Goal: Information Seeking & Learning: Learn about a topic

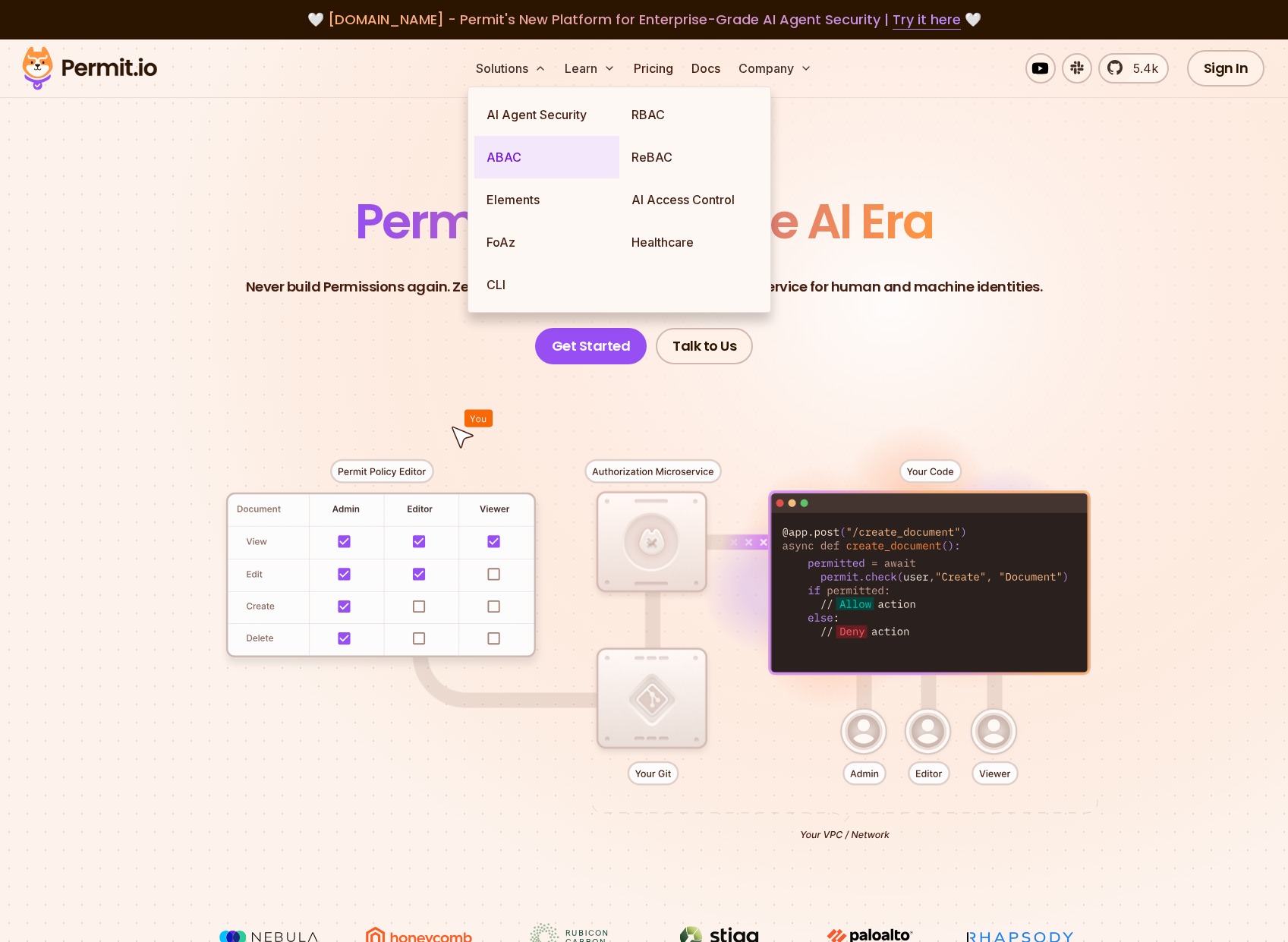
click at [506, 156] on link "ABAC" at bounding box center [547, 157] width 145 height 43
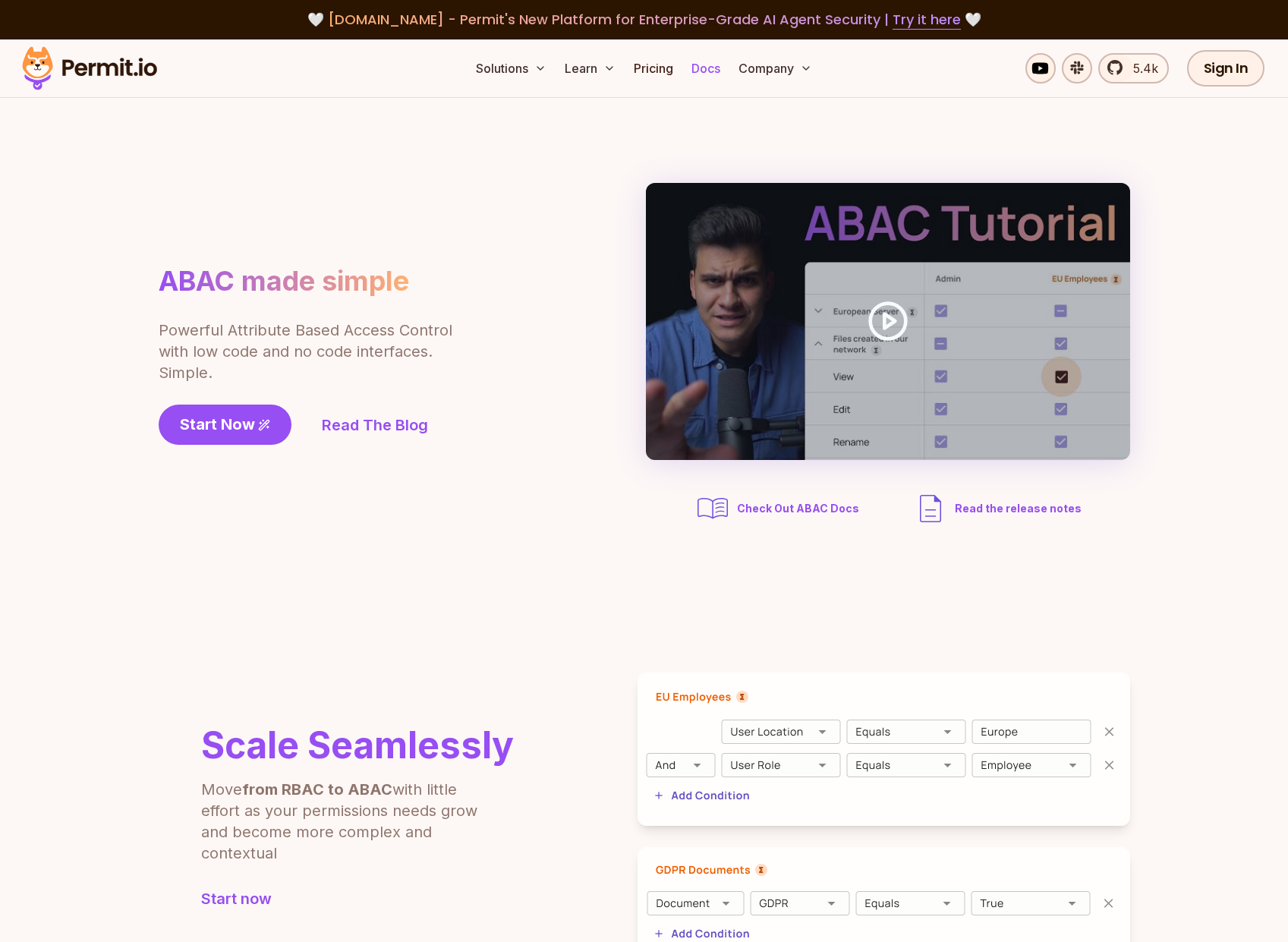
click at [712, 68] on link "Docs" at bounding box center [706, 68] width 41 height 30
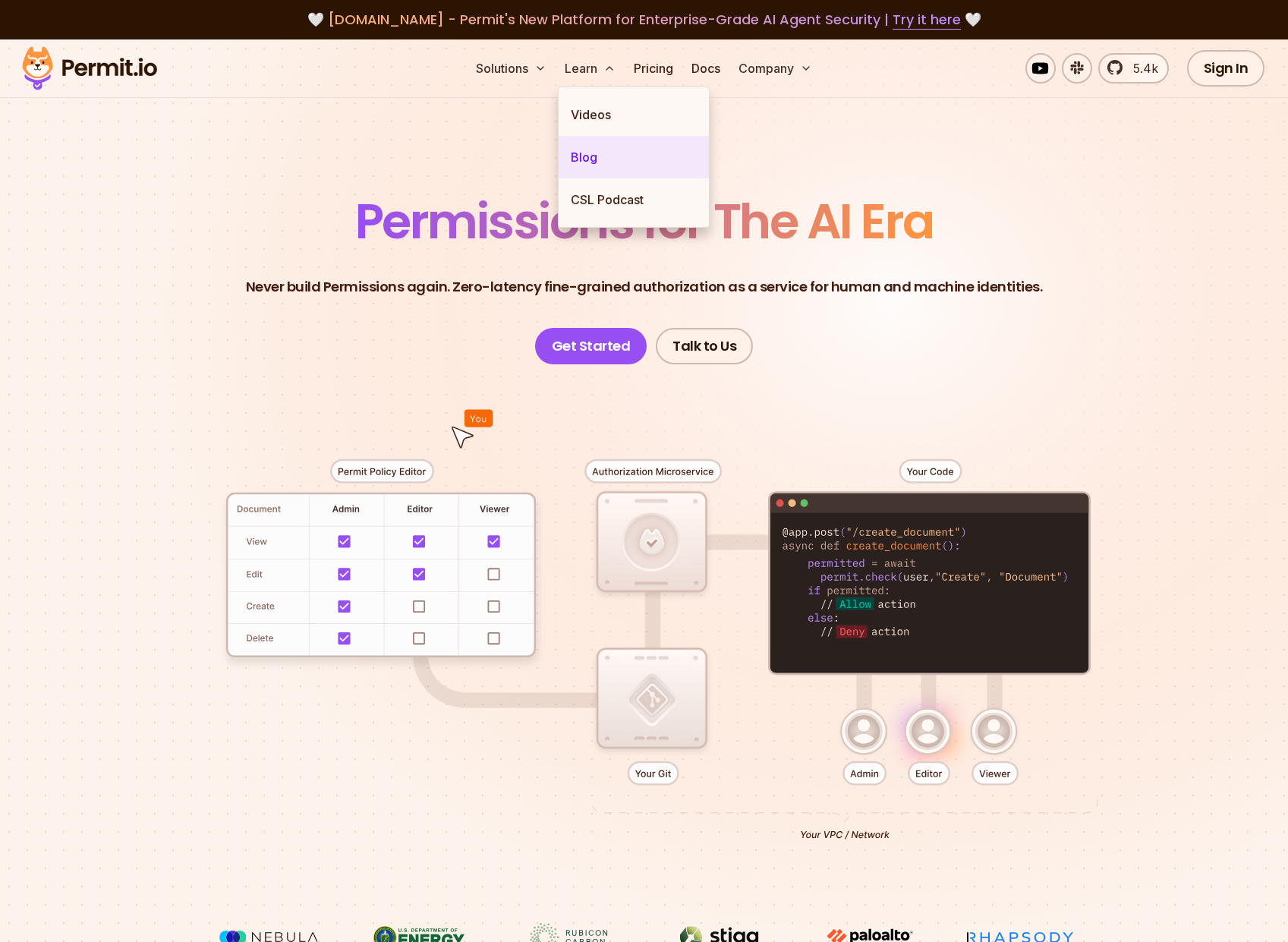
click at [586, 161] on link "Blog" at bounding box center [633, 157] width 151 height 43
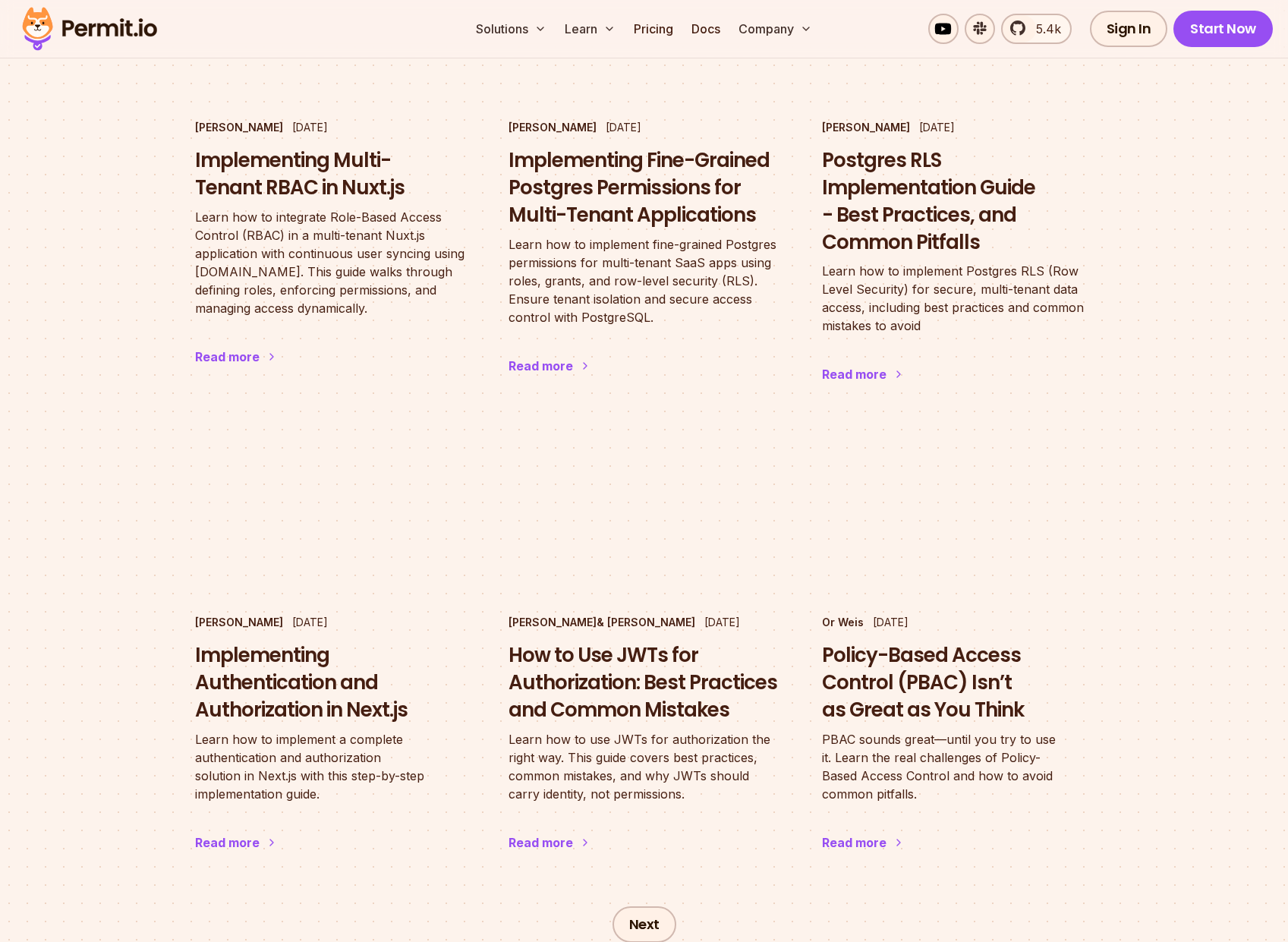
scroll to position [2186, 0]
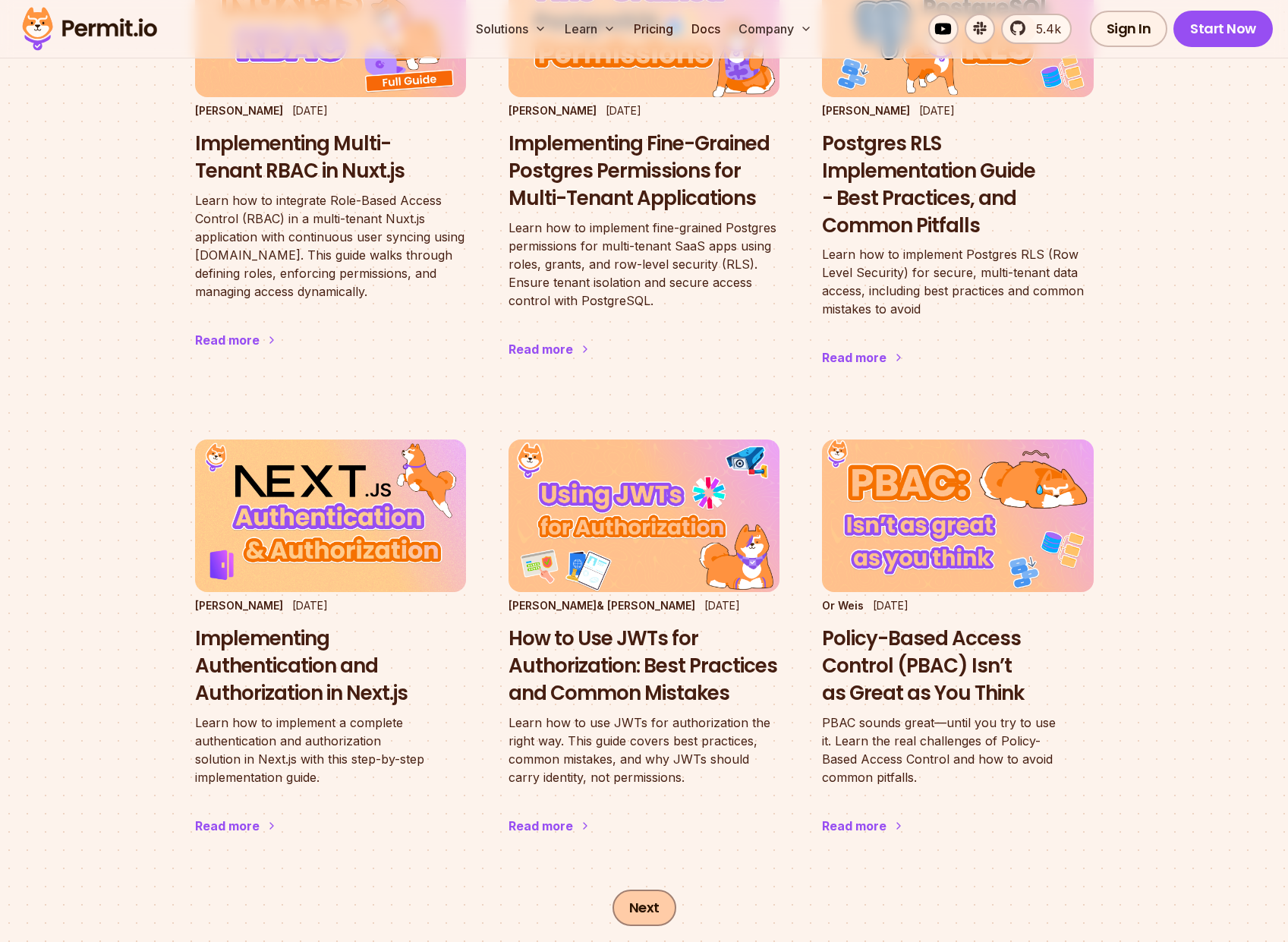
click at [649, 889] on link "Next" at bounding box center [644, 907] width 64 height 36
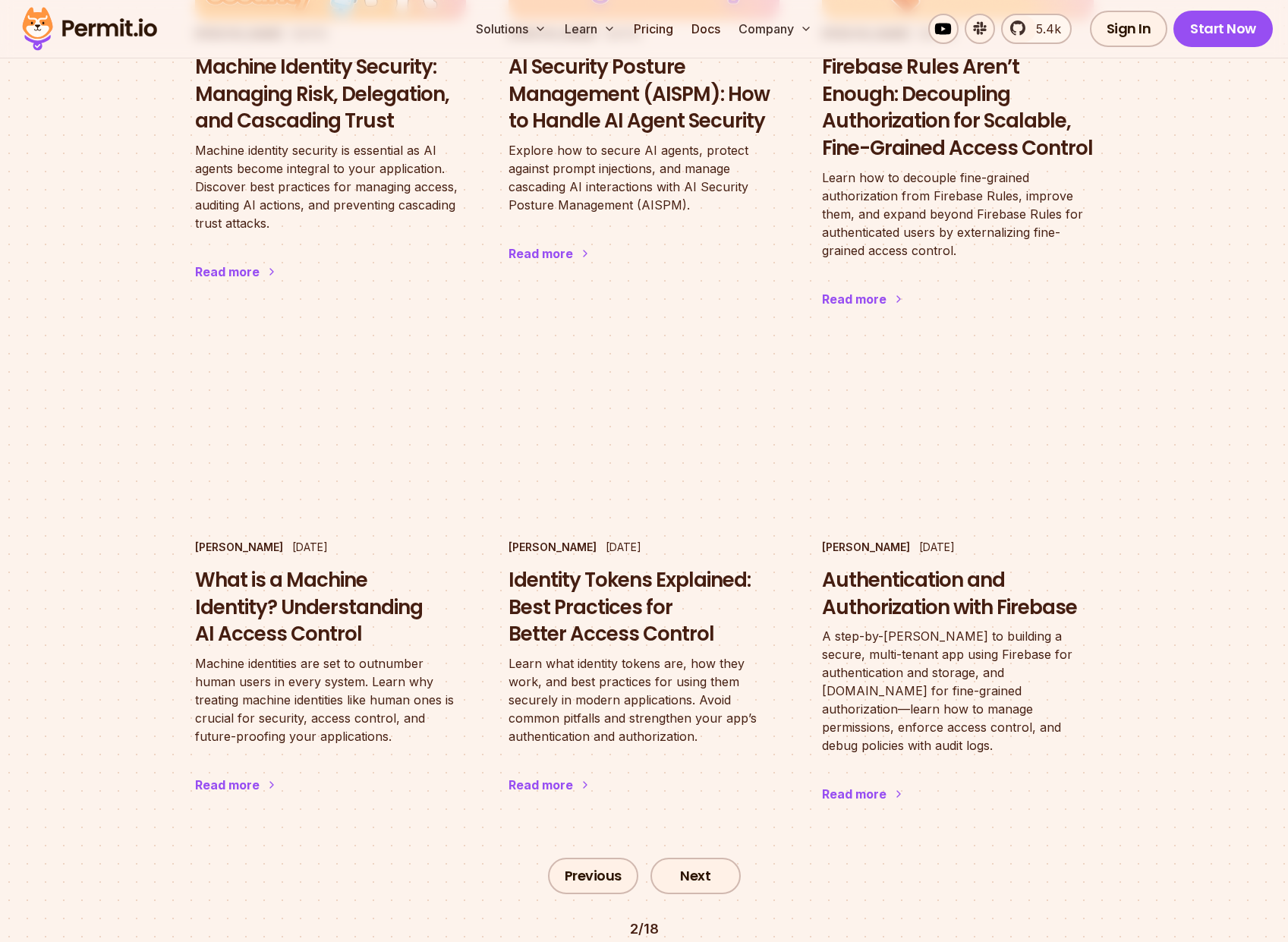
scroll to position [2268, 0]
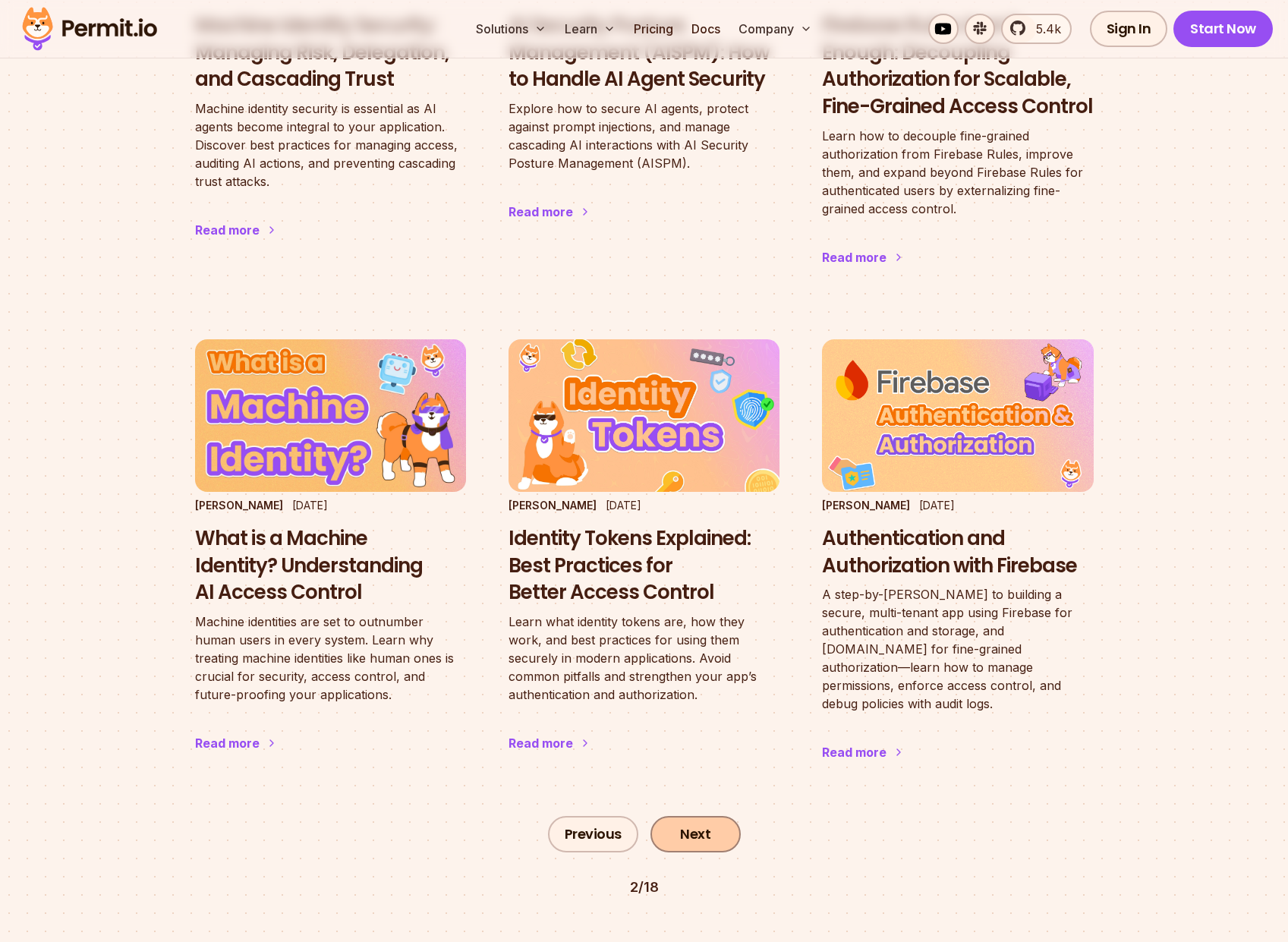
click at [684, 816] on link "Next" at bounding box center [695, 834] width 90 height 36
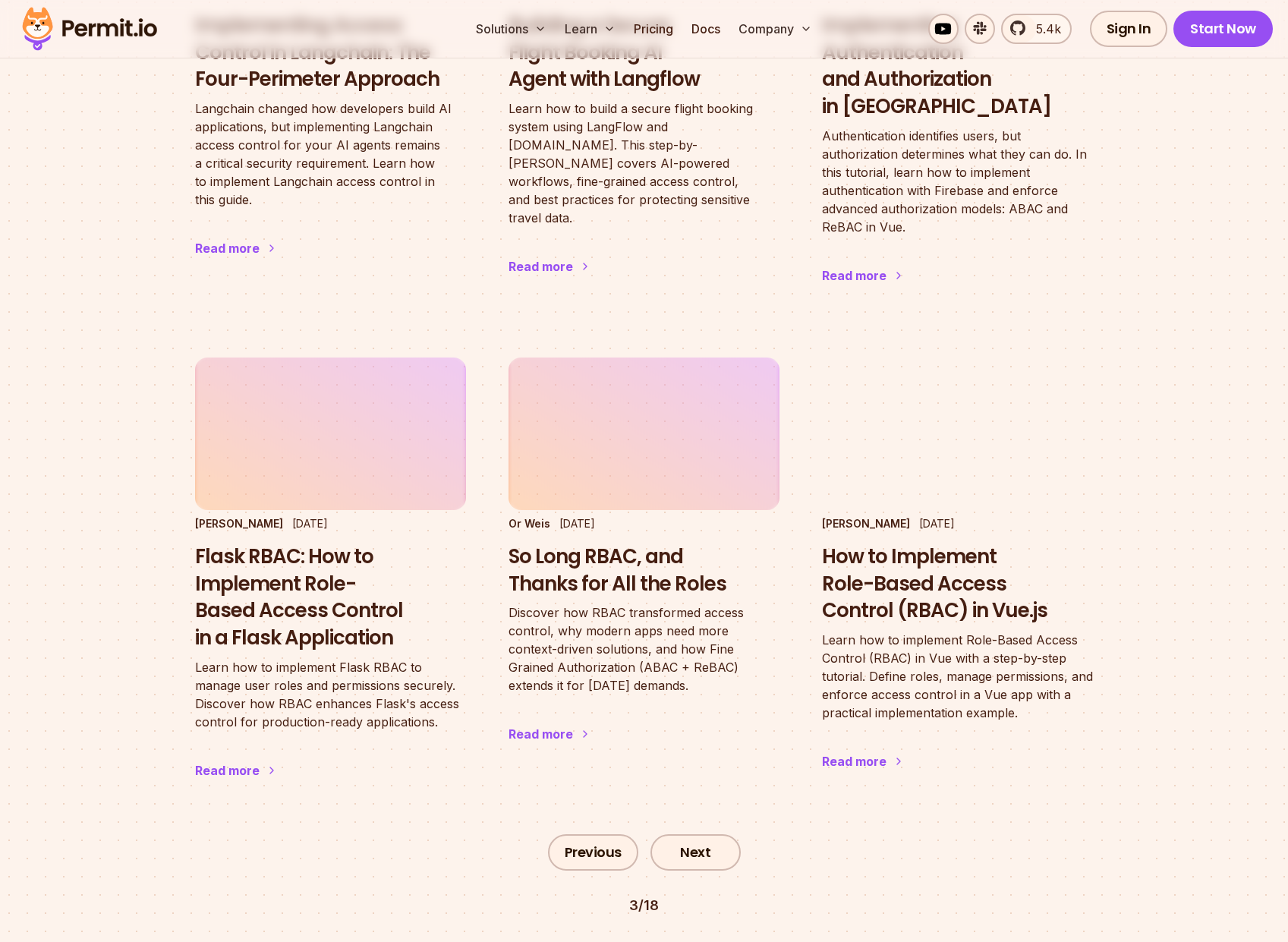
scroll to position [2542, 0]
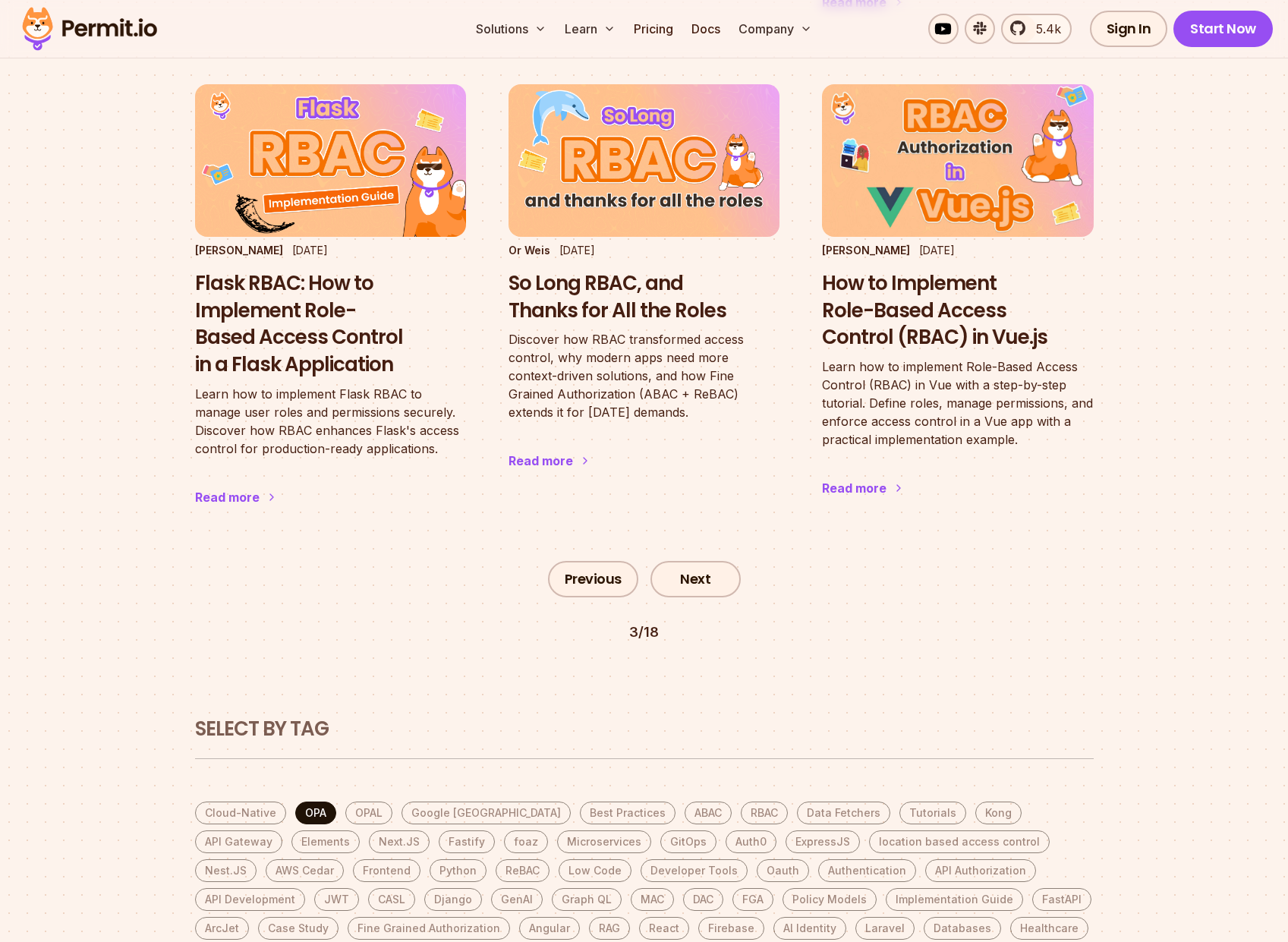
click at [311, 802] on link "OPA" at bounding box center [315, 812] width 41 height 23
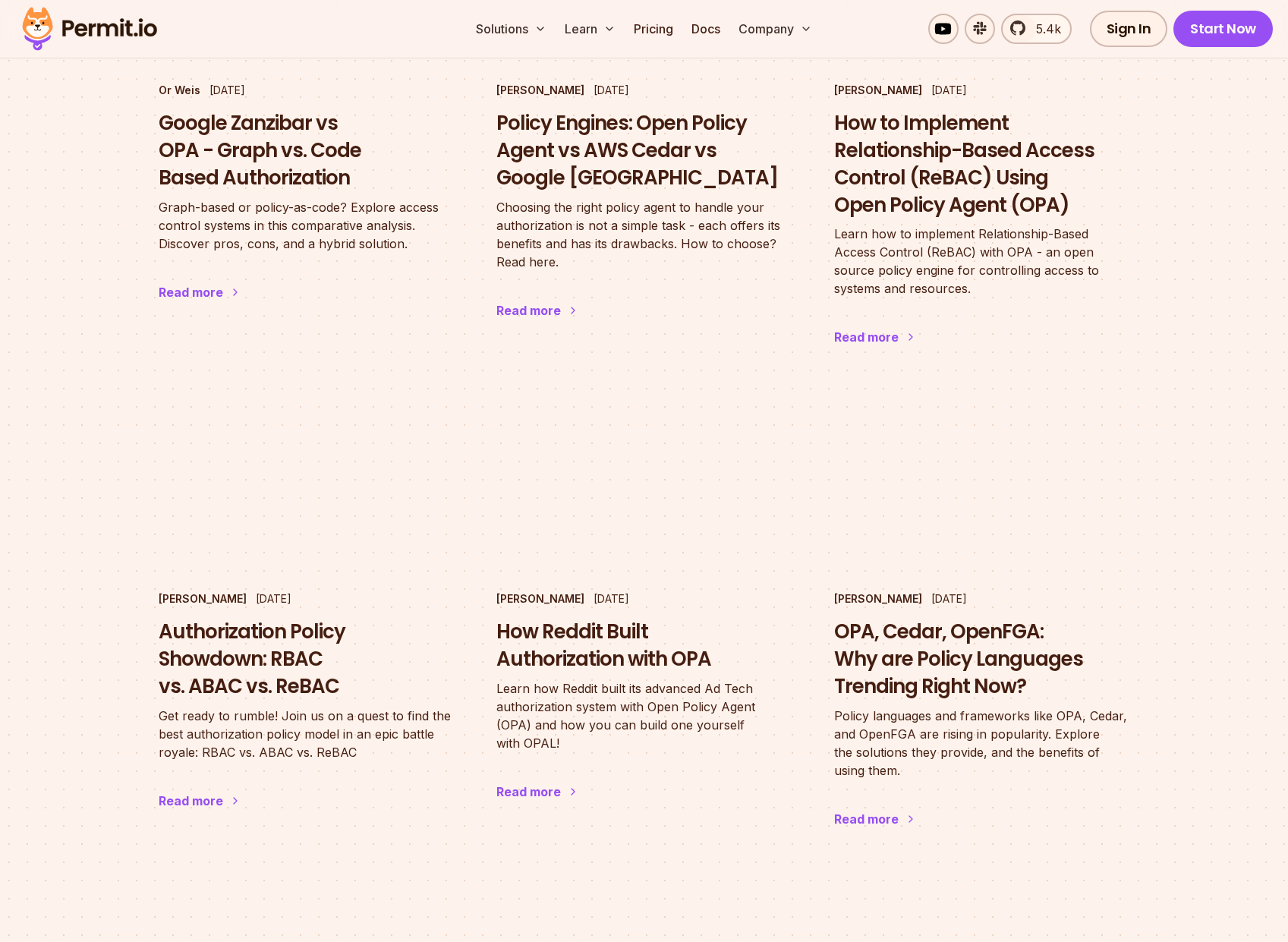
scroll to position [2186, 0]
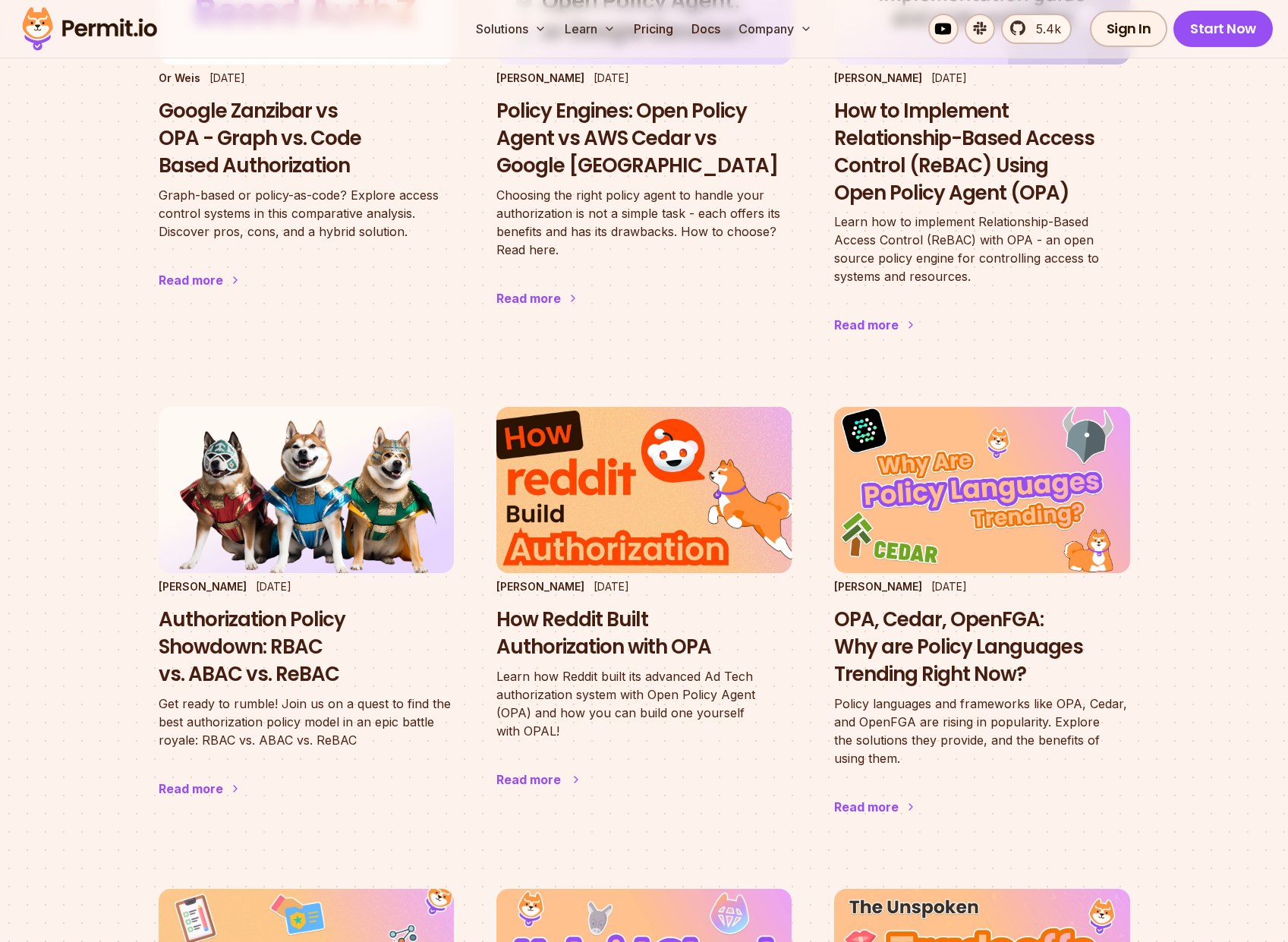
click at [619, 659] on h3 "How Reddit Built Authorization with OPA" at bounding box center [644, 633] width 295 height 55
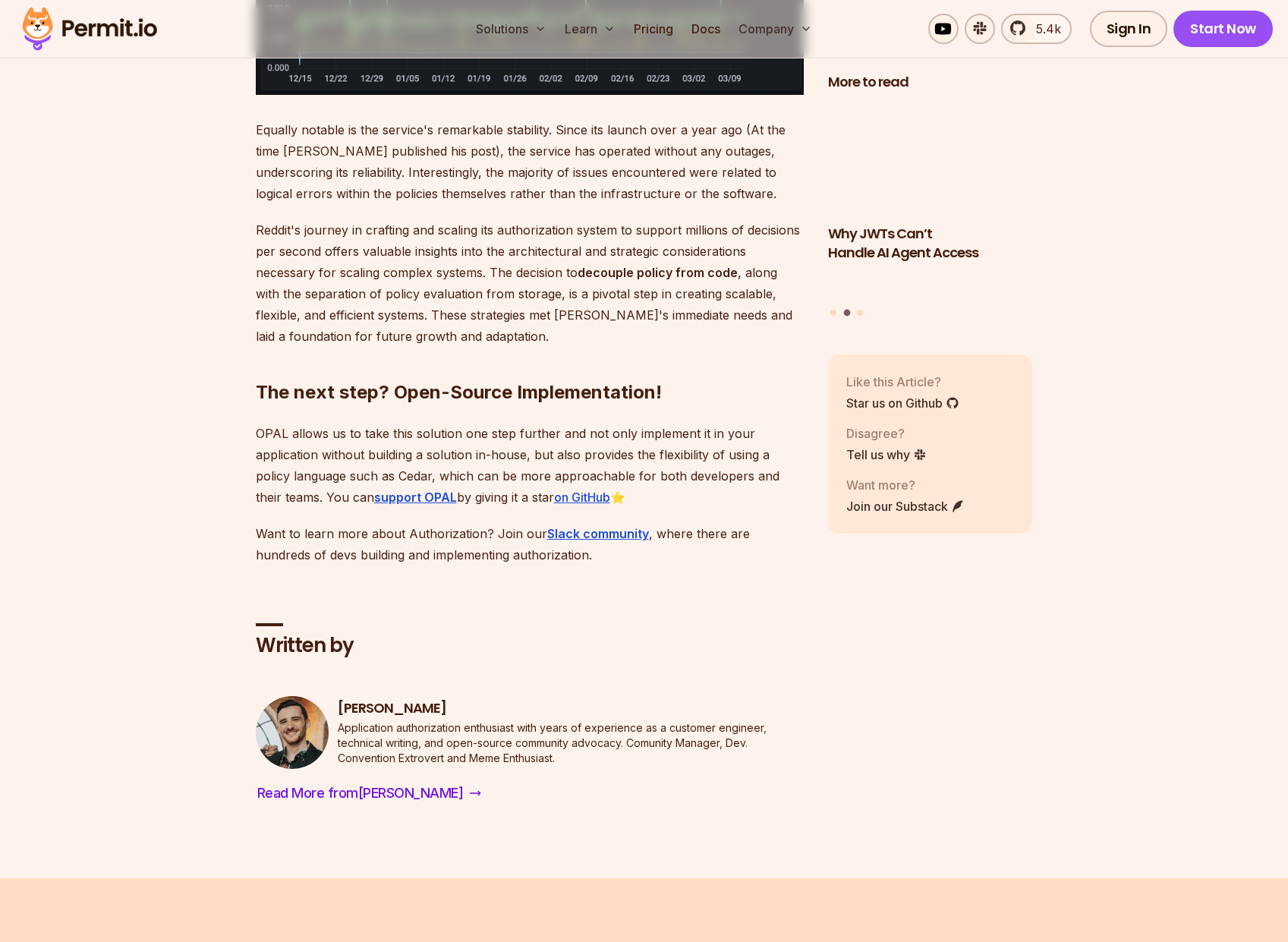
scroll to position [6557, 0]
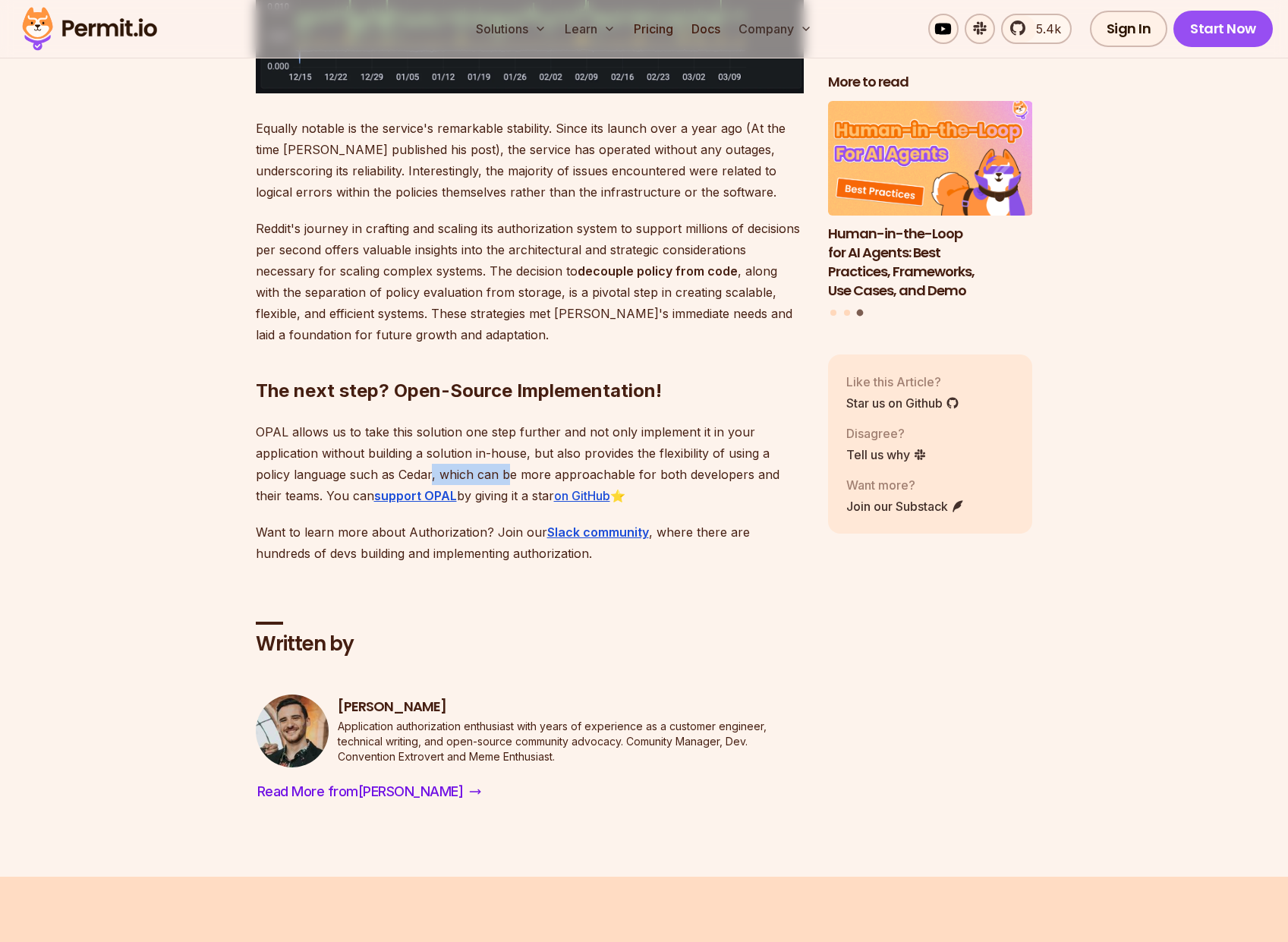
drag, startPoint x: 431, startPoint y: 388, endPoint x: 506, endPoint y: 388, distance: 75.0
click at [506, 421] on p "OPAL allows us to take this solution one step further and not only implement it…" at bounding box center [529, 463] width 548 height 85
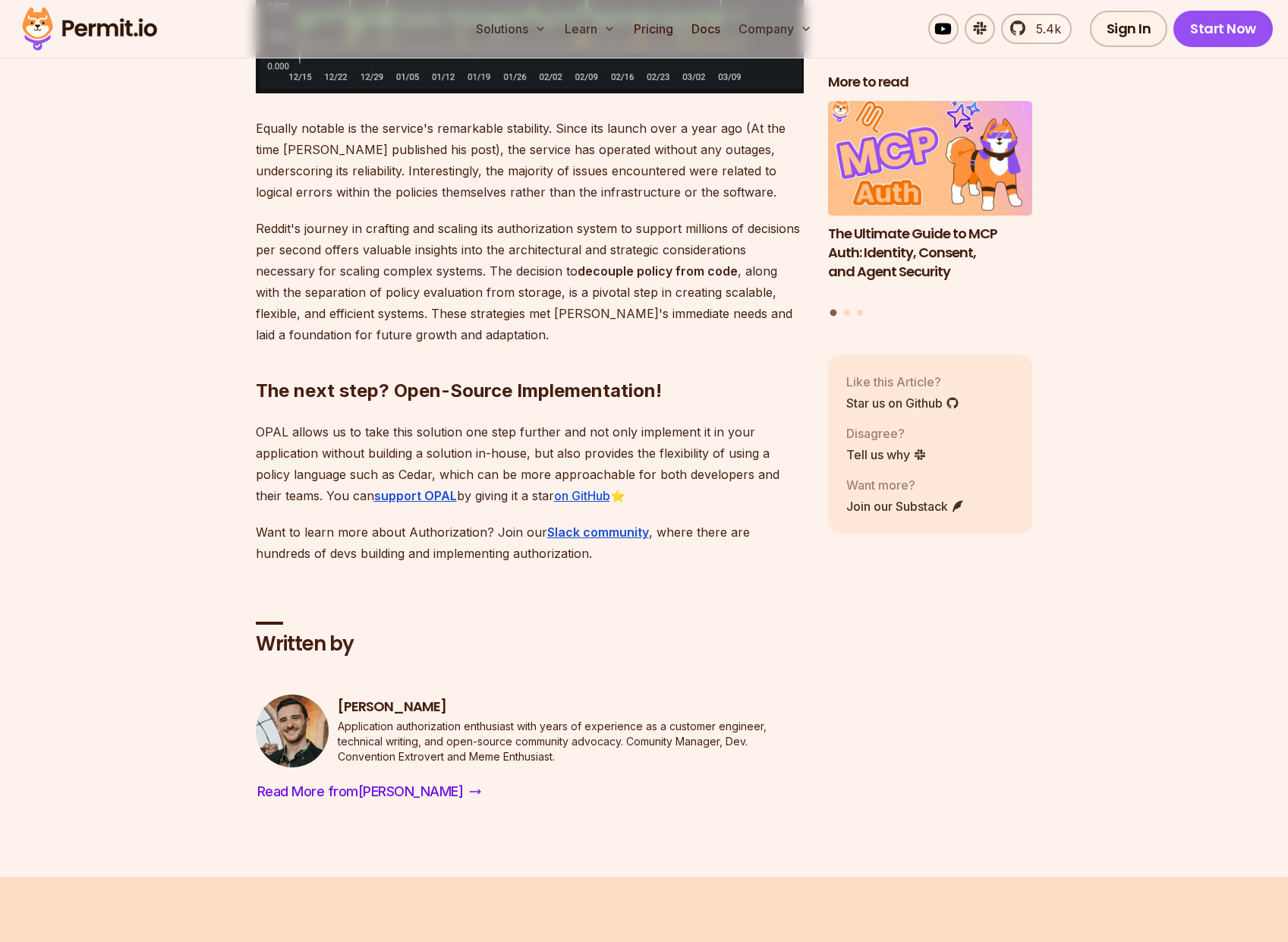
click at [628, 421] on p "OPAL allows us to take this solution one step further and not only implement it…" at bounding box center [529, 463] width 548 height 85
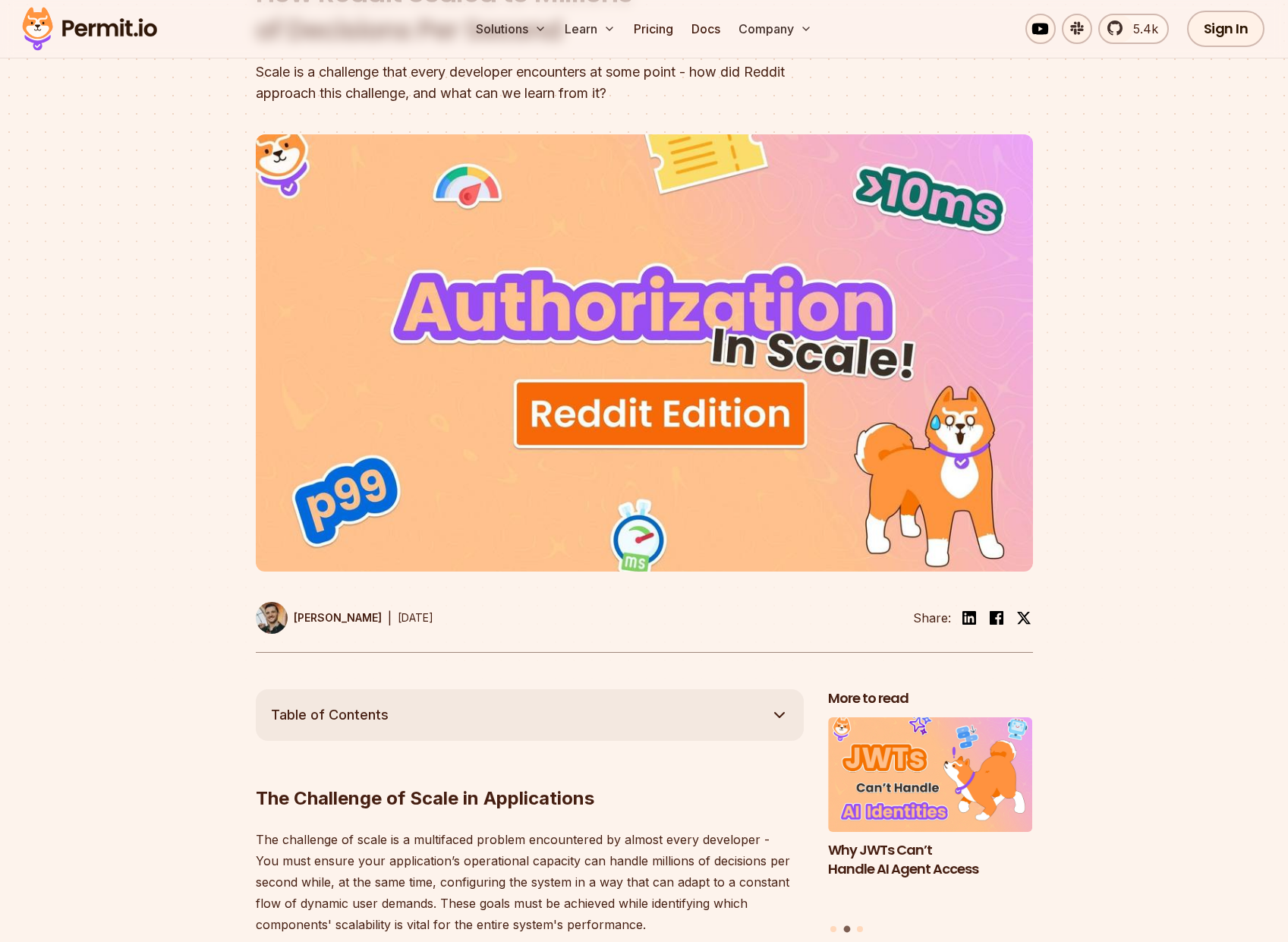
scroll to position [0, 0]
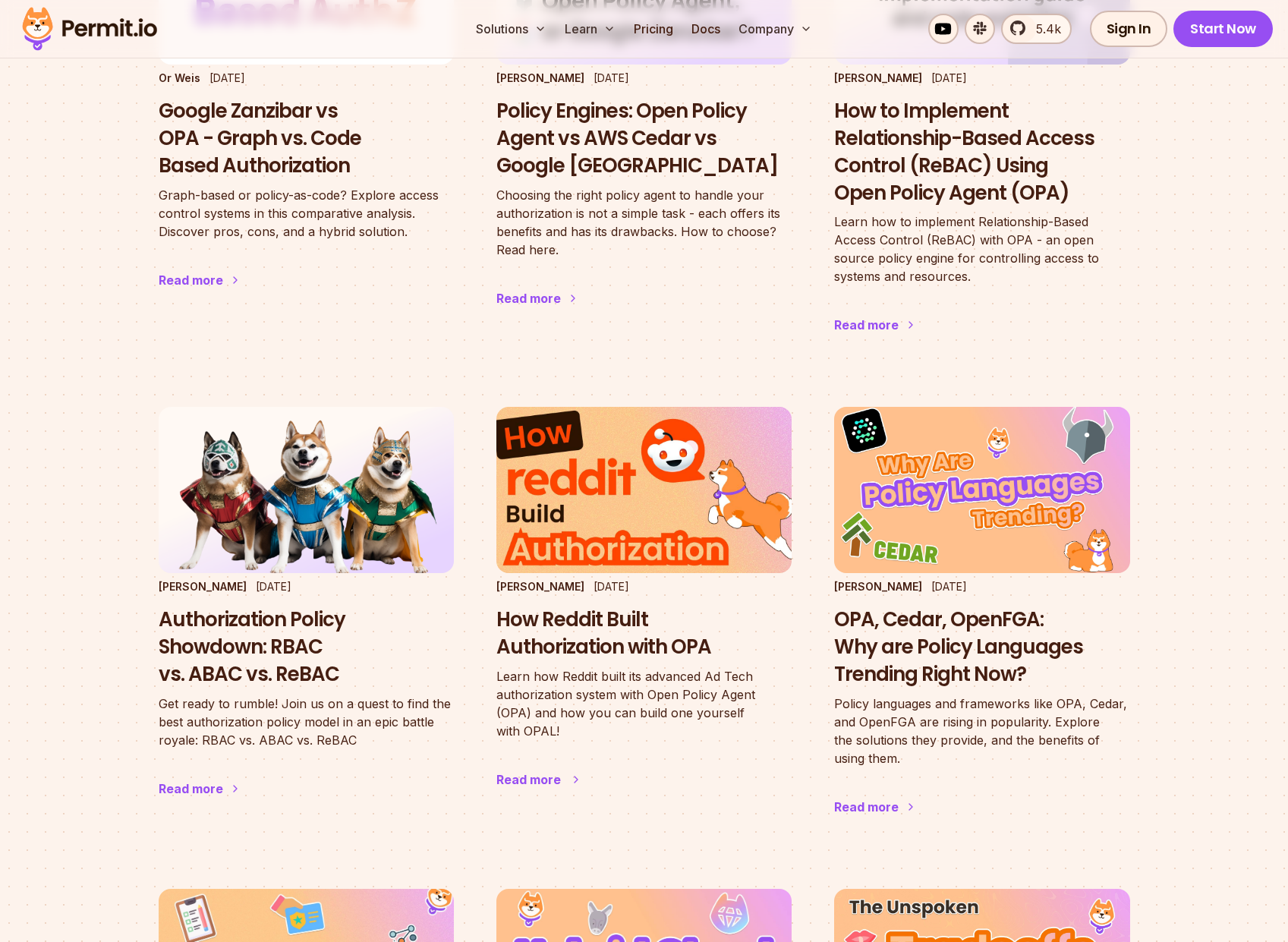
scroll to position [2458, 0]
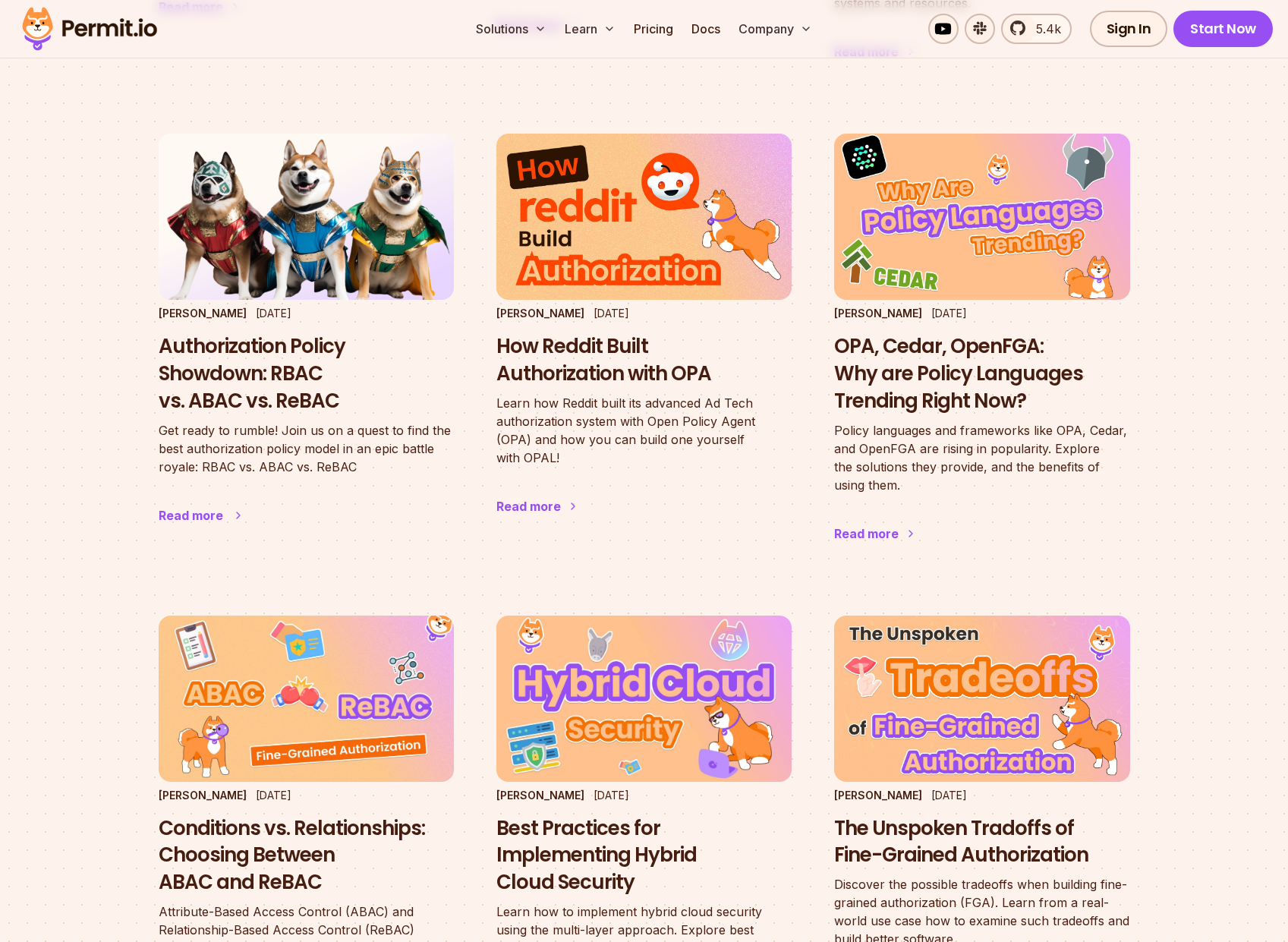
click at [257, 400] on h3 "Authorization Policy Showdown: RBAC vs. ABAC vs. ReBAC" at bounding box center [306, 373] width 295 height 82
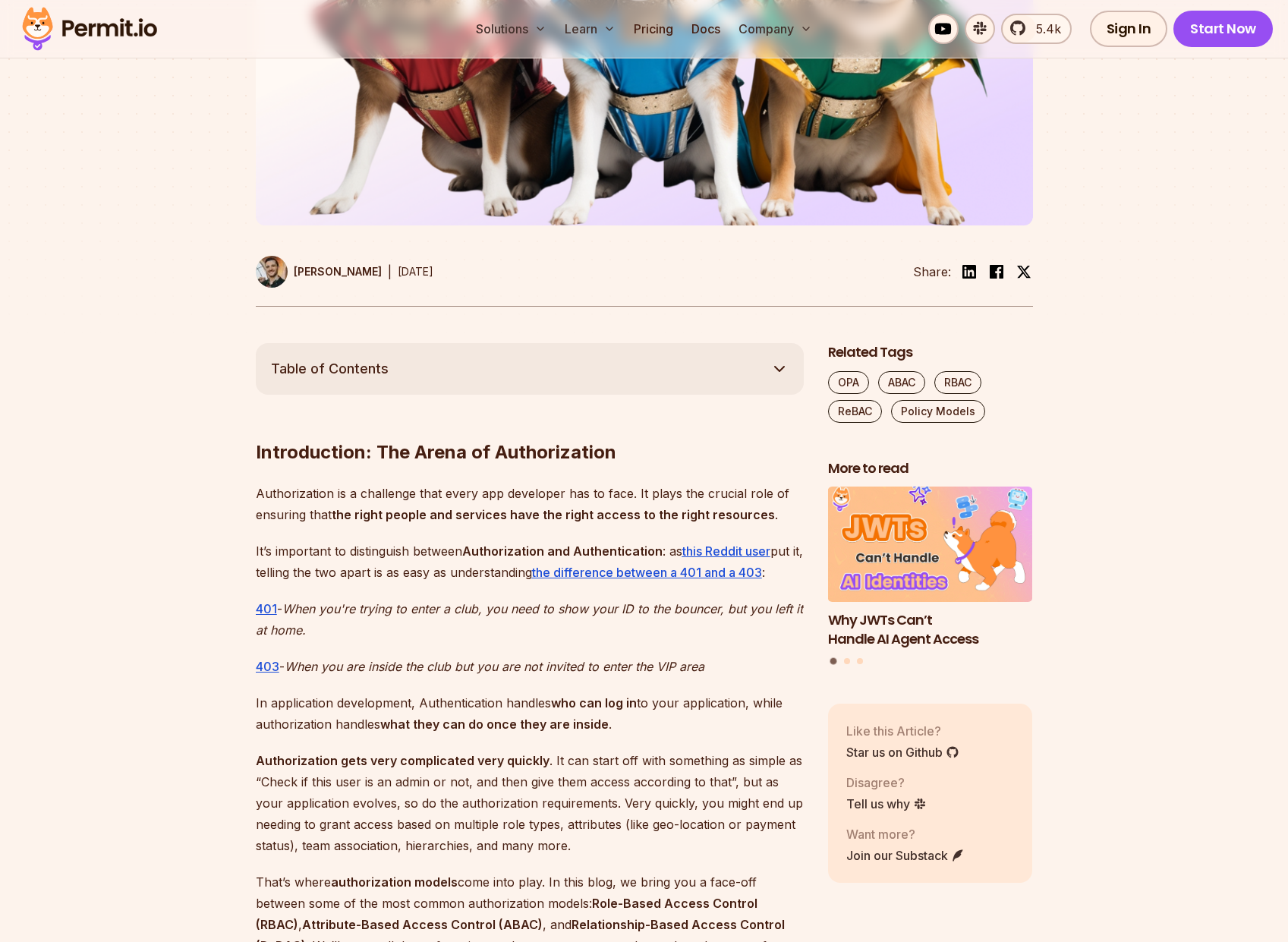
scroll to position [819, 0]
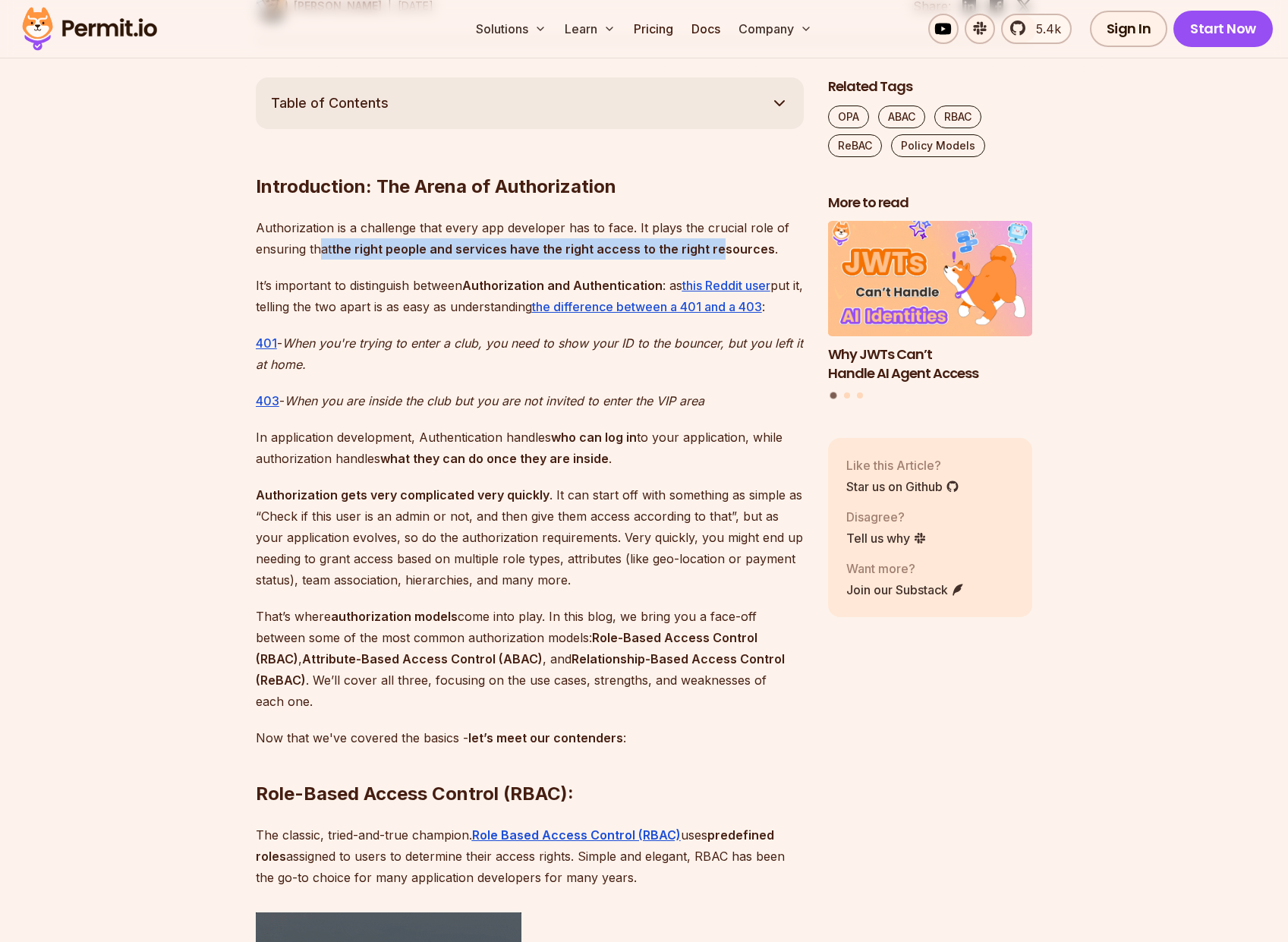
drag, startPoint x: 317, startPoint y: 249, endPoint x: 714, endPoint y: 248, distance: 397.0
click at [714, 248] on p "Authorization is a challenge that every app developer has to face. It plays the…" at bounding box center [529, 238] width 548 height 43
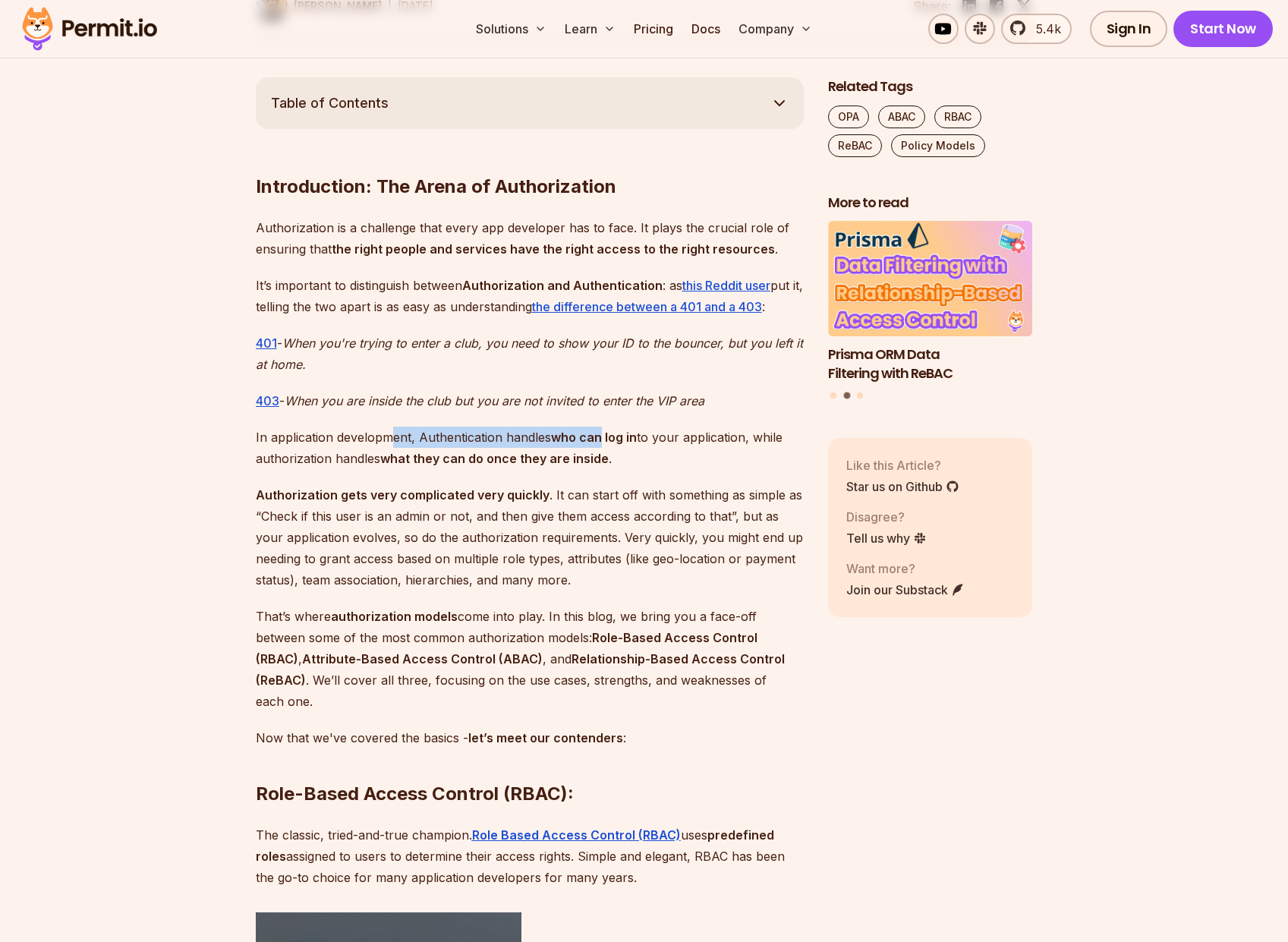
drag, startPoint x: 392, startPoint y: 436, endPoint x: 602, endPoint y: 438, distance: 210.0
click at [602, 438] on p "In application development, Authentication handles who can log in to your appli…" at bounding box center [529, 447] width 548 height 43
click at [637, 437] on p "In application development, Authentication handles who can log in to your appli…" at bounding box center [529, 447] width 548 height 43
drag, startPoint x: 360, startPoint y: 454, endPoint x: 519, endPoint y: 457, distance: 159.0
click at [519, 457] on p "In application development, Authentication handles who can log in to your appli…" at bounding box center [529, 447] width 548 height 43
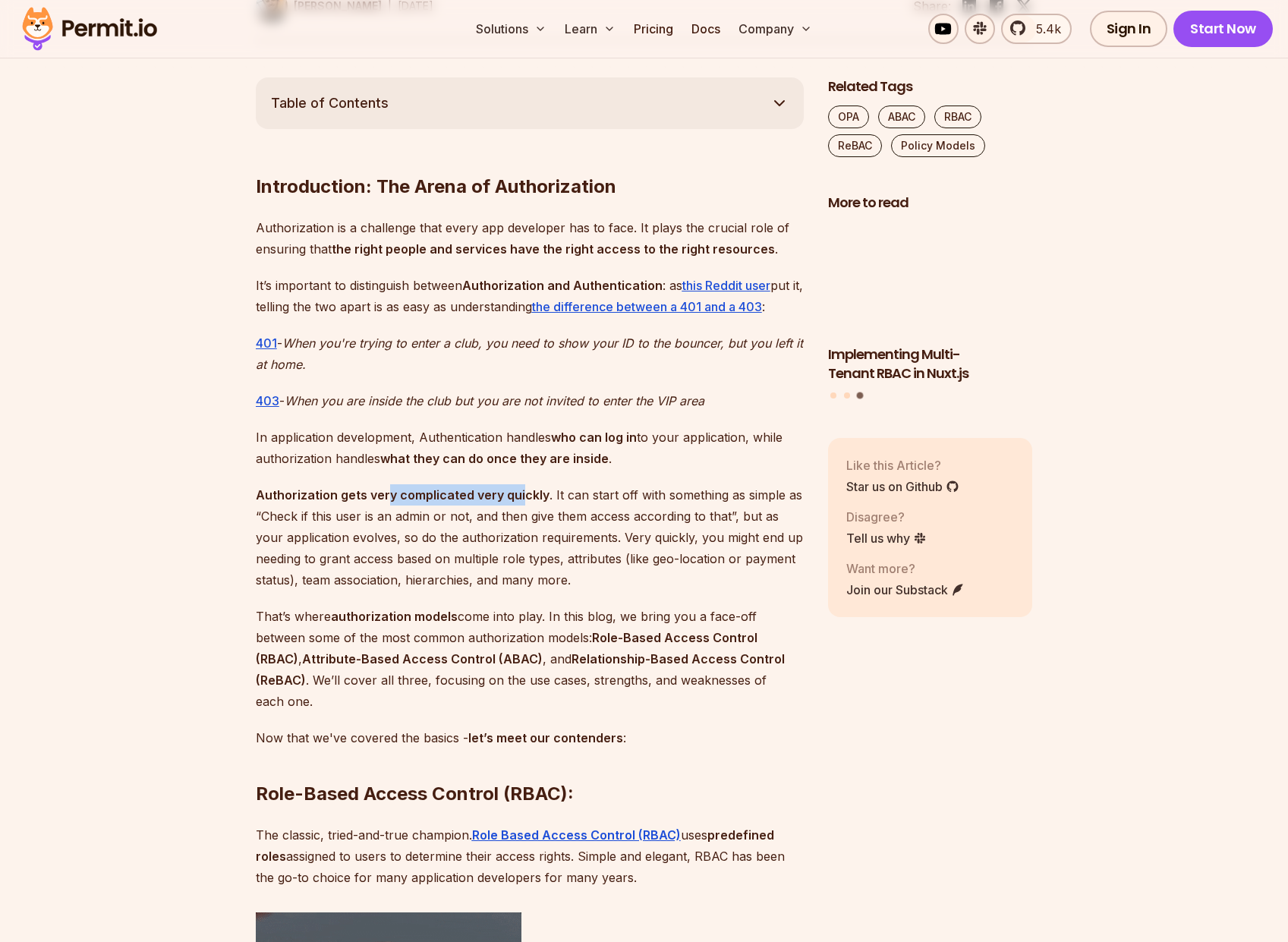
drag, startPoint x: 390, startPoint y: 495, endPoint x: 515, endPoint y: 497, distance: 125.0
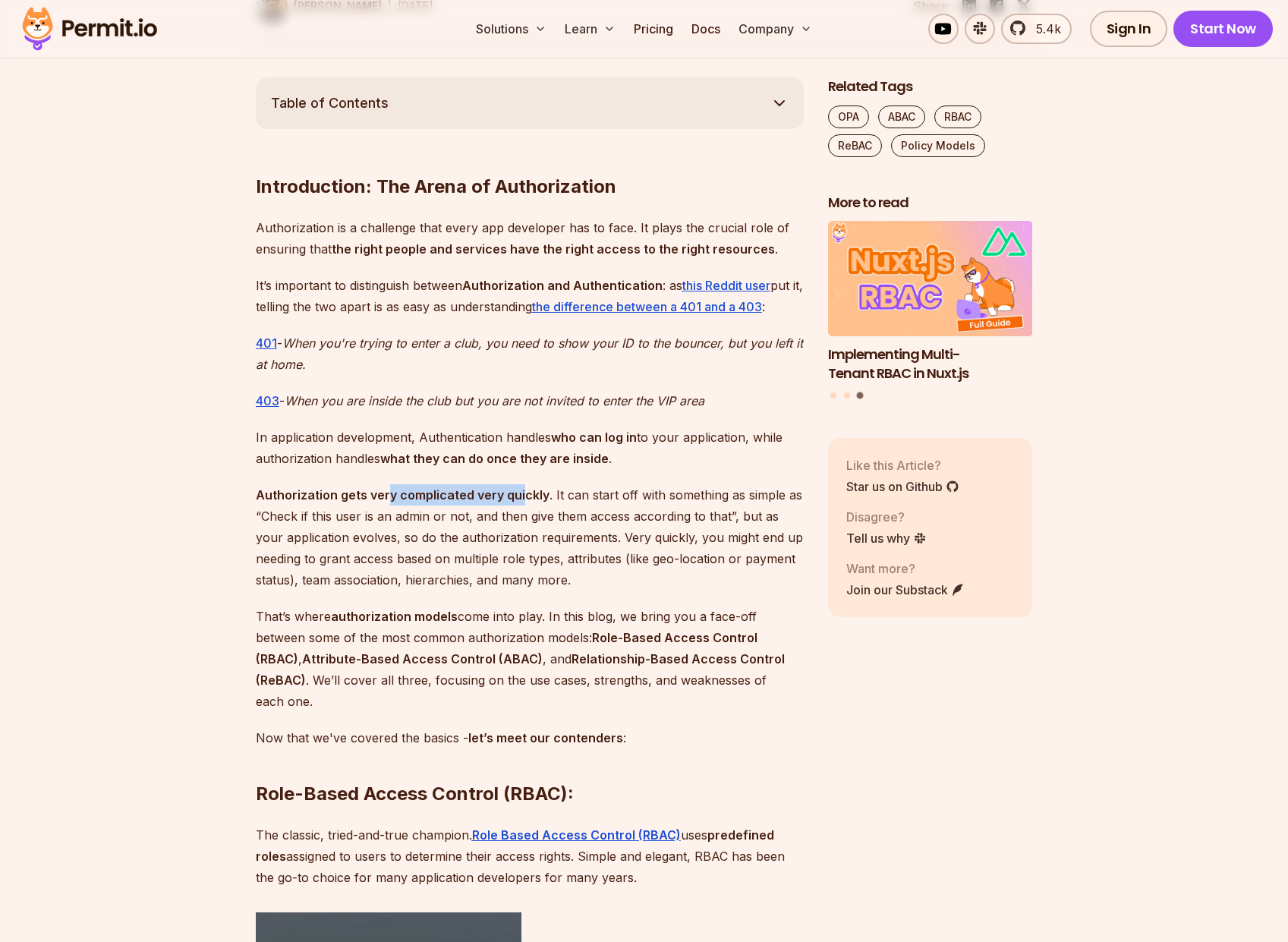
click at [518, 497] on strong "Authorization gets very complicated very quickly" at bounding box center [402, 495] width 294 height 15
drag, startPoint x: 272, startPoint y: 514, endPoint x: 665, endPoint y: 522, distance: 393.1
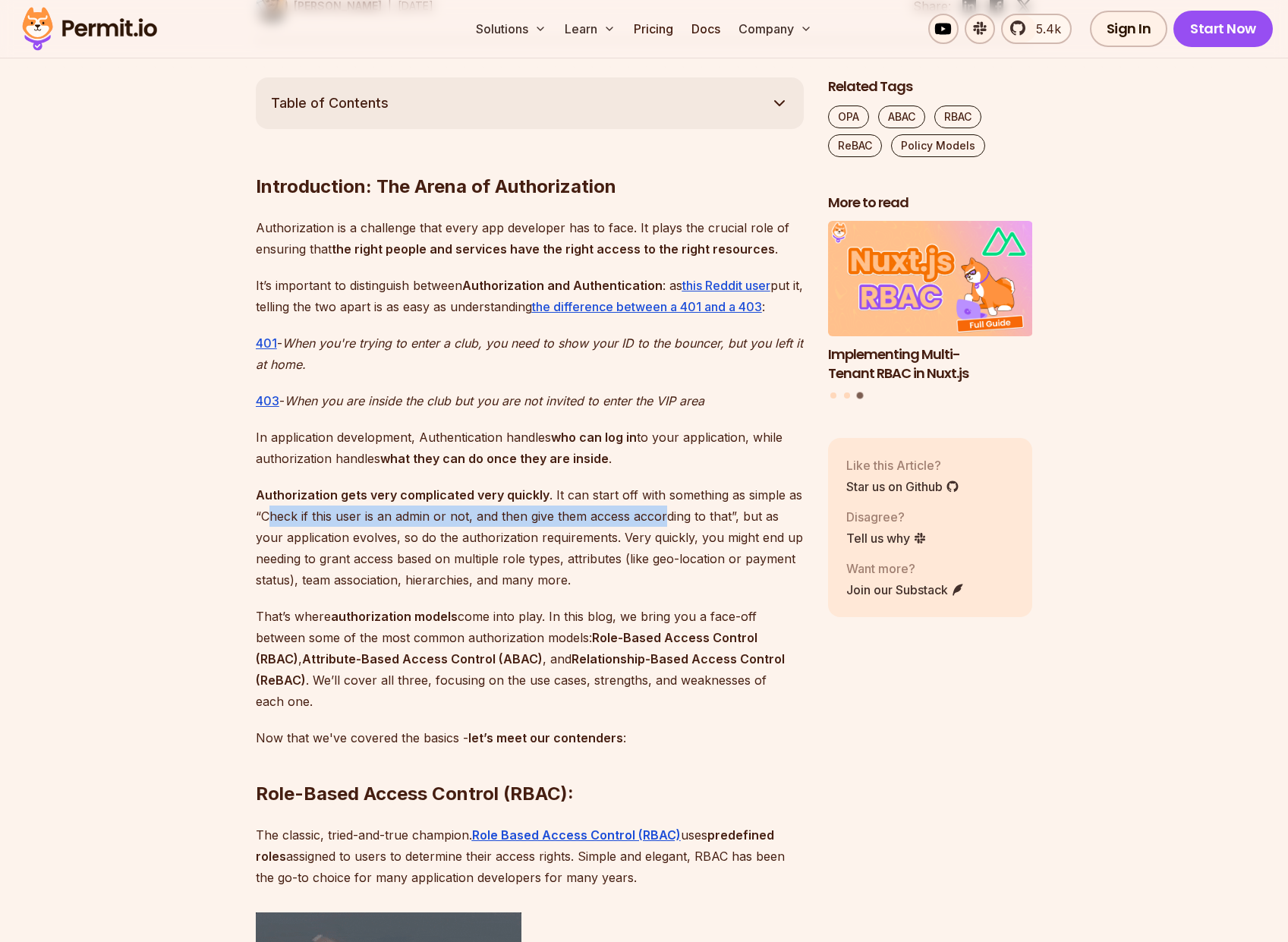
click at [665, 522] on p "Authorization gets very complicated very quickly . It can start off with someth…" at bounding box center [529, 537] width 548 height 106
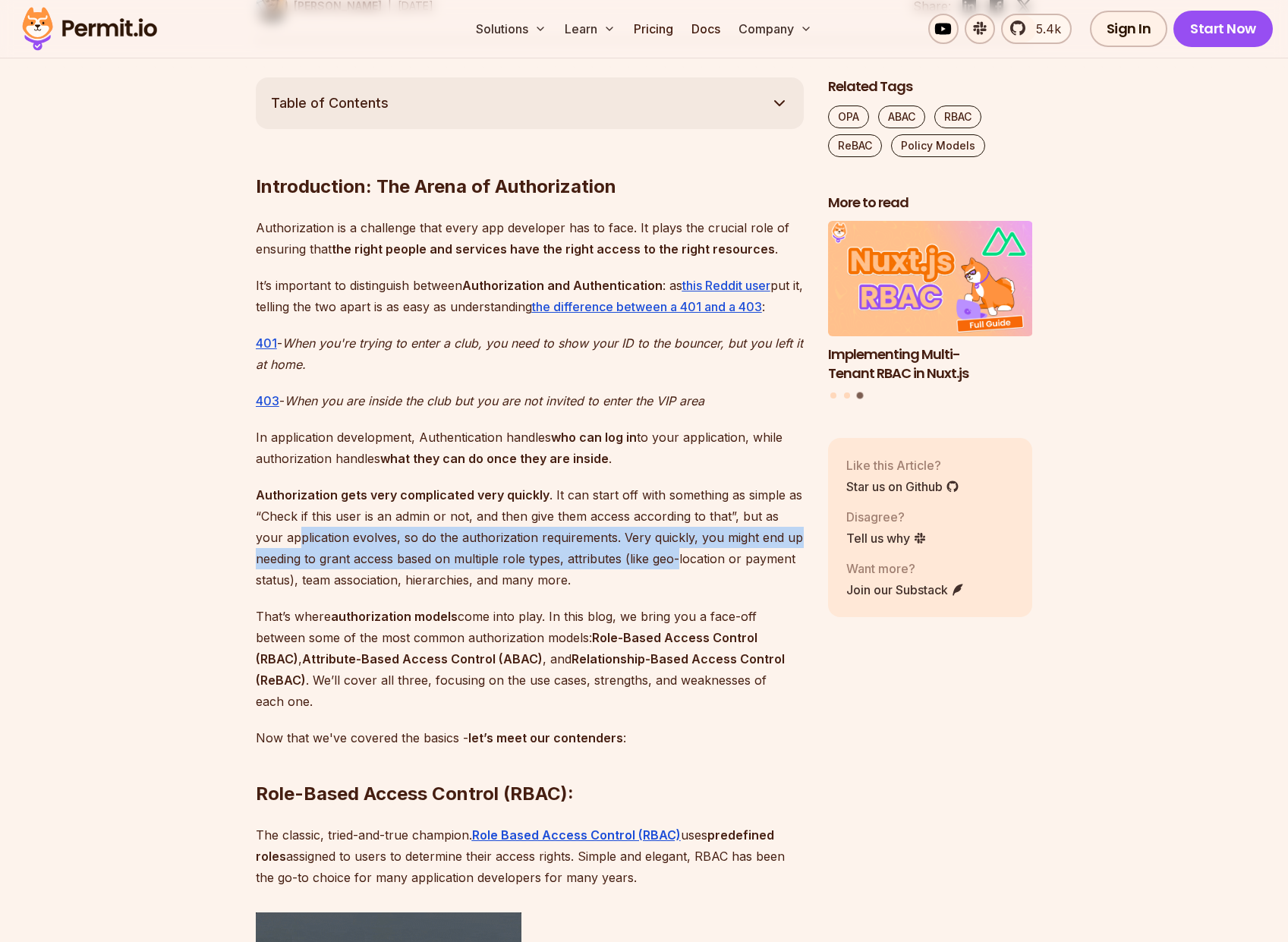
drag, startPoint x: 269, startPoint y: 537, endPoint x: 677, endPoint y: 549, distance: 408.2
click at [677, 549] on p "Authorization gets very complicated very quickly . It can start off with someth…" at bounding box center [529, 537] width 548 height 106
click at [331, 560] on p "Authorization gets very complicated very quickly . It can start off with someth…" at bounding box center [529, 537] width 548 height 106
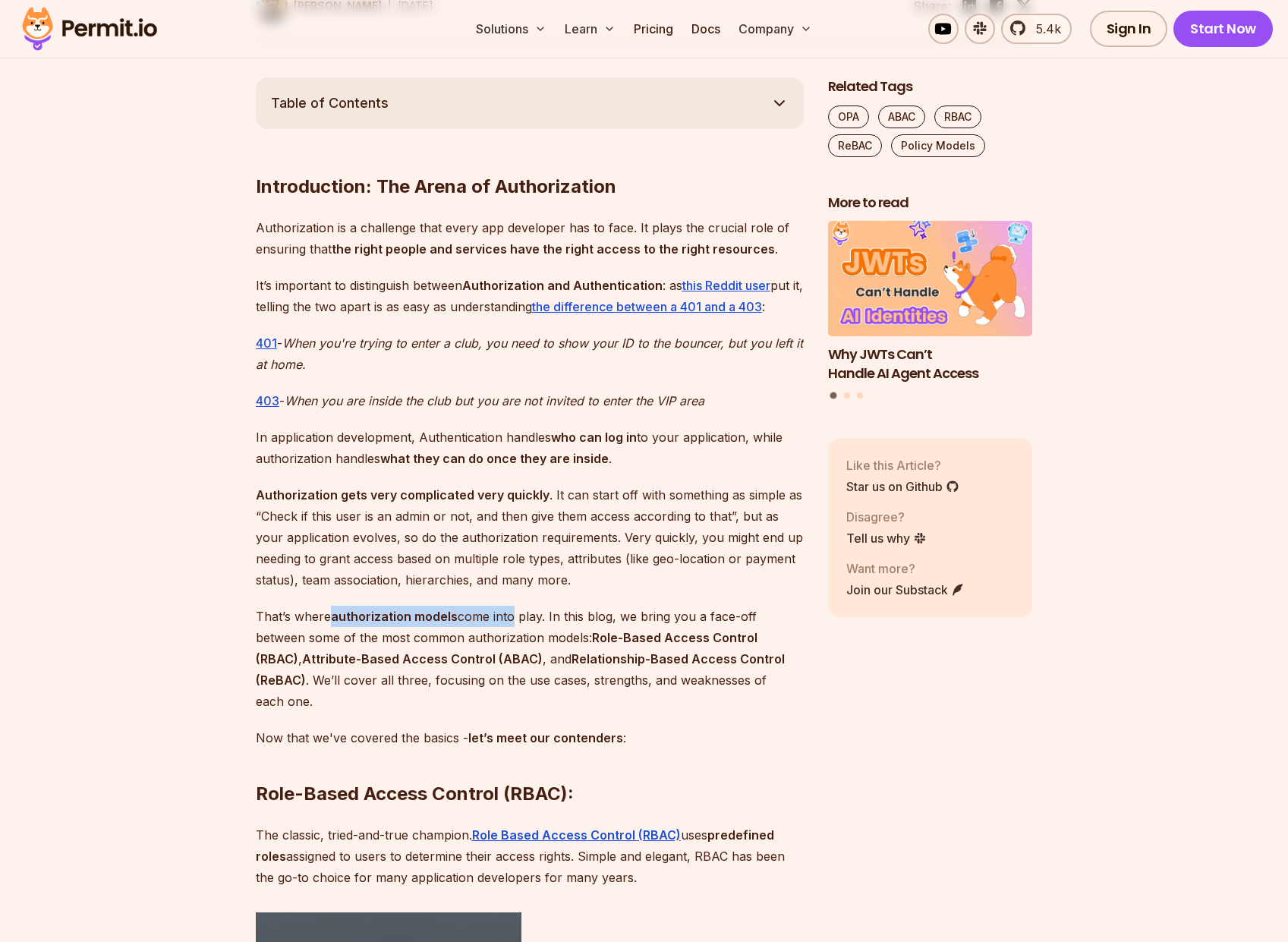
drag, startPoint x: 329, startPoint y: 617, endPoint x: 509, endPoint y: 625, distance: 180.2
click at [509, 625] on p "That’s where authorization models come into play. In this blog, we bring you a …" at bounding box center [529, 659] width 548 height 106
drag, startPoint x: 588, startPoint y: 622, endPoint x: 716, endPoint y: 622, distance: 128.0
click at [716, 622] on p "That’s where authorization models come into play. In this blog, we bring you a …" at bounding box center [529, 659] width 548 height 106
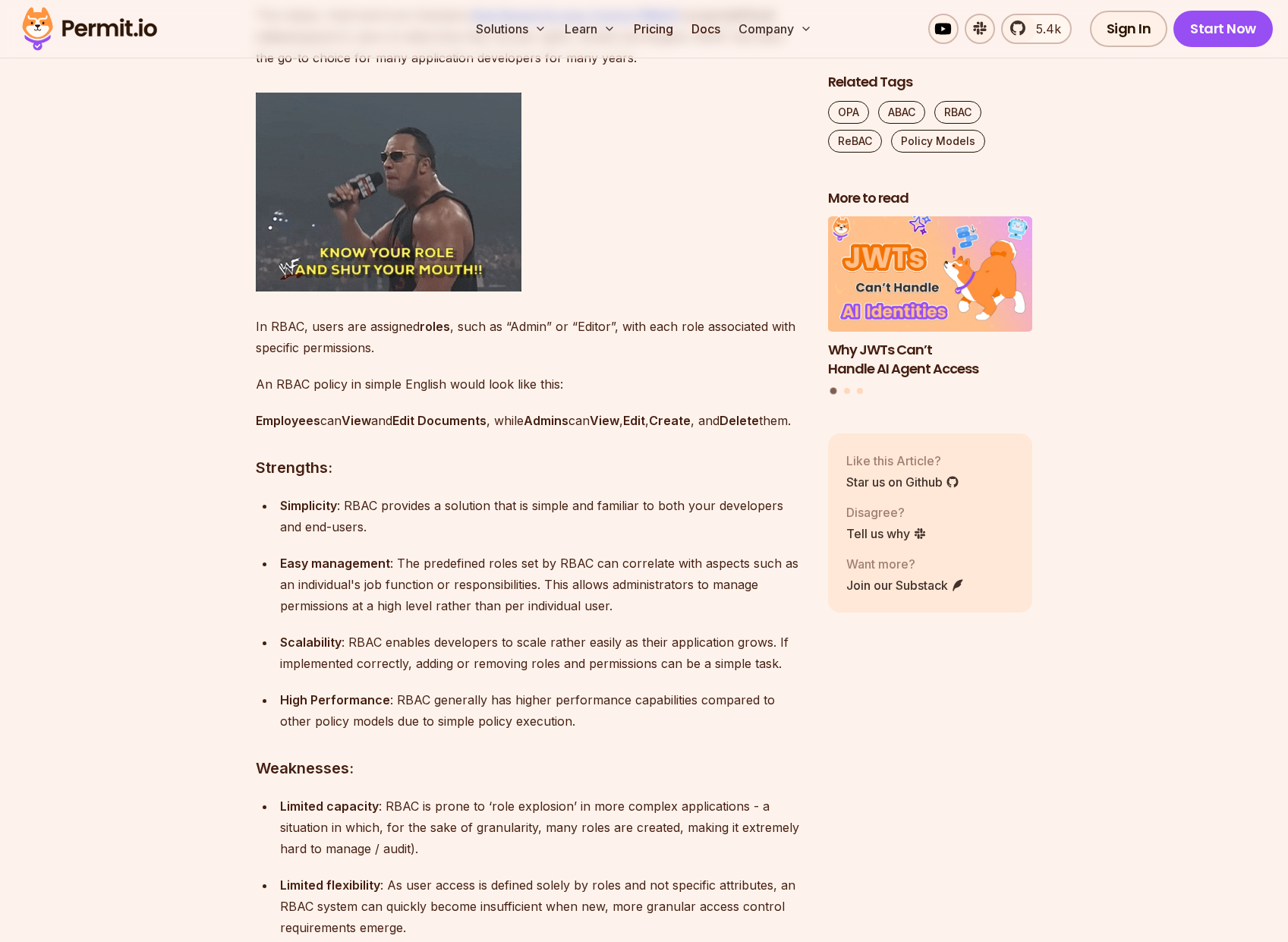
scroll to position [1913, 0]
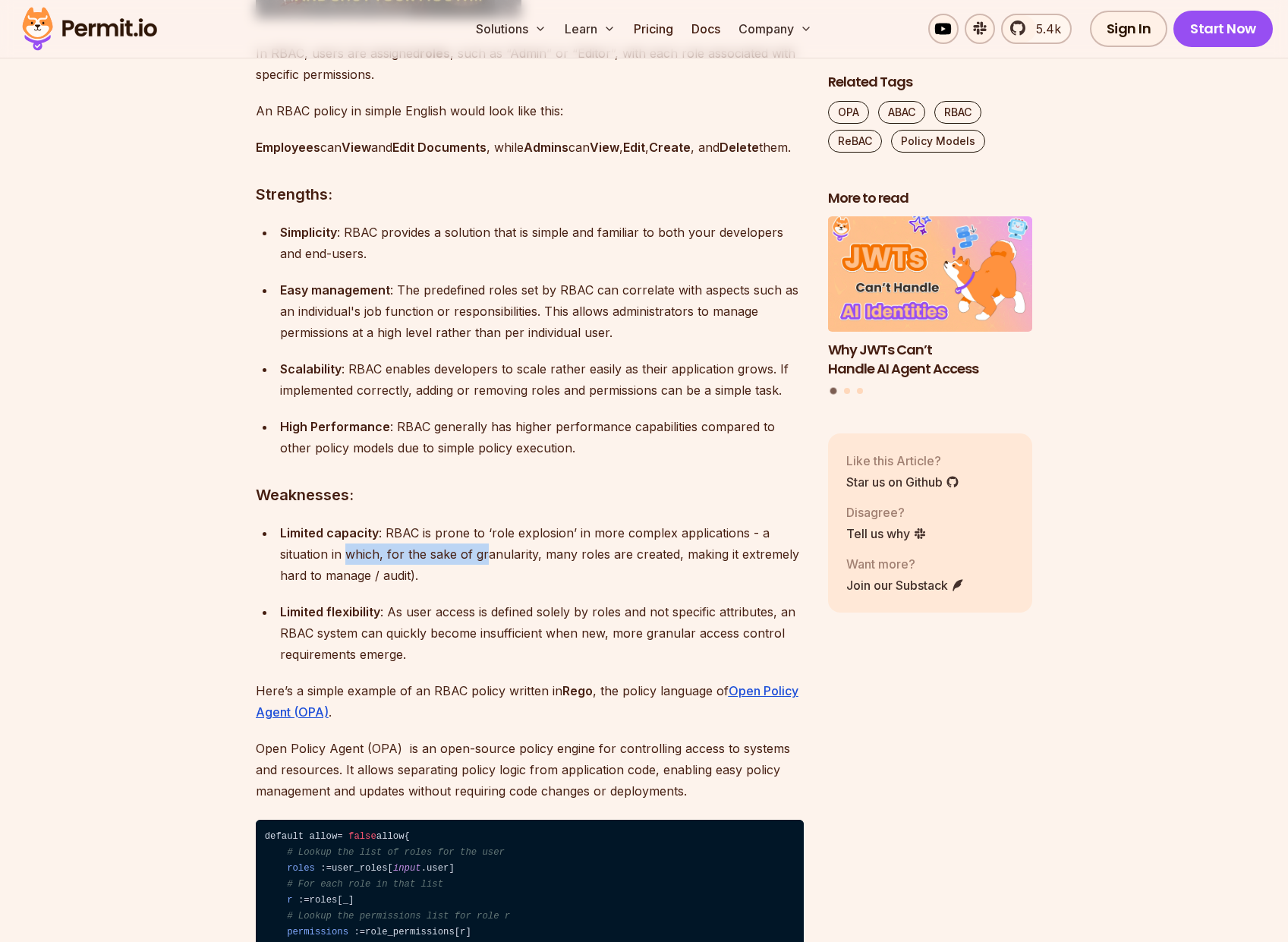
drag, startPoint x: 349, startPoint y: 579, endPoint x: 484, endPoint y: 576, distance: 135.0
click at [484, 576] on p "Limited capacity : RBAC is prone to ‘role explosion’ in more complex applicatio…" at bounding box center [542, 554] width 524 height 64
click at [579, 579] on p "Limited capacity : RBAC is prone to ‘role explosion’ in more complex applicatio…" at bounding box center [542, 554] width 524 height 64
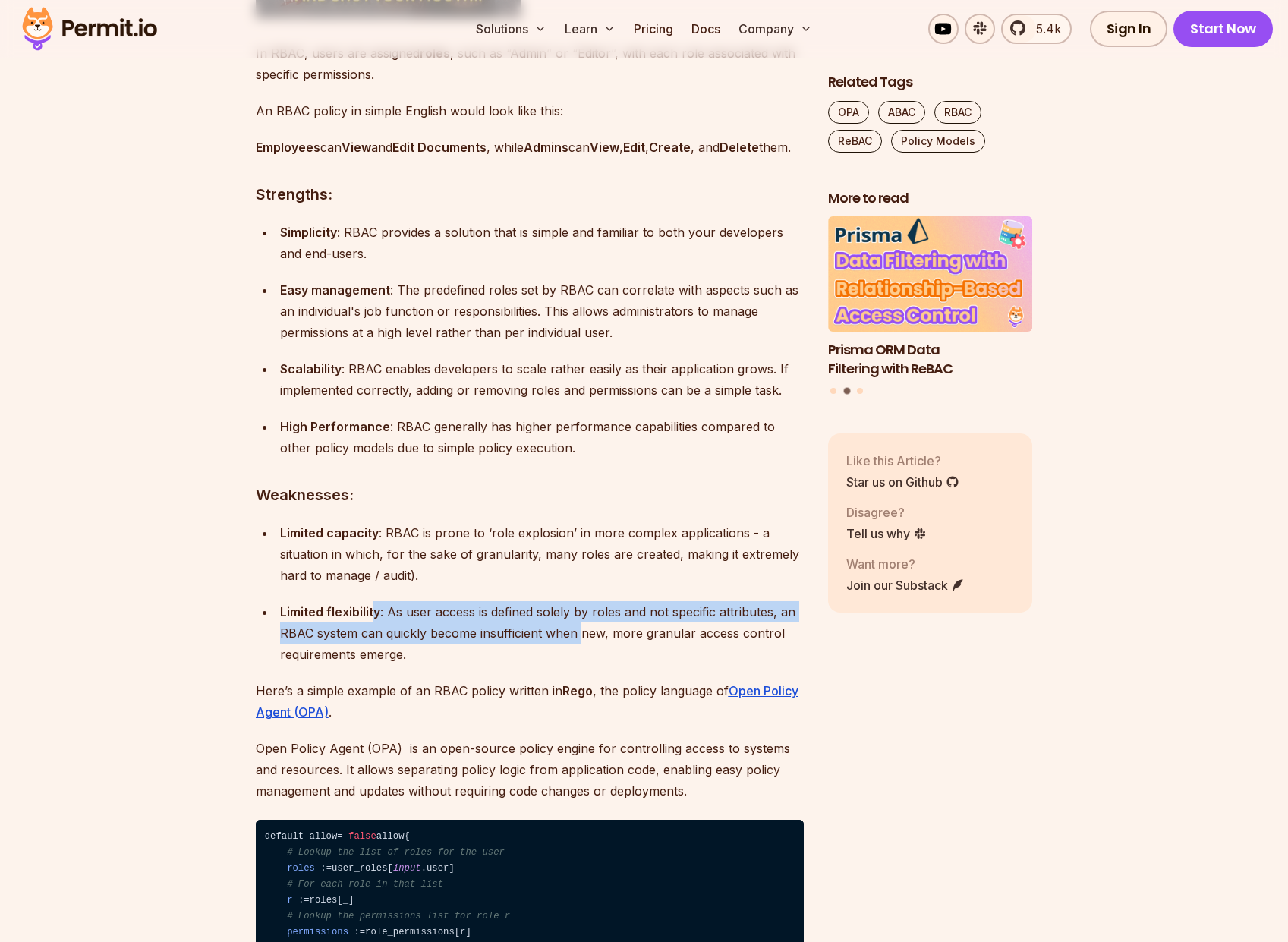
drag, startPoint x: 372, startPoint y: 634, endPoint x: 582, endPoint y: 653, distance: 210.9
click at [582, 653] on p "Limited flexibility : As user access is defined solely by roles and not specifi…" at bounding box center [542, 633] width 524 height 64
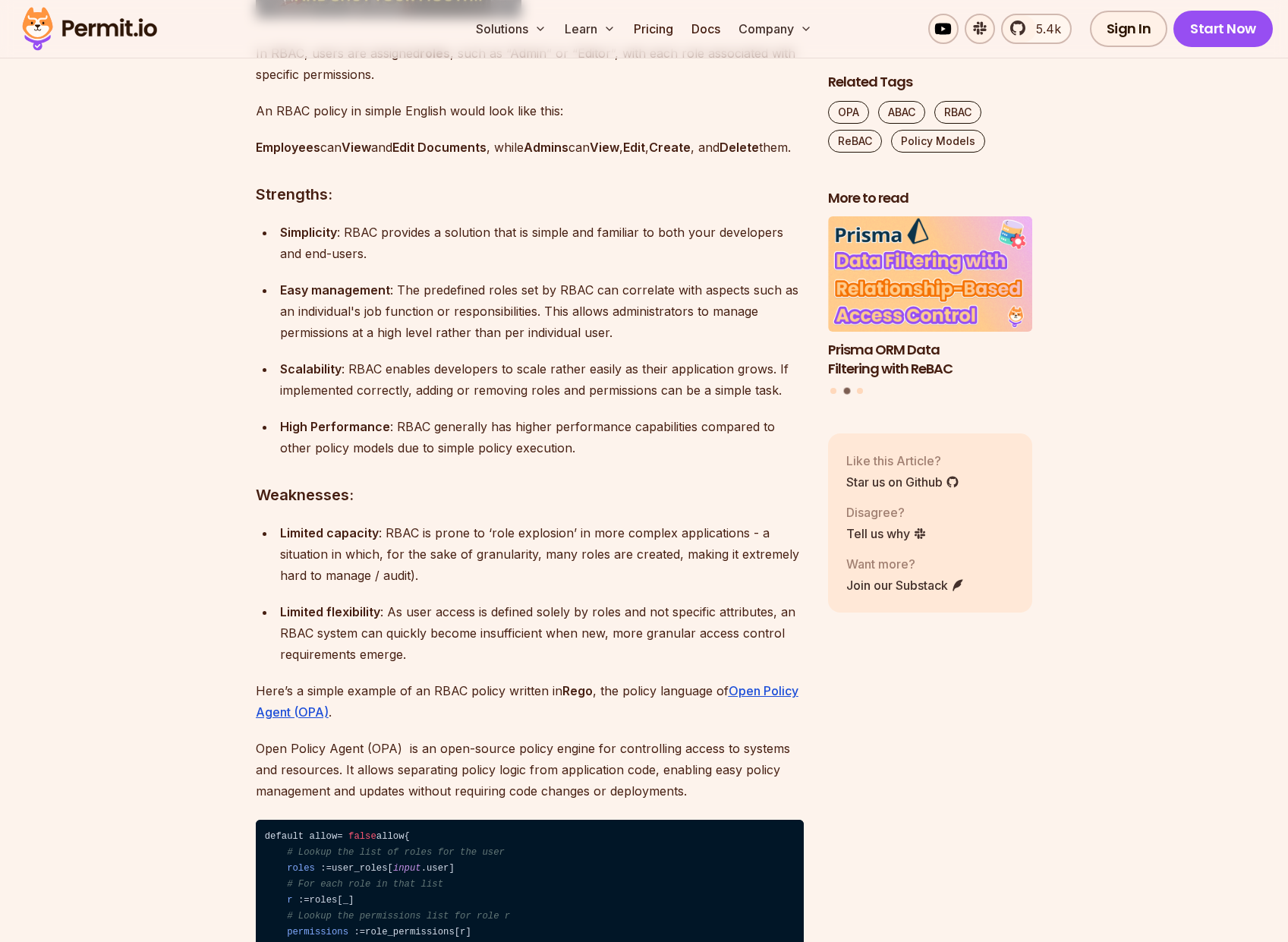
click at [651, 648] on p "Limited flexibility : As user access is defined solely by roles and not specifi…" at bounding box center [542, 633] width 524 height 64
drag, startPoint x: 425, startPoint y: 651, endPoint x: 625, endPoint y: 662, distance: 200.3
click at [625, 662] on p "Limited flexibility : As user access is defined solely by roles and not specifi…" at bounding box center [542, 633] width 524 height 64
click at [654, 654] on p "Limited flexibility : As user access is defined solely by roles and not specifi…" at bounding box center [542, 633] width 524 height 64
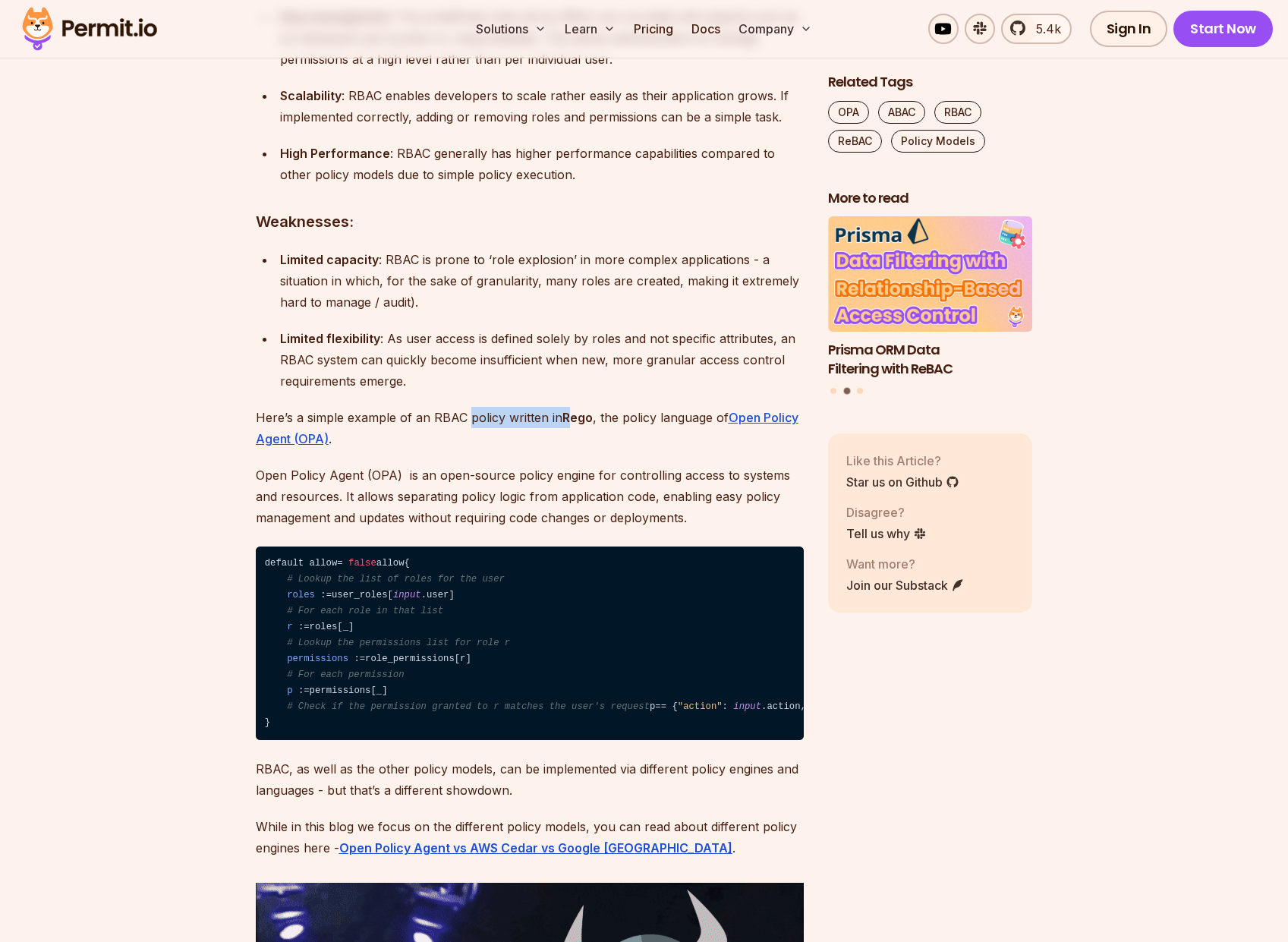
drag, startPoint x: 469, startPoint y: 442, endPoint x: 571, endPoint y: 442, distance: 102.0
click at [571, 442] on p "Here’s a simple example of an RBAC policy written in Rego , the policy language…" at bounding box center [529, 428] width 548 height 43
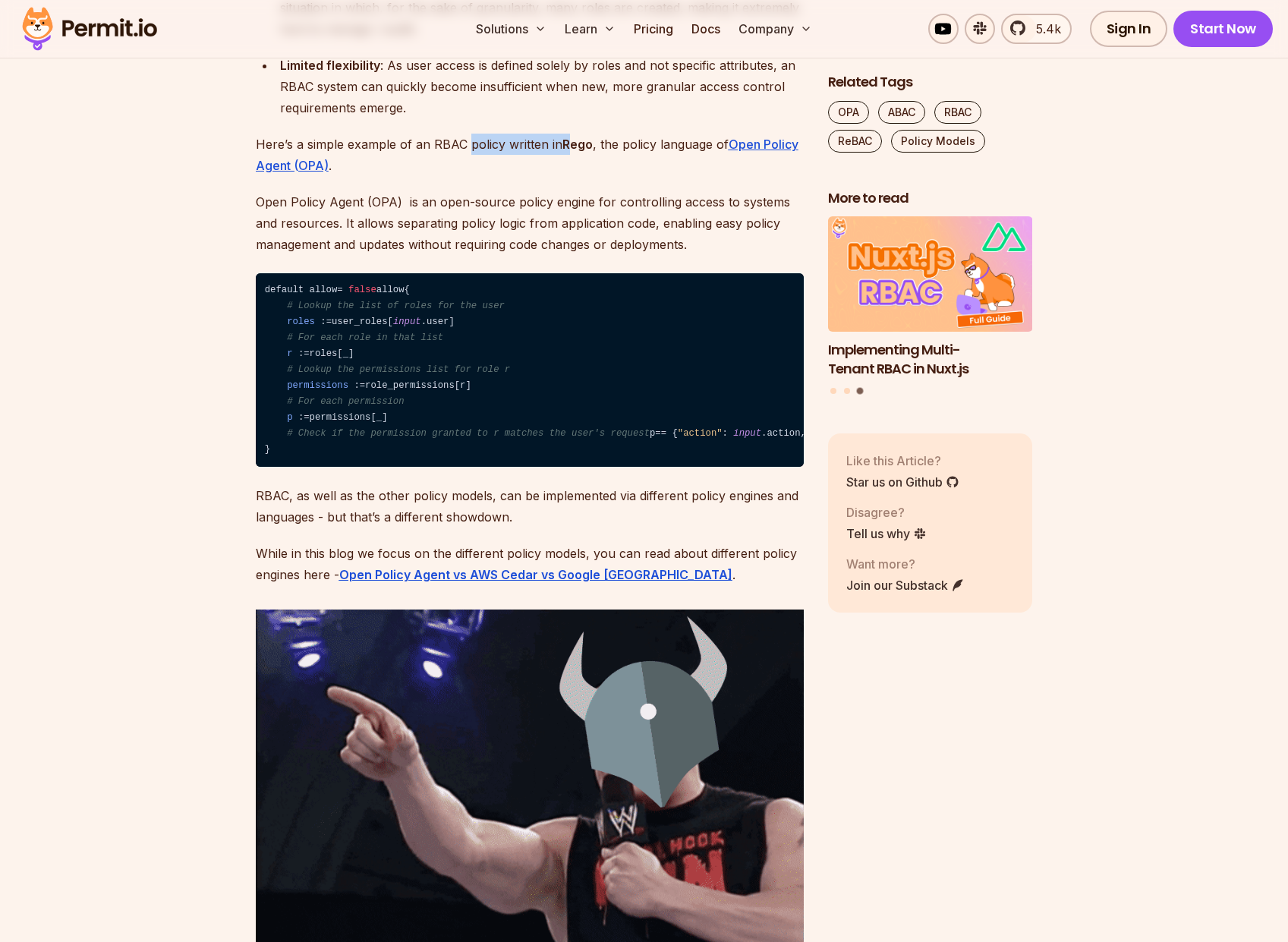
scroll to position [2732, 0]
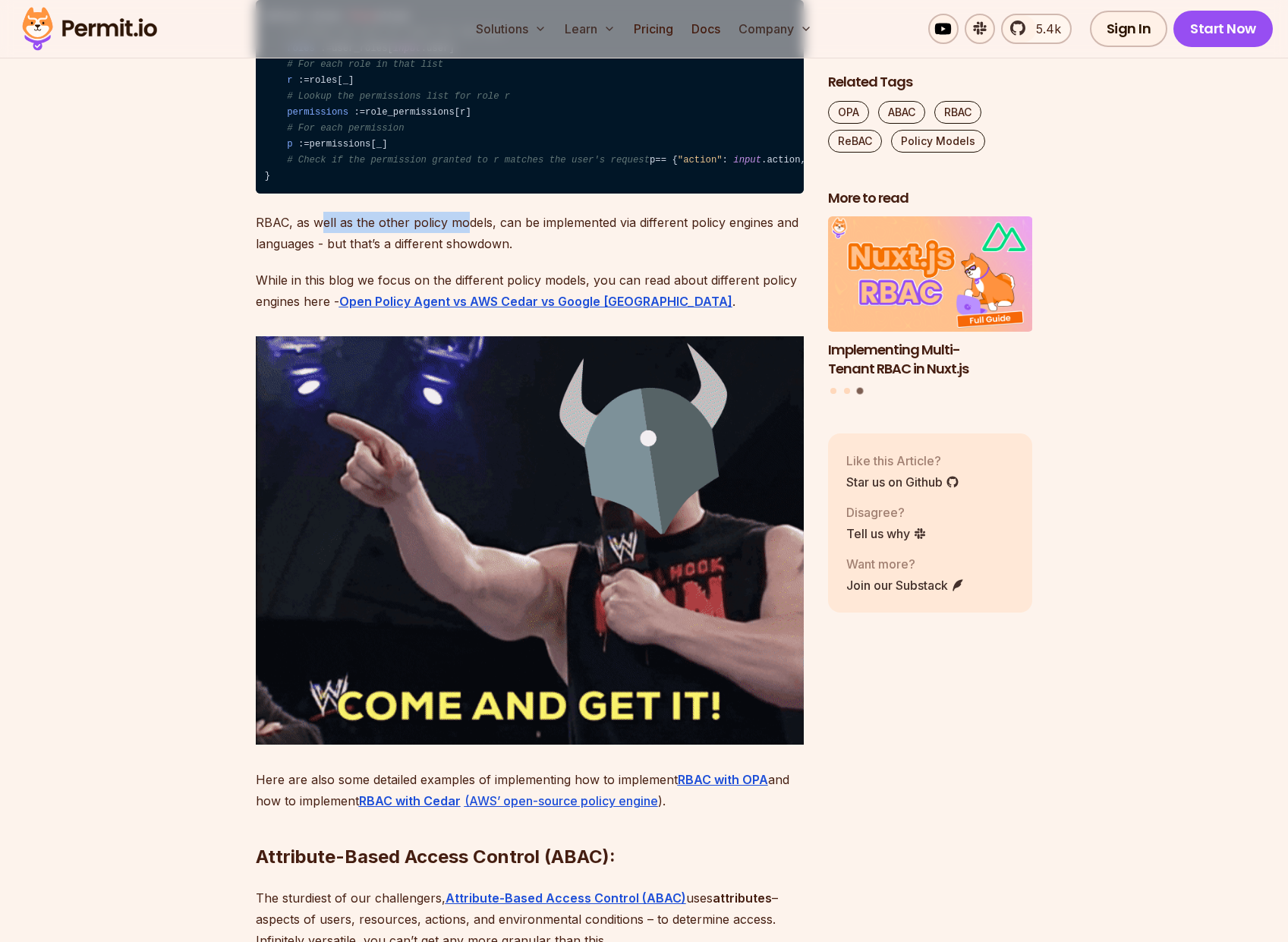
drag, startPoint x: 318, startPoint y: 276, endPoint x: 464, endPoint y: 277, distance: 146.0
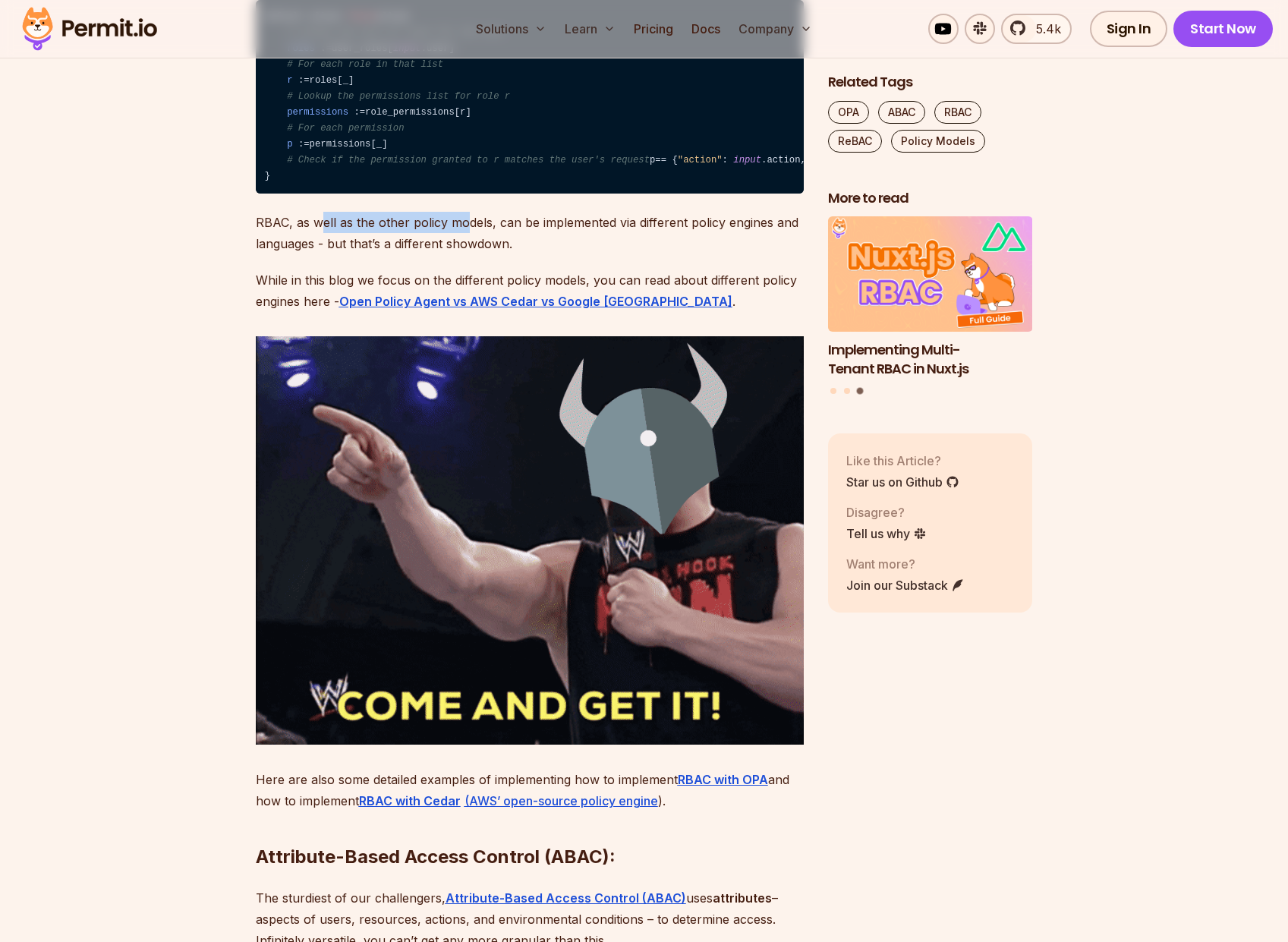
click at [464, 254] on p "RBAC, as well as the other policy models, can be implemented via different poli…" at bounding box center [529, 233] width 548 height 43
click at [594, 254] on p "RBAC, as well as the other policy models, can be implemented via different poli…" at bounding box center [529, 233] width 548 height 43
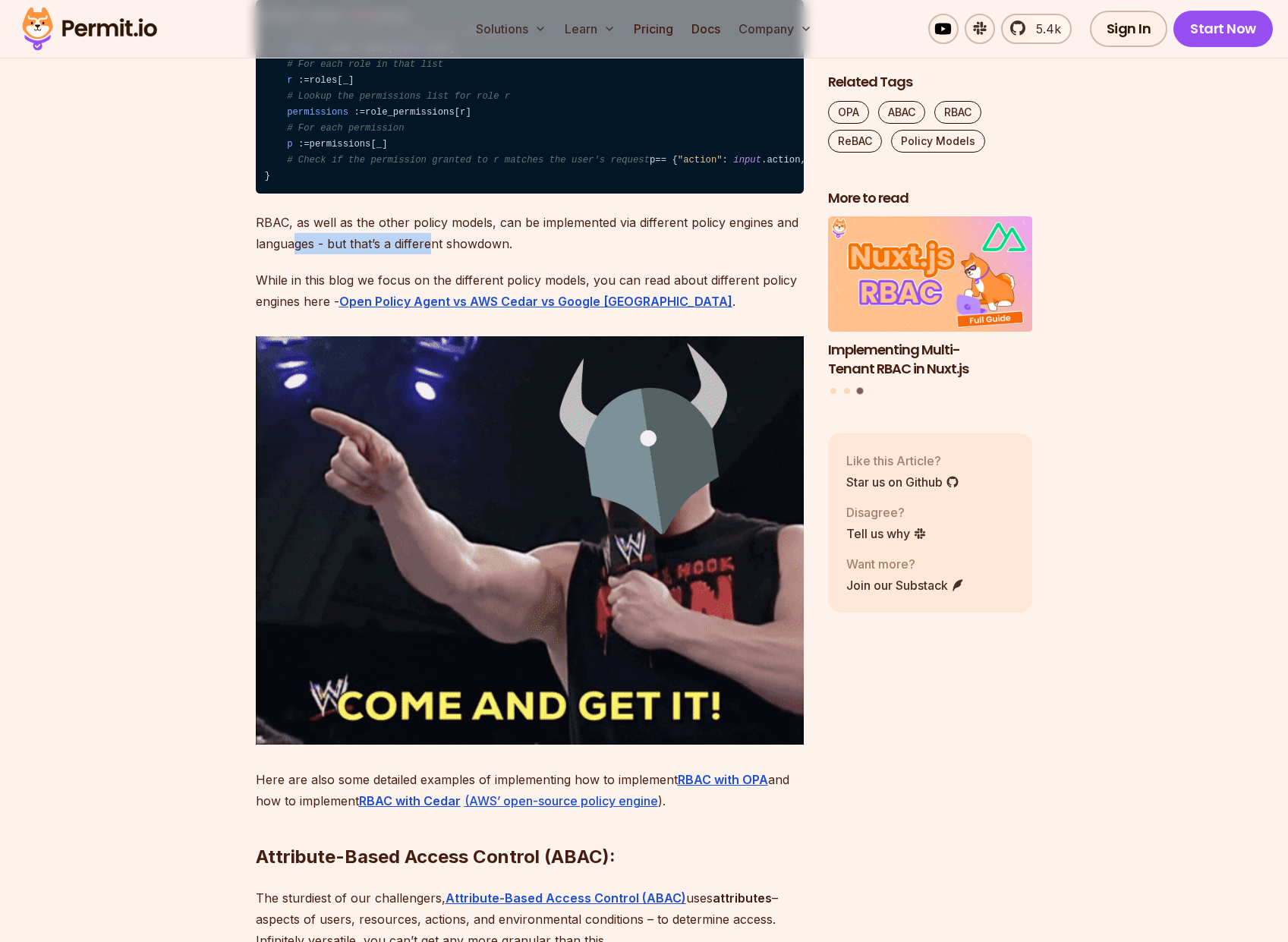
drag, startPoint x: 294, startPoint y: 298, endPoint x: 432, endPoint y: 305, distance: 138.2
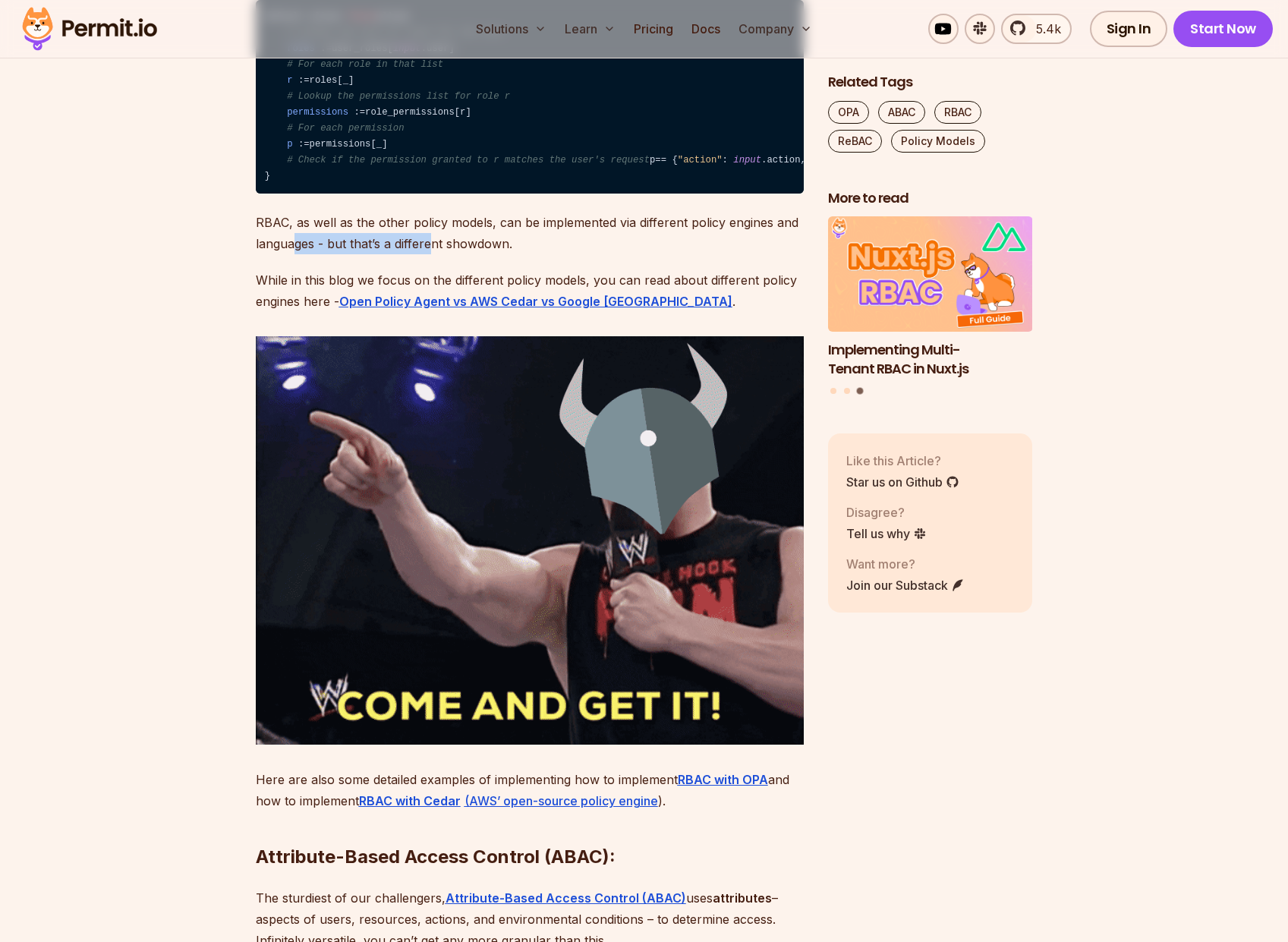
click at [432, 254] on p "RBAC, as well as the other policy models, can be implemented via different poli…" at bounding box center [529, 233] width 548 height 43
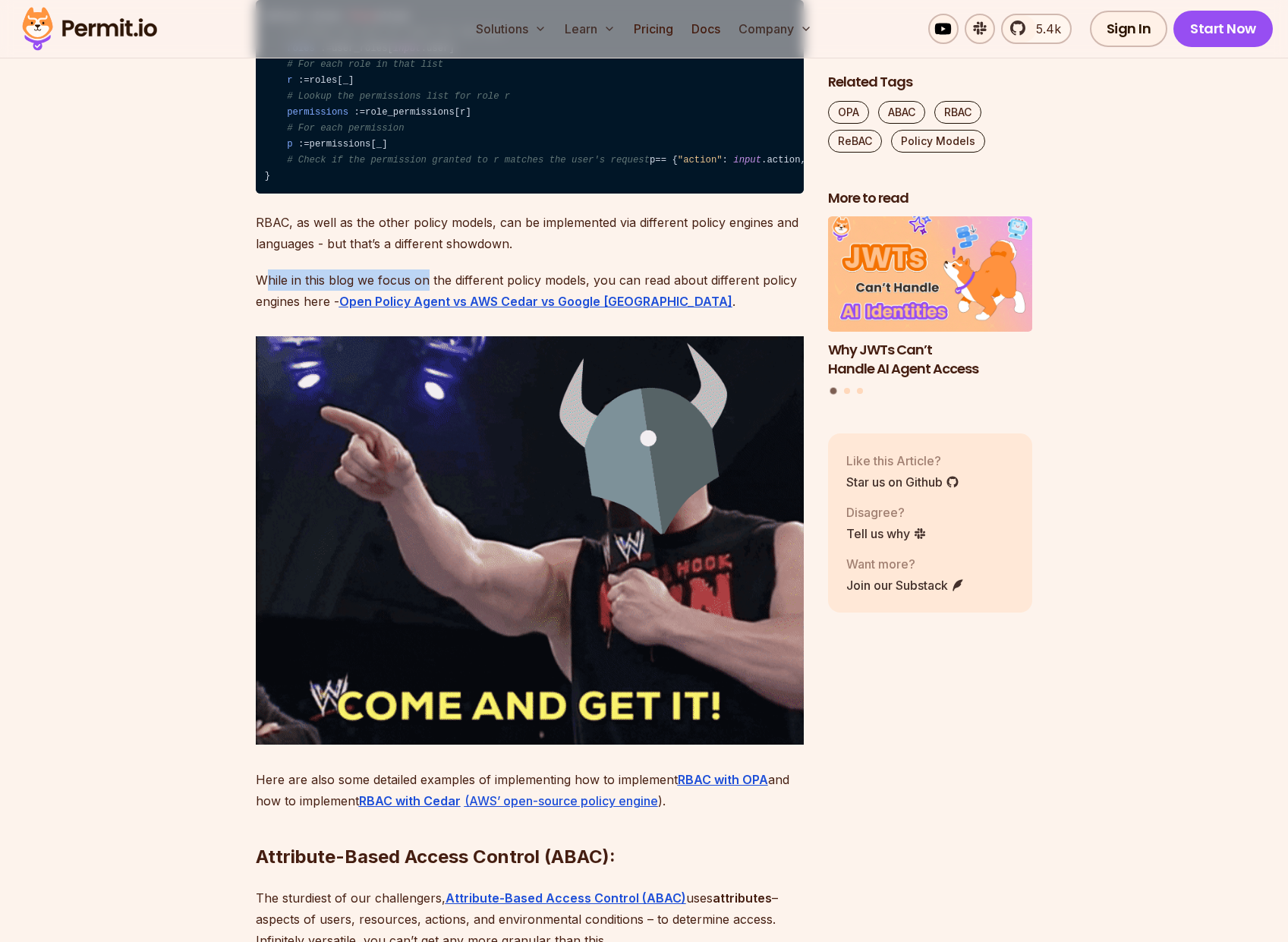
drag, startPoint x: 268, startPoint y: 331, endPoint x: 424, endPoint y: 332, distance: 156.0
click at [424, 312] on p "While in this blog we focus on the different policy models, you can read about …" at bounding box center [529, 290] width 548 height 43
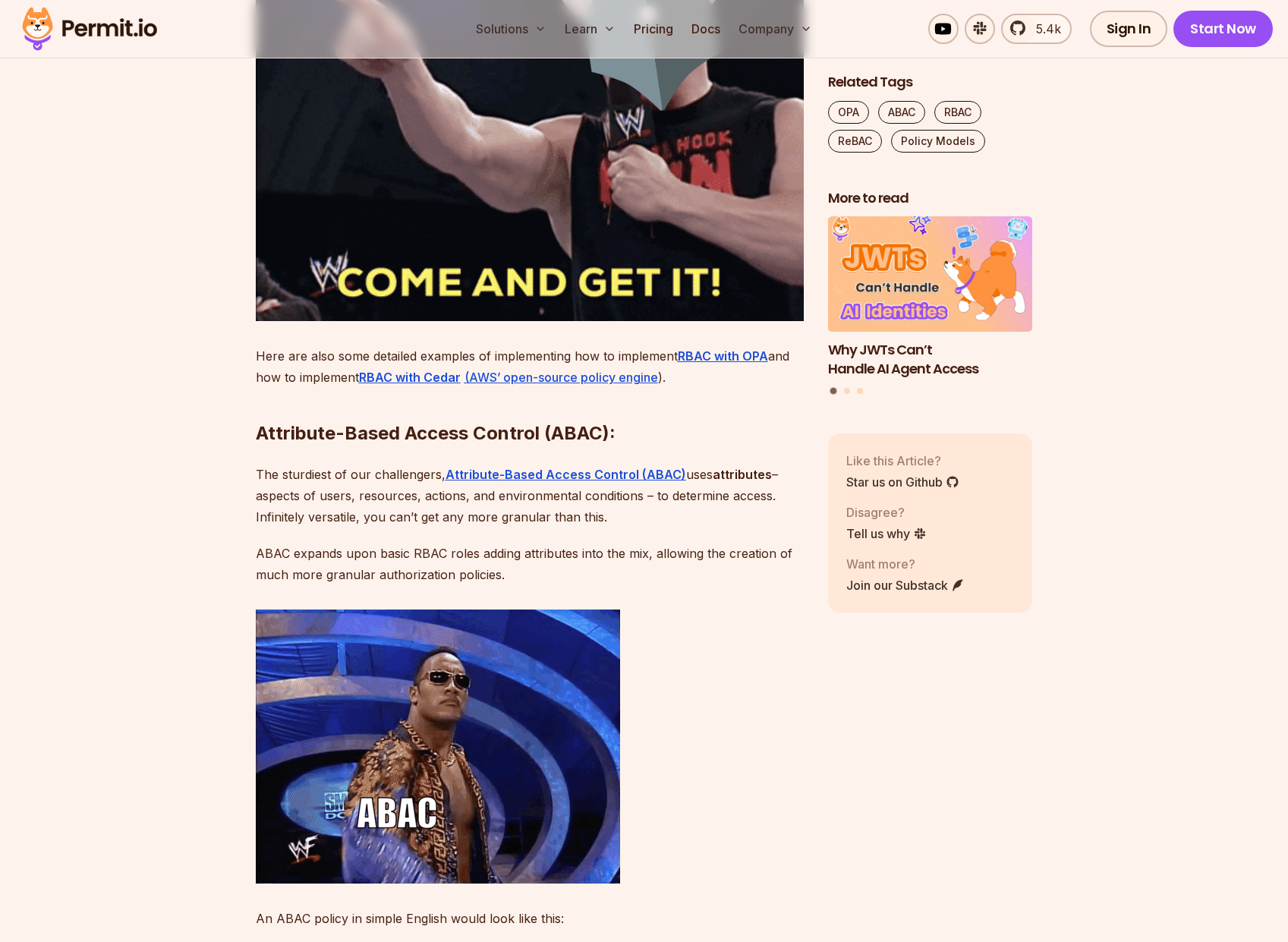
scroll to position [3278, 0]
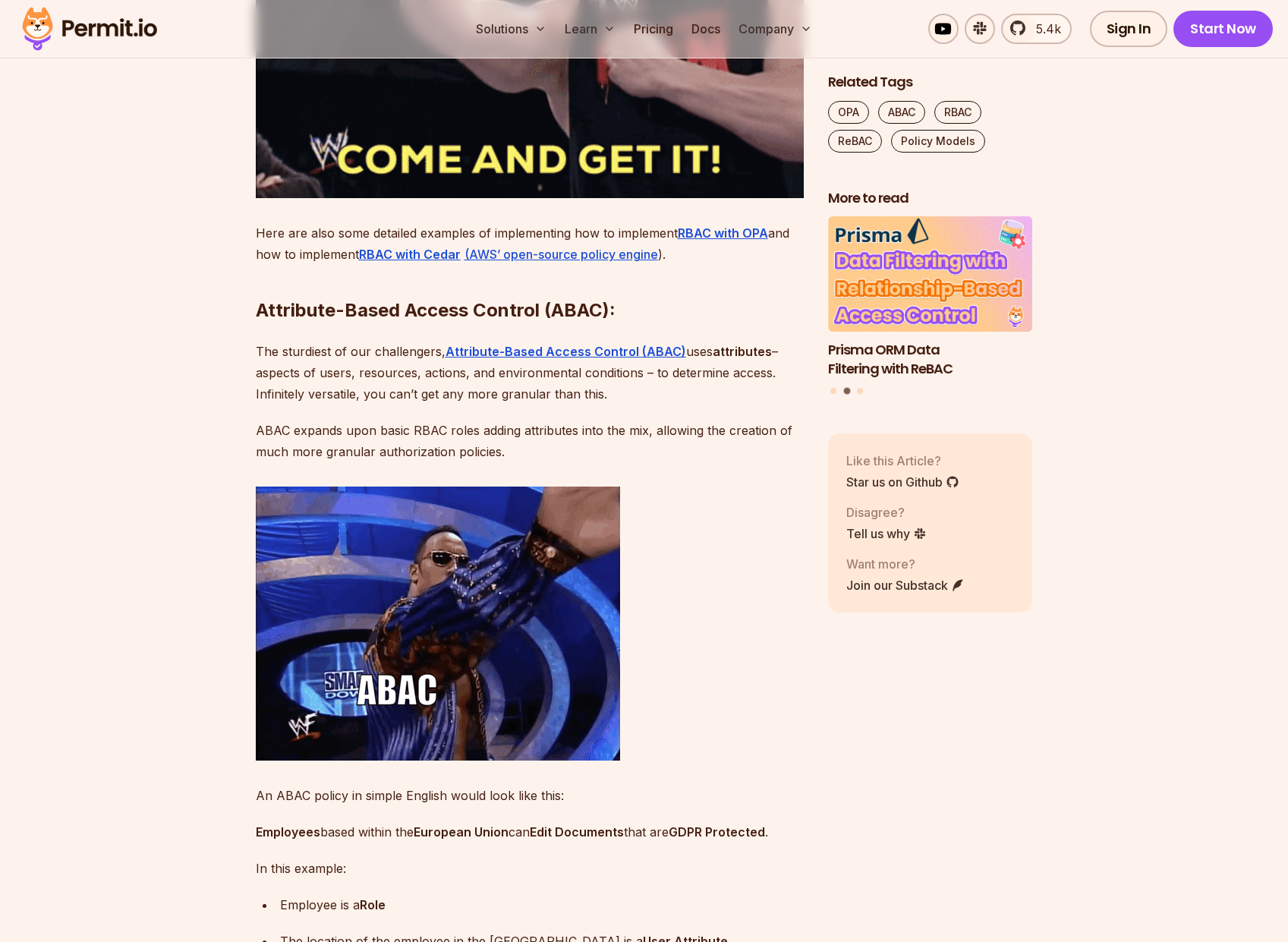
click at [302, 403] on p "The sturdiest of our challengers, Attribute-Based Access Control (ABAC) uses at…" at bounding box center [529, 373] width 548 height 64
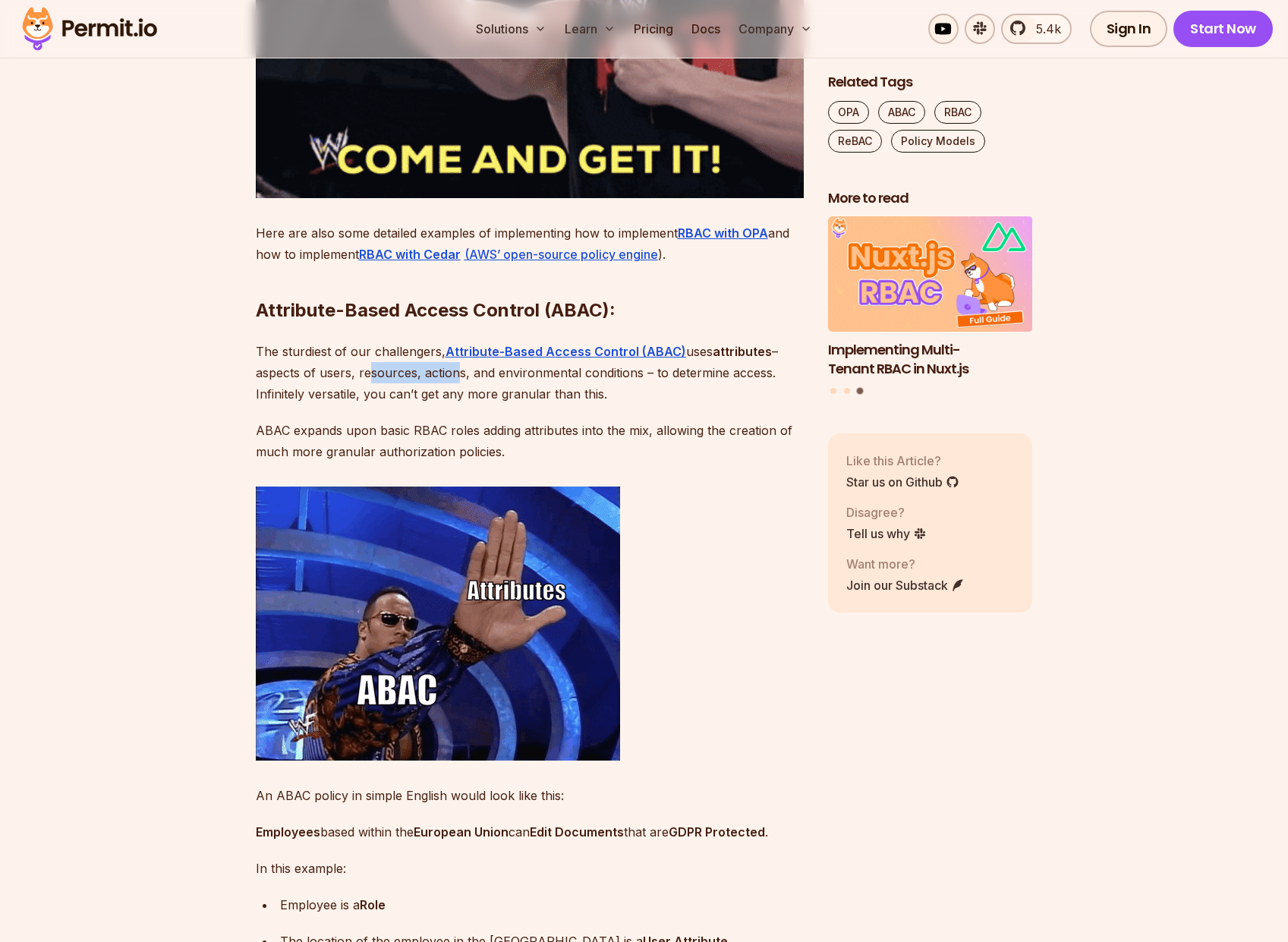
drag, startPoint x: 369, startPoint y: 423, endPoint x: 456, endPoint y: 425, distance: 87.0
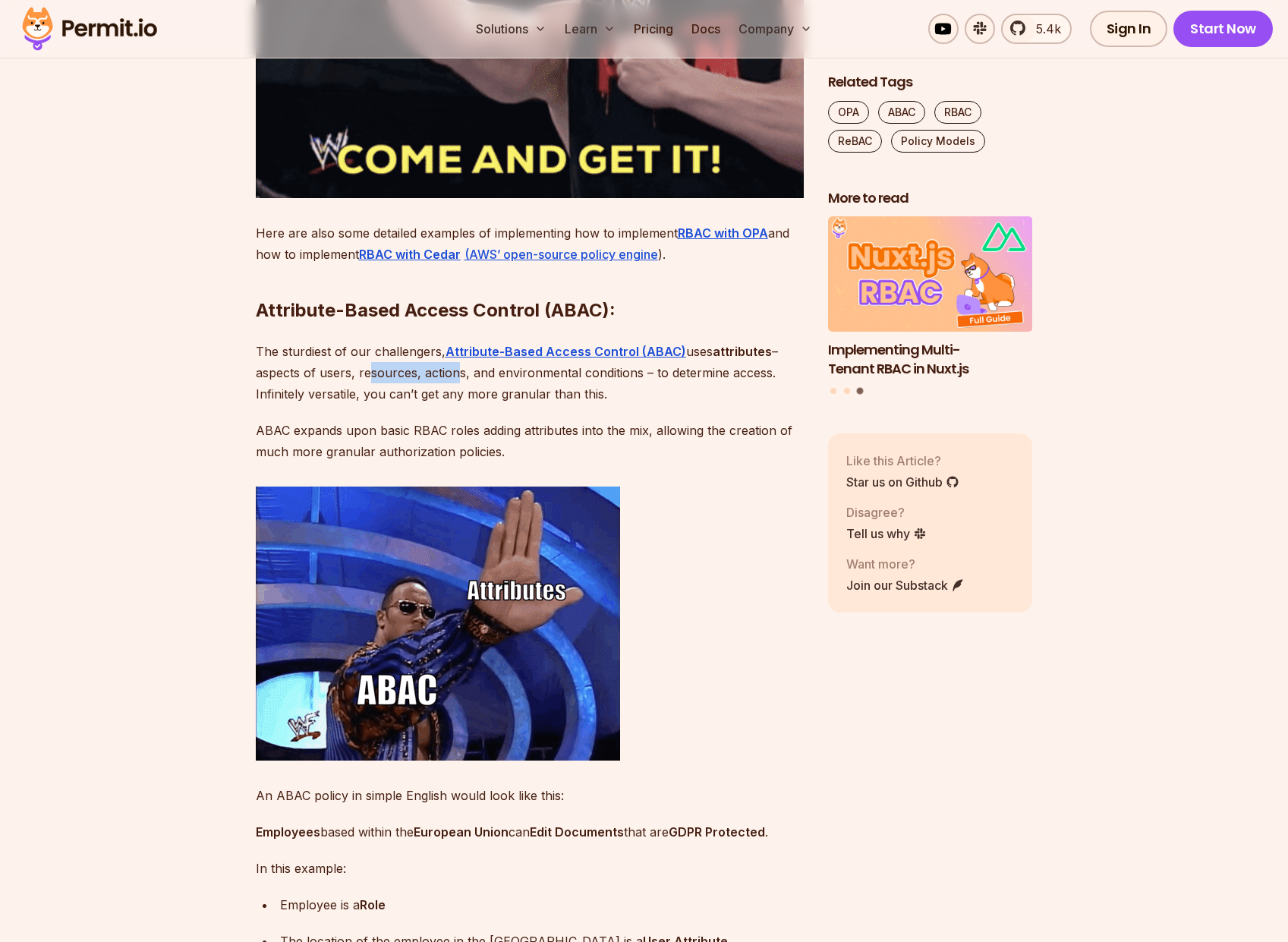
click at [456, 405] on p "The sturdiest of our challengers, Attribute-Based Access Control (ABAC) uses at…" at bounding box center [529, 373] width 548 height 64
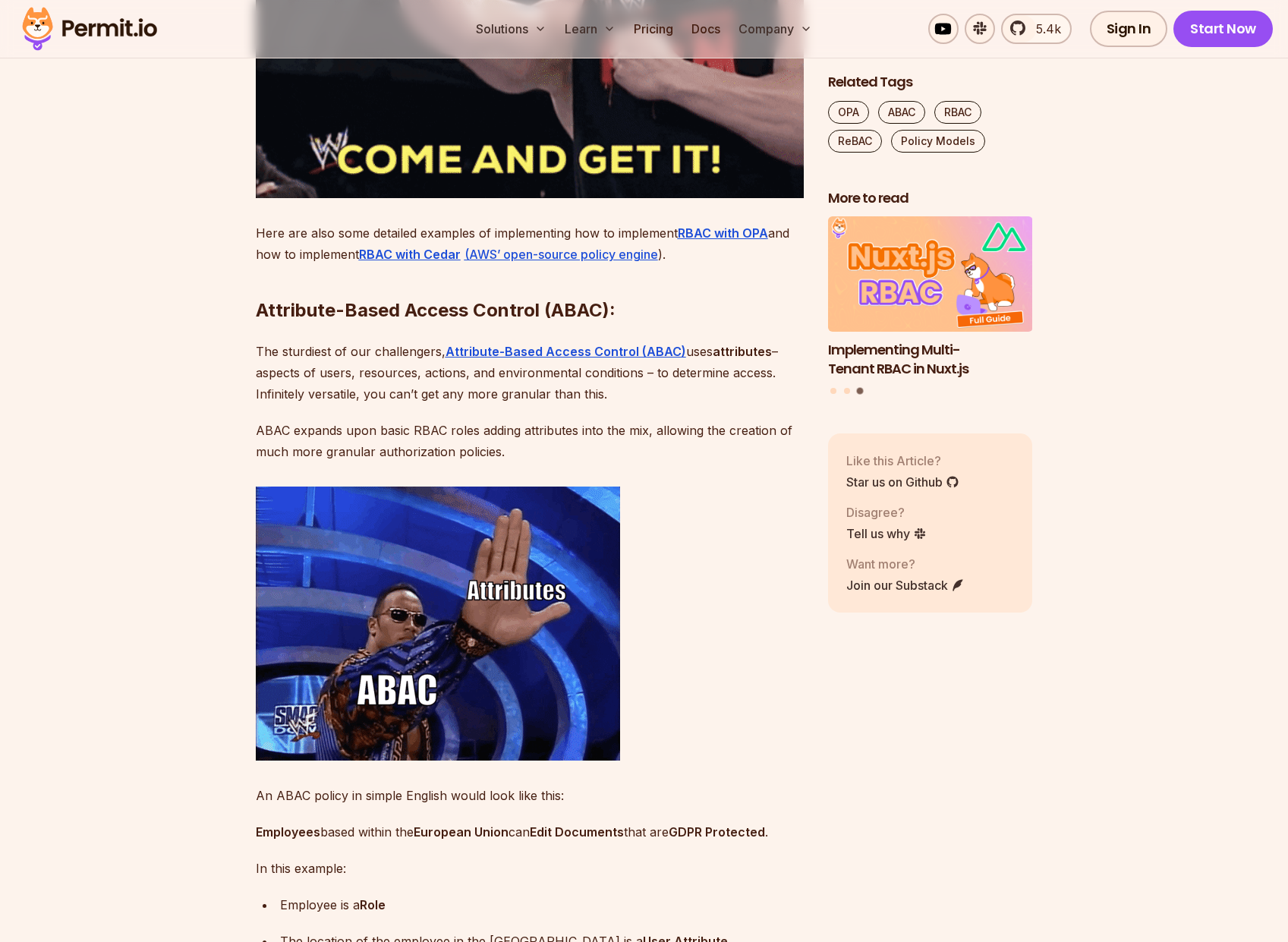
click at [297, 405] on p "The sturdiest of our challengers, Attribute-Based Access Control (ABAC) uses at…" at bounding box center [529, 373] width 548 height 64
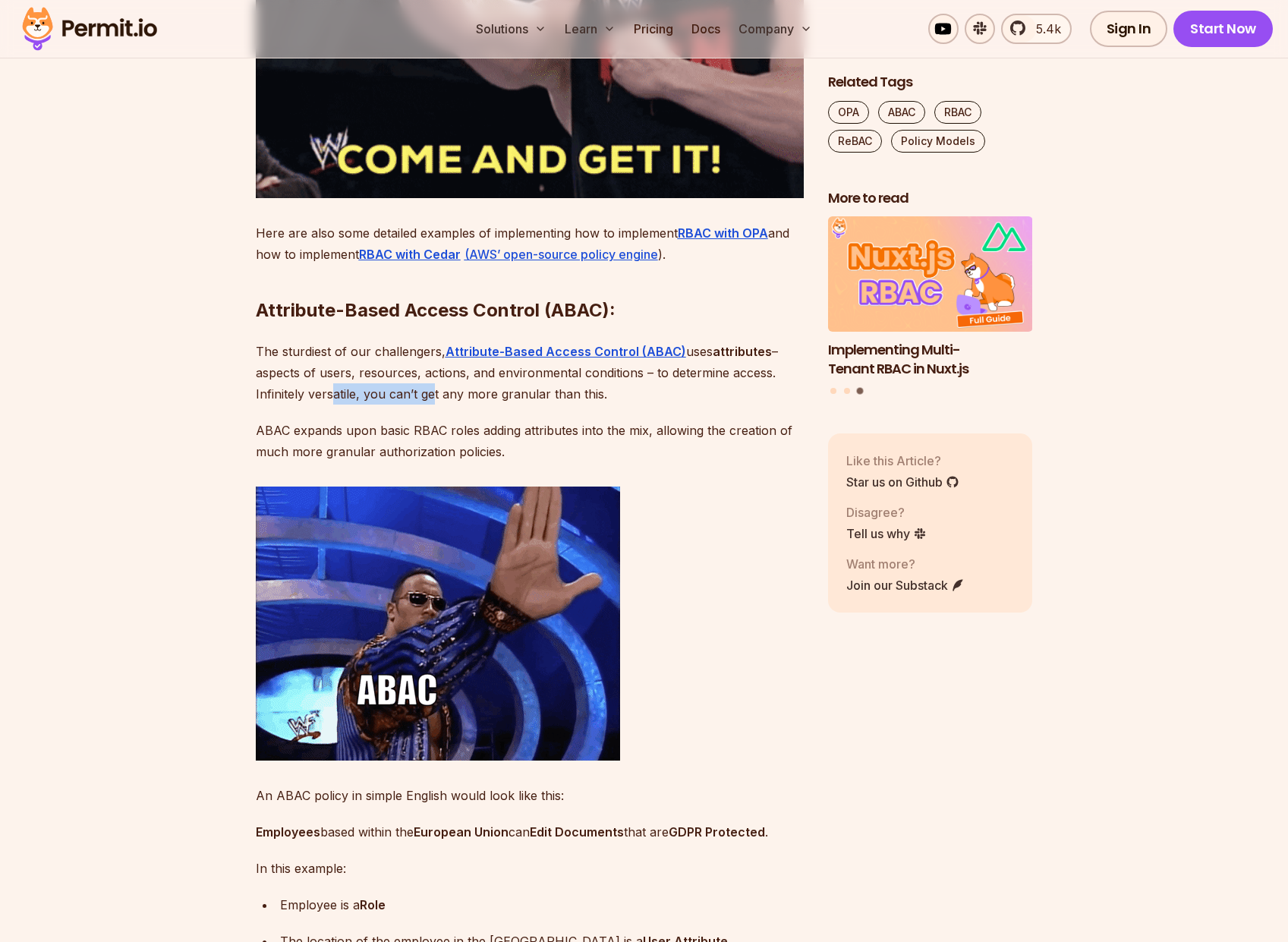
drag, startPoint x: 335, startPoint y: 445, endPoint x: 434, endPoint y: 446, distance: 99.0
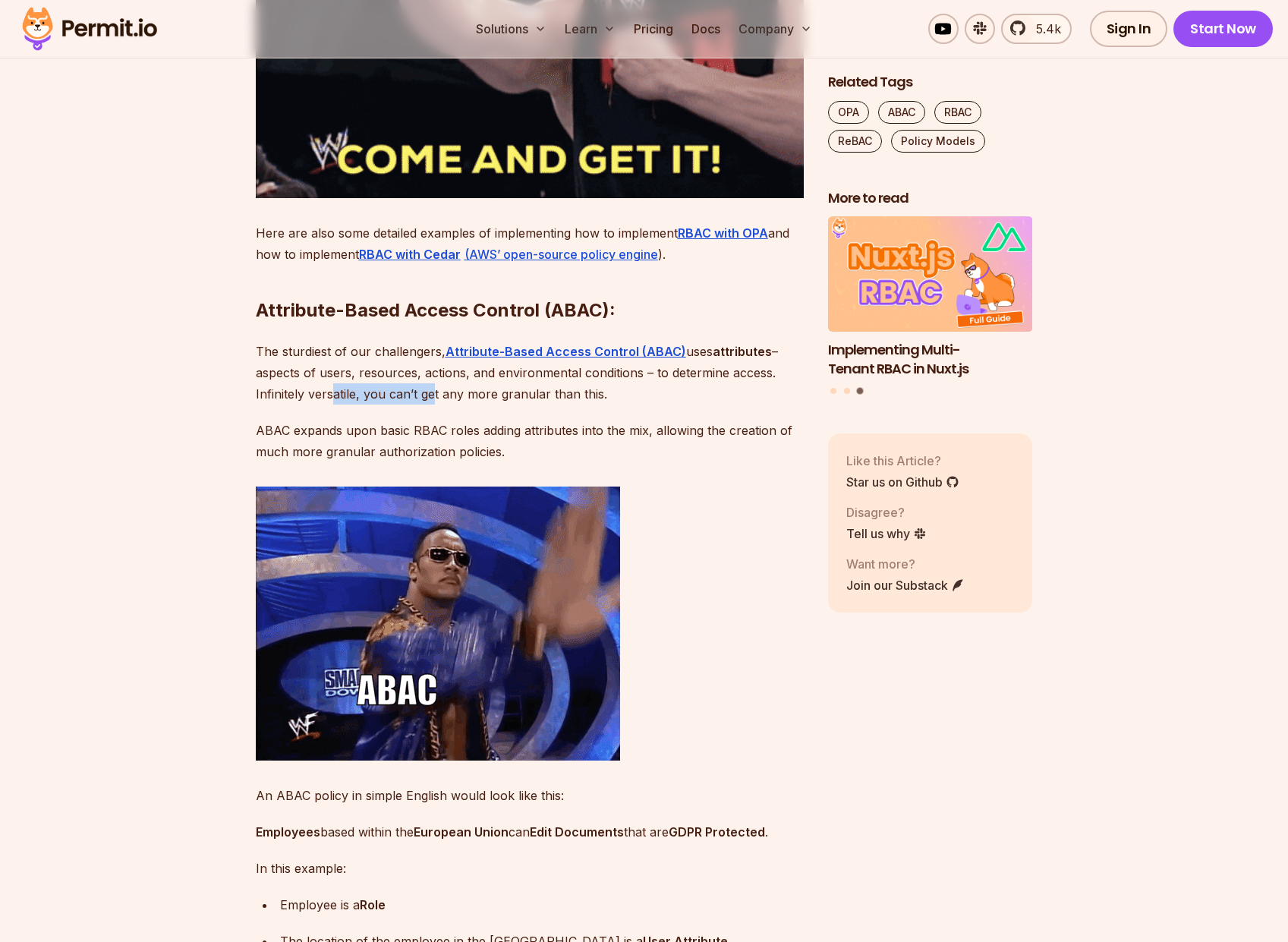
click at [434, 405] on p "The sturdiest of our challengers, Attribute-Based Access Control (ABAC) uses at…" at bounding box center [529, 373] width 548 height 64
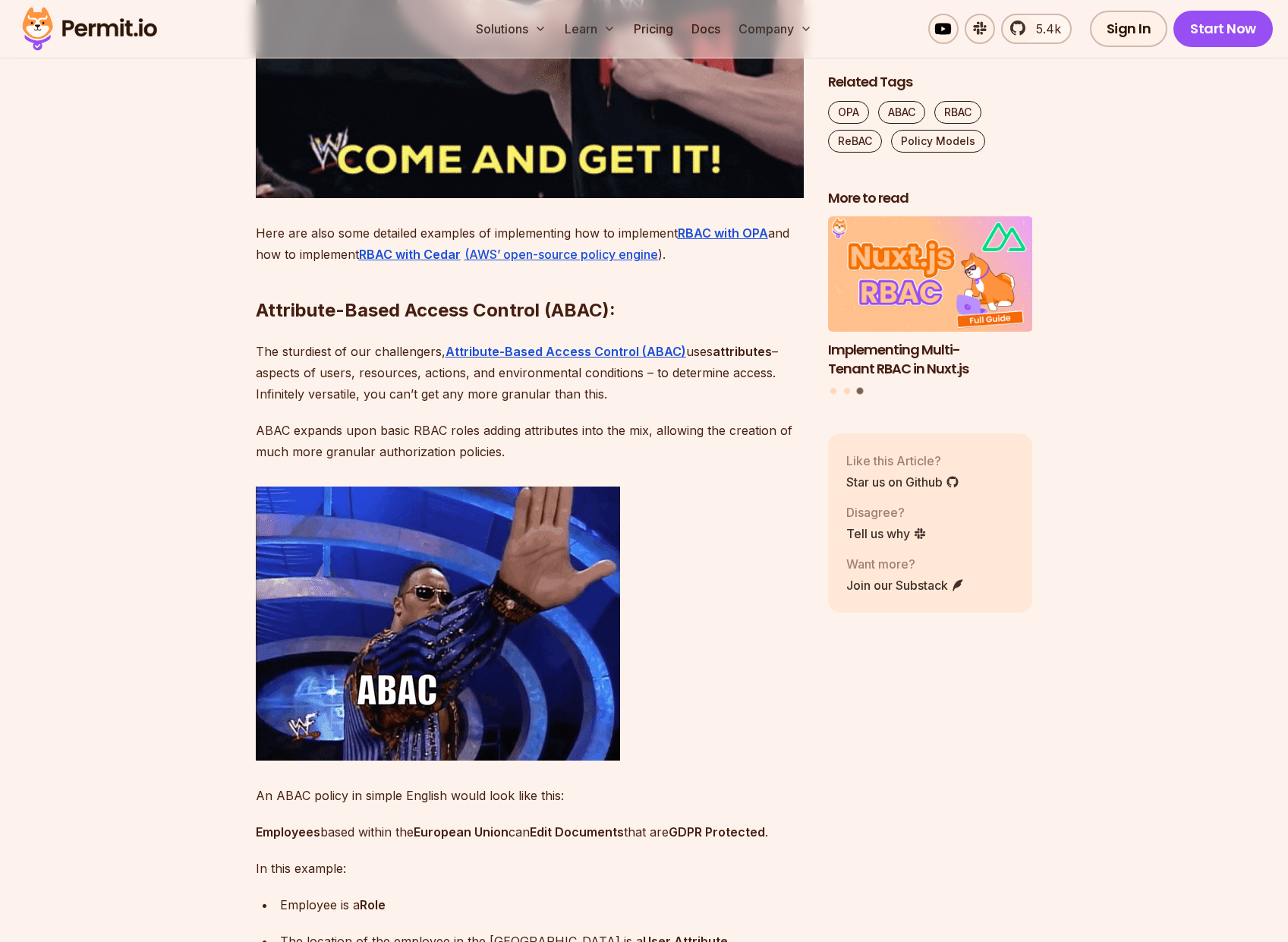
click at [282, 462] on p "ABAC expands upon basic RBAC roles adding attributes into the mix, allowing the…" at bounding box center [529, 441] width 548 height 43
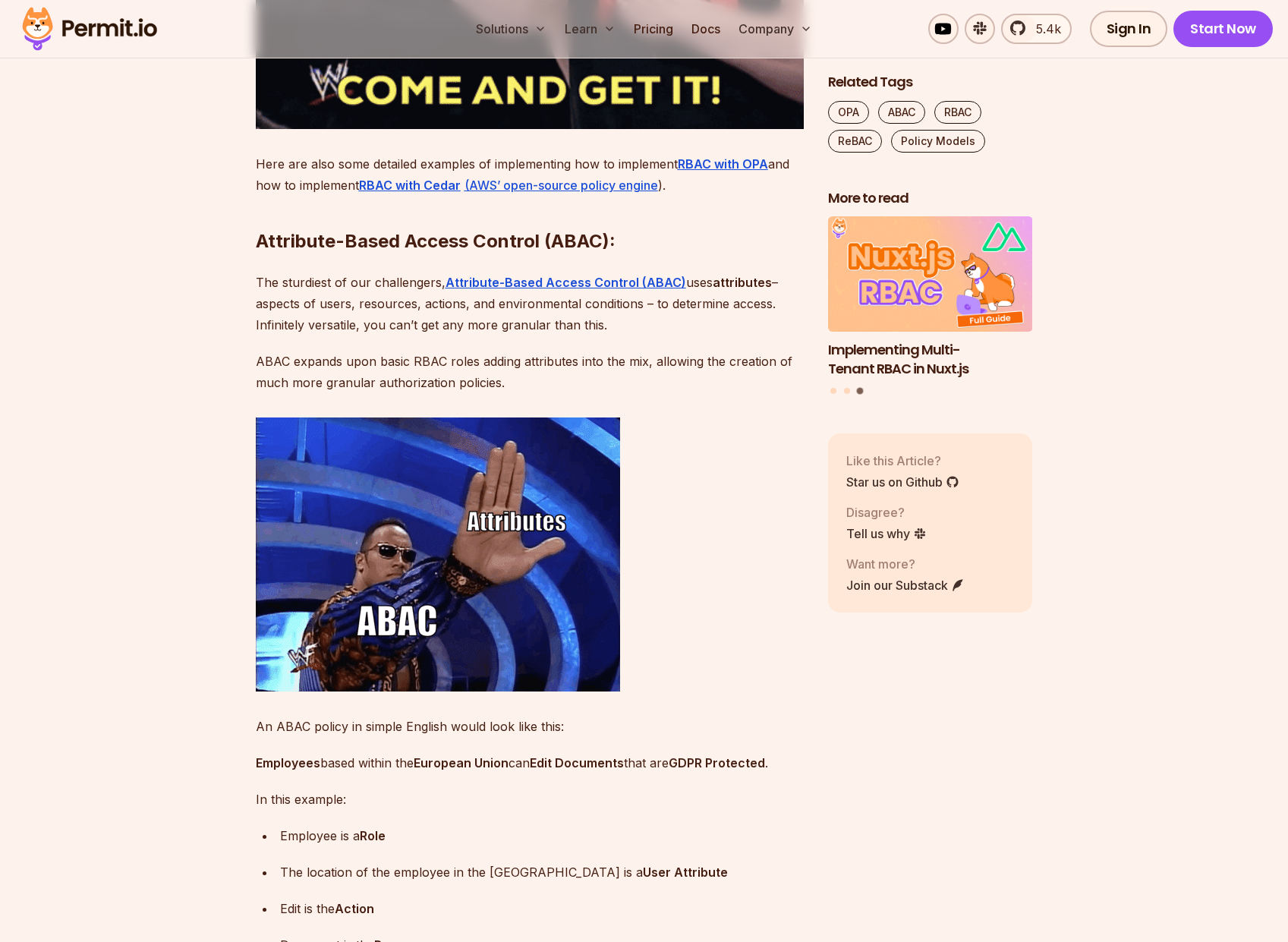
scroll to position [3552, 0]
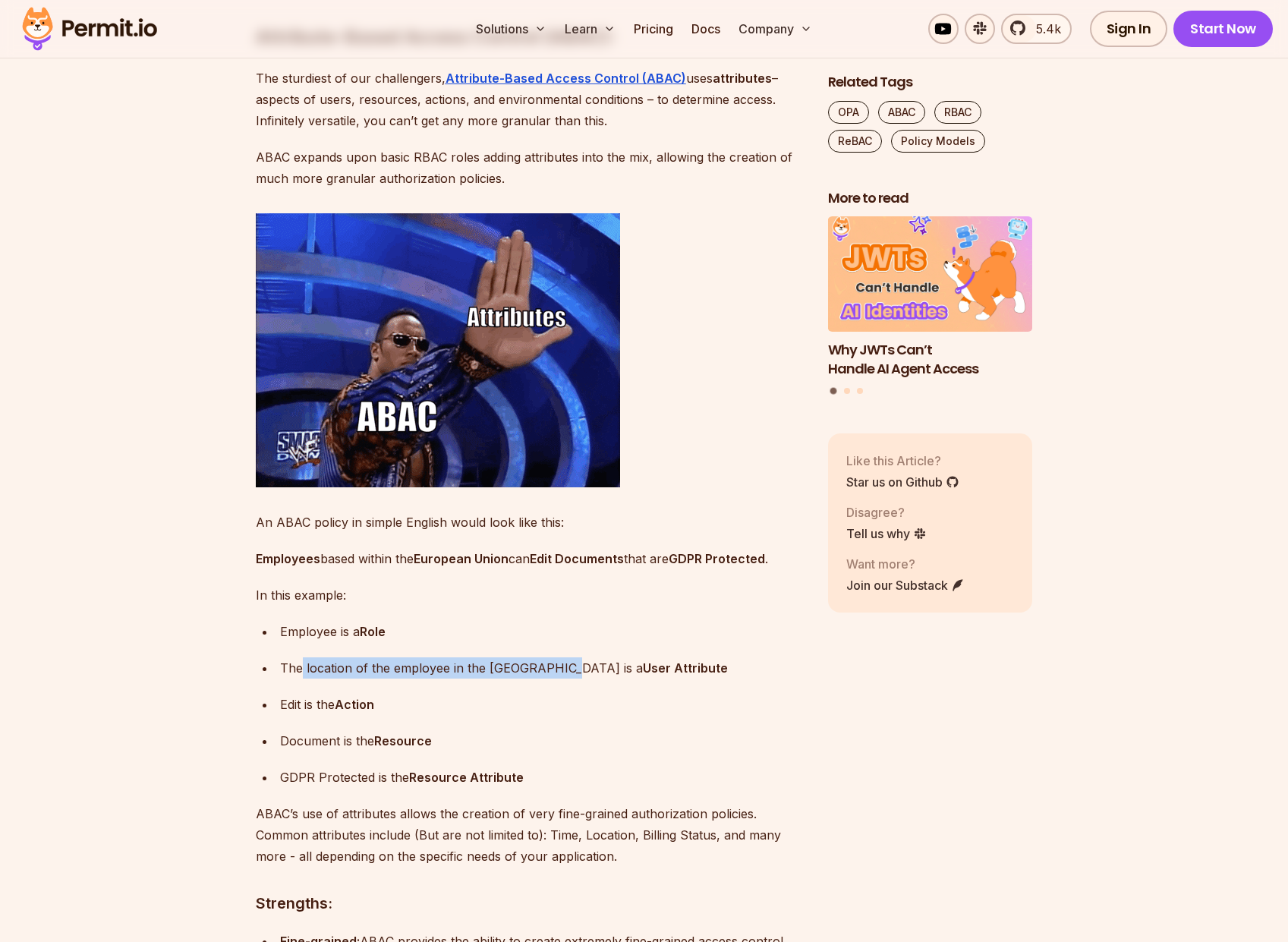
drag, startPoint x: 302, startPoint y: 725, endPoint x: 566, endPoint y: 728, distance: 264.0
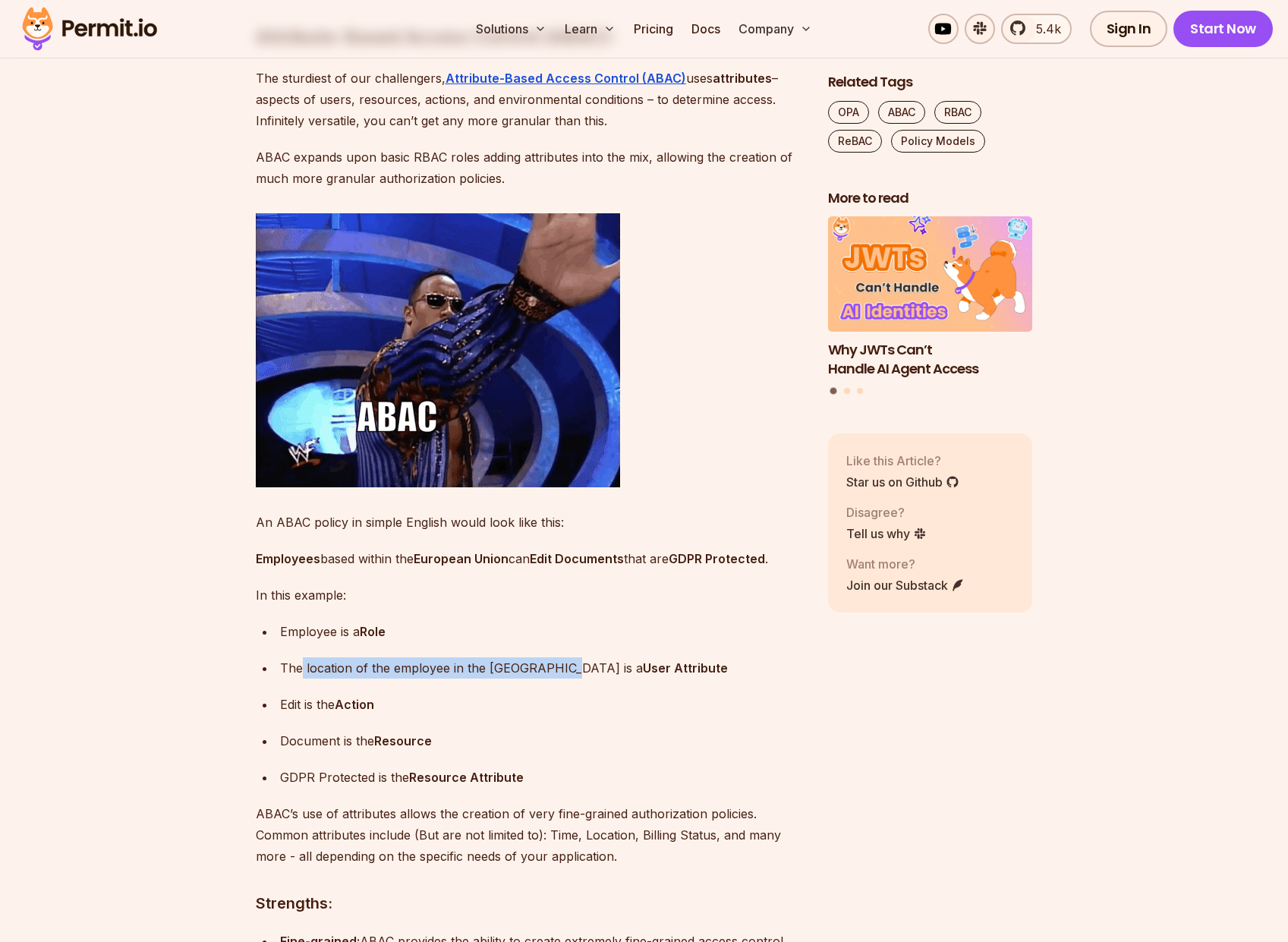
click at [566, 679] on p "The location of the employee in the European Union is a User Attribute" at bounding box center [542, 667] width 524 height 21
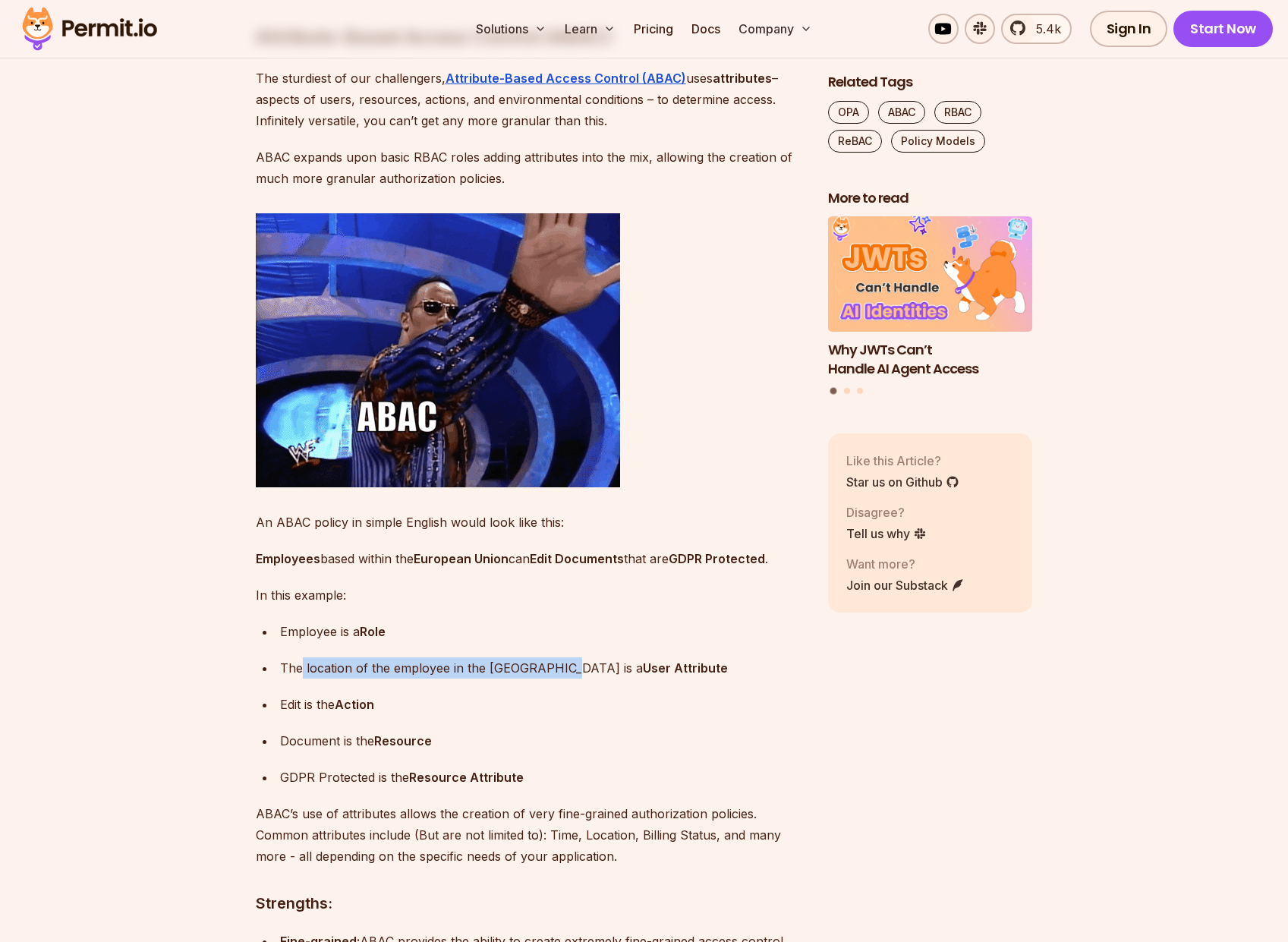
click at [481, 679] on p "The location of the employee in the European Union is a User Attribute" at bounding box center [542, 667] width 524 height 21
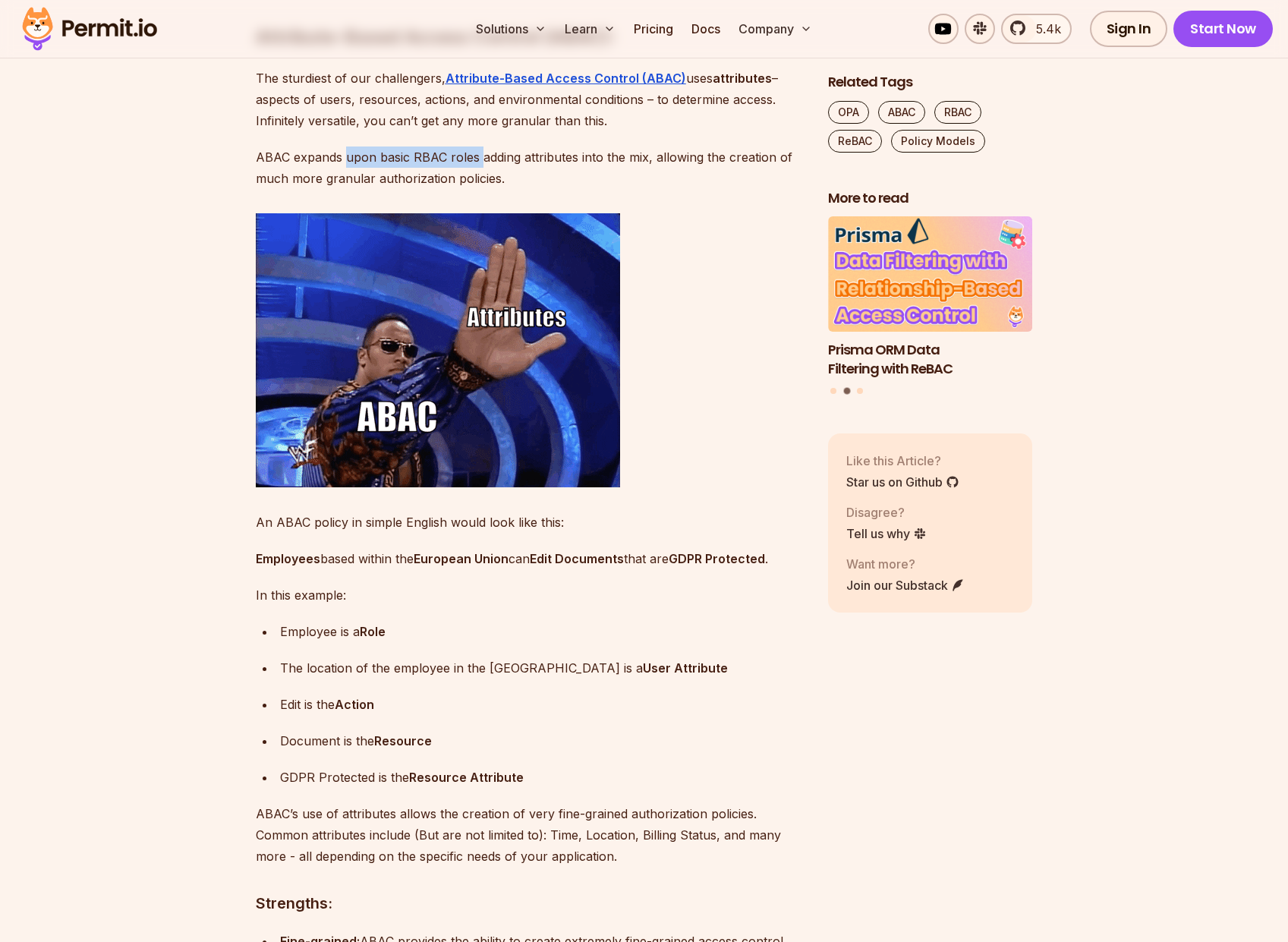
drag, startPoint x: 345, startPoint y: 214, endPoint x: 479, endPoint y: 212, distance: 134.0
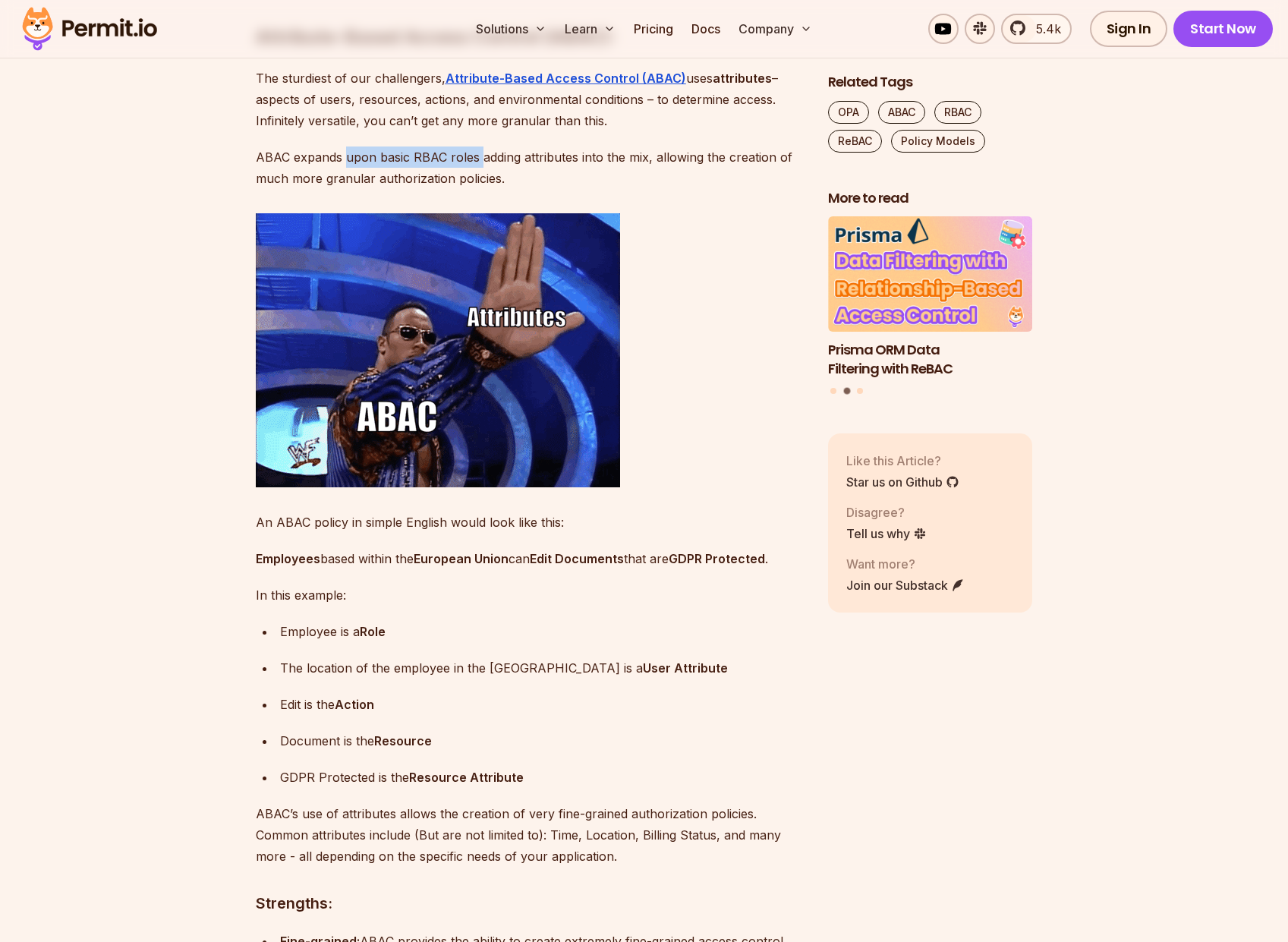
click at [479, 189] on p "ABAC expands upon basic RBAC roles adding attributes into the mix, allowing the…" at bounding box center [529, 167] width 548 height 43
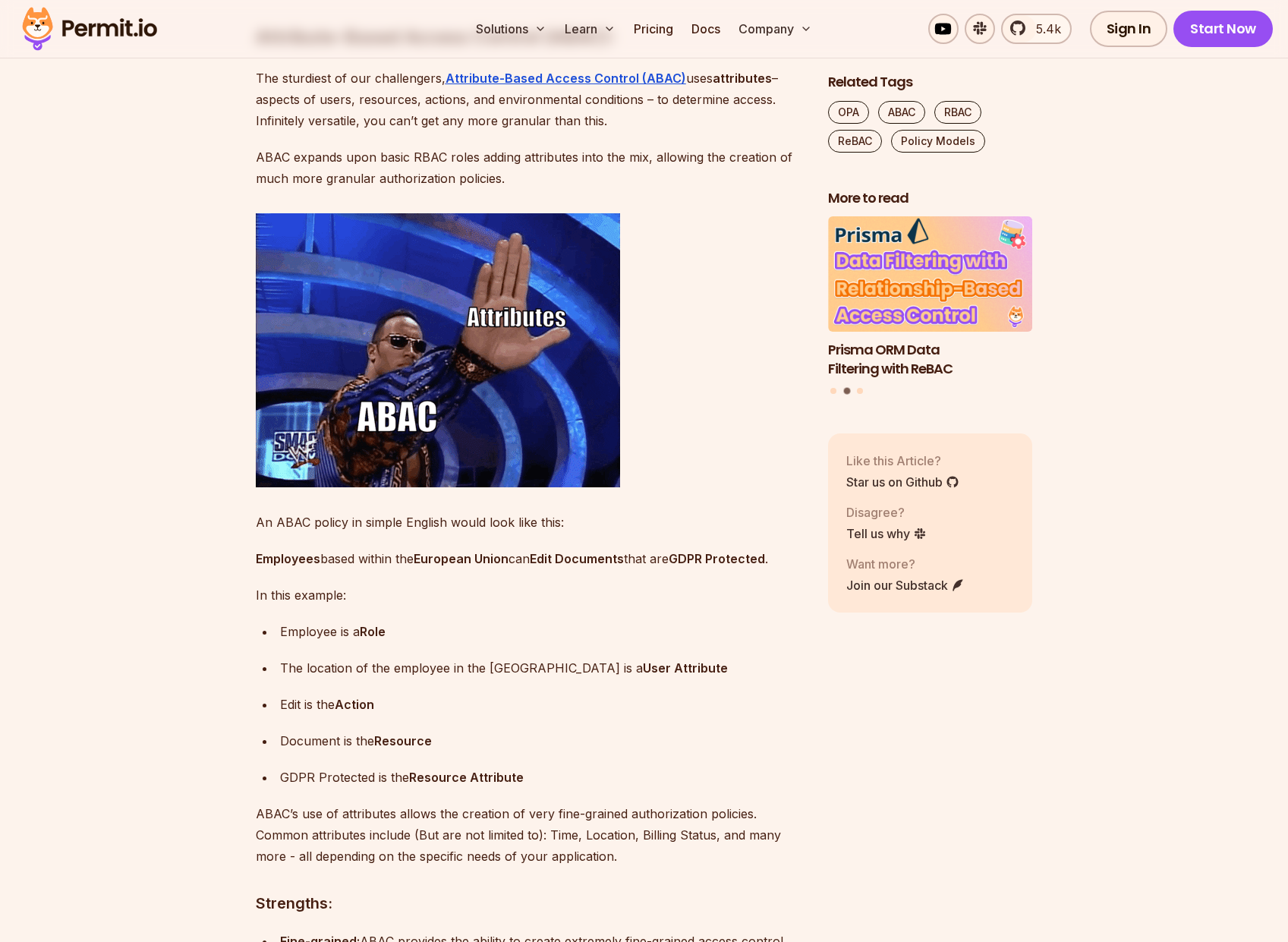
click at [559, 189] on p "ABAC expands upon basic RBAC roles adding attributes into the mix, allowing the…" at bounding box center [529, 167] width 548 height 43
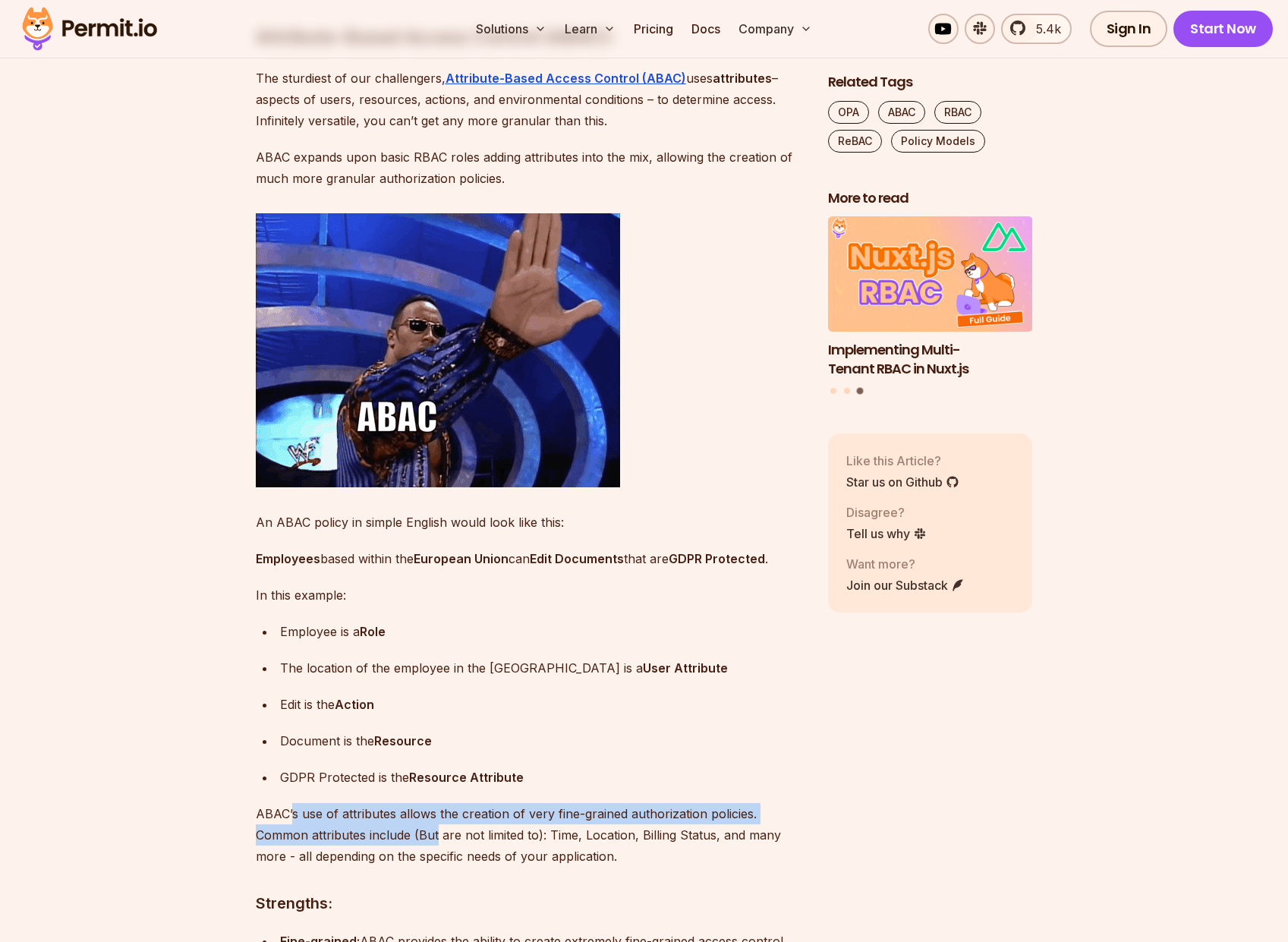
drag, startPoint x: 291, startPoint y: 865, endPoint x: 437, endPoint y: 884, distance: 147.2
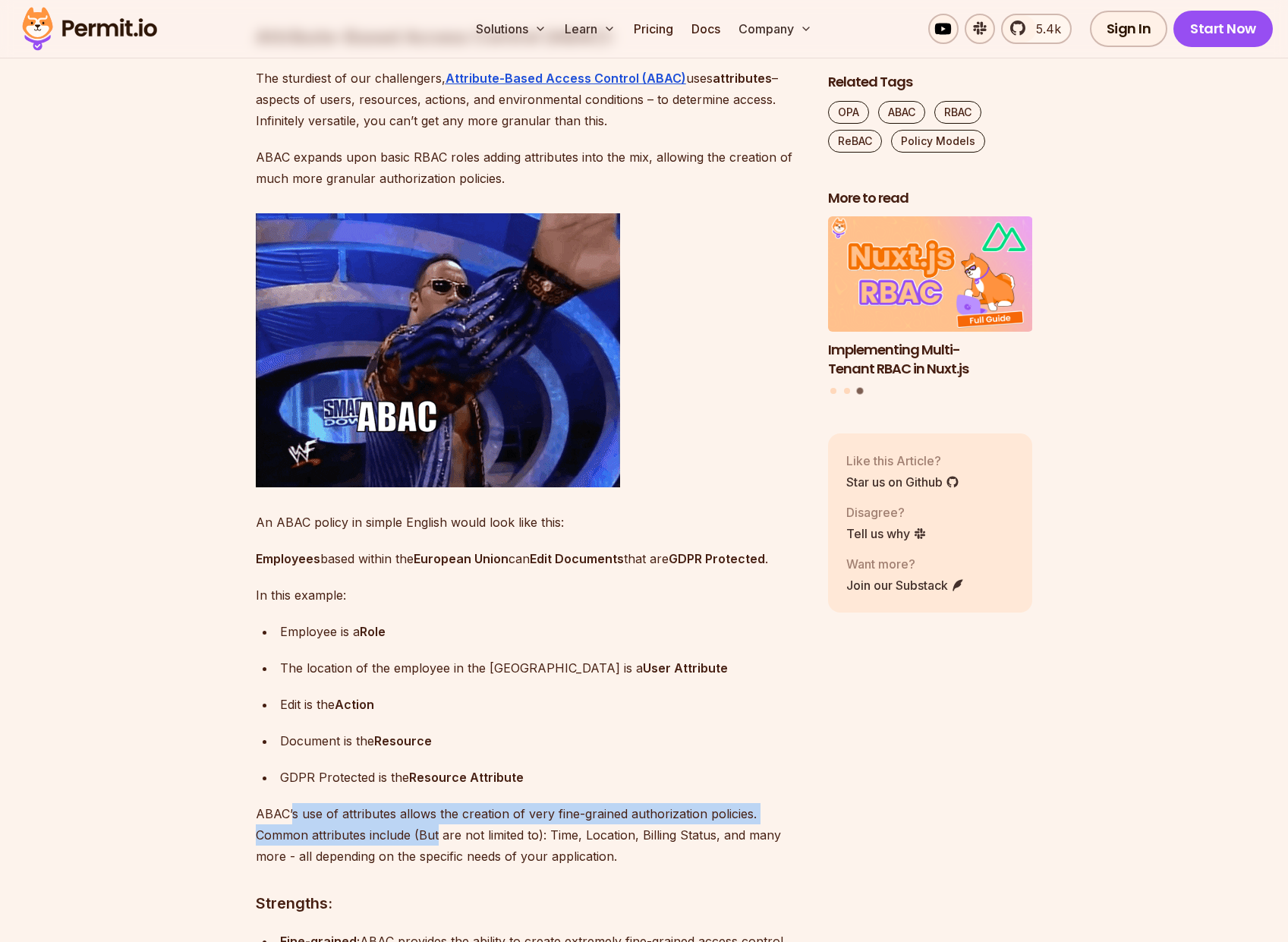
click at [437, 866] on p "ABAC’s use of attributes allows the creation of very fine-grained authorization…" at bounding box center [529, 835] width 548 height 64
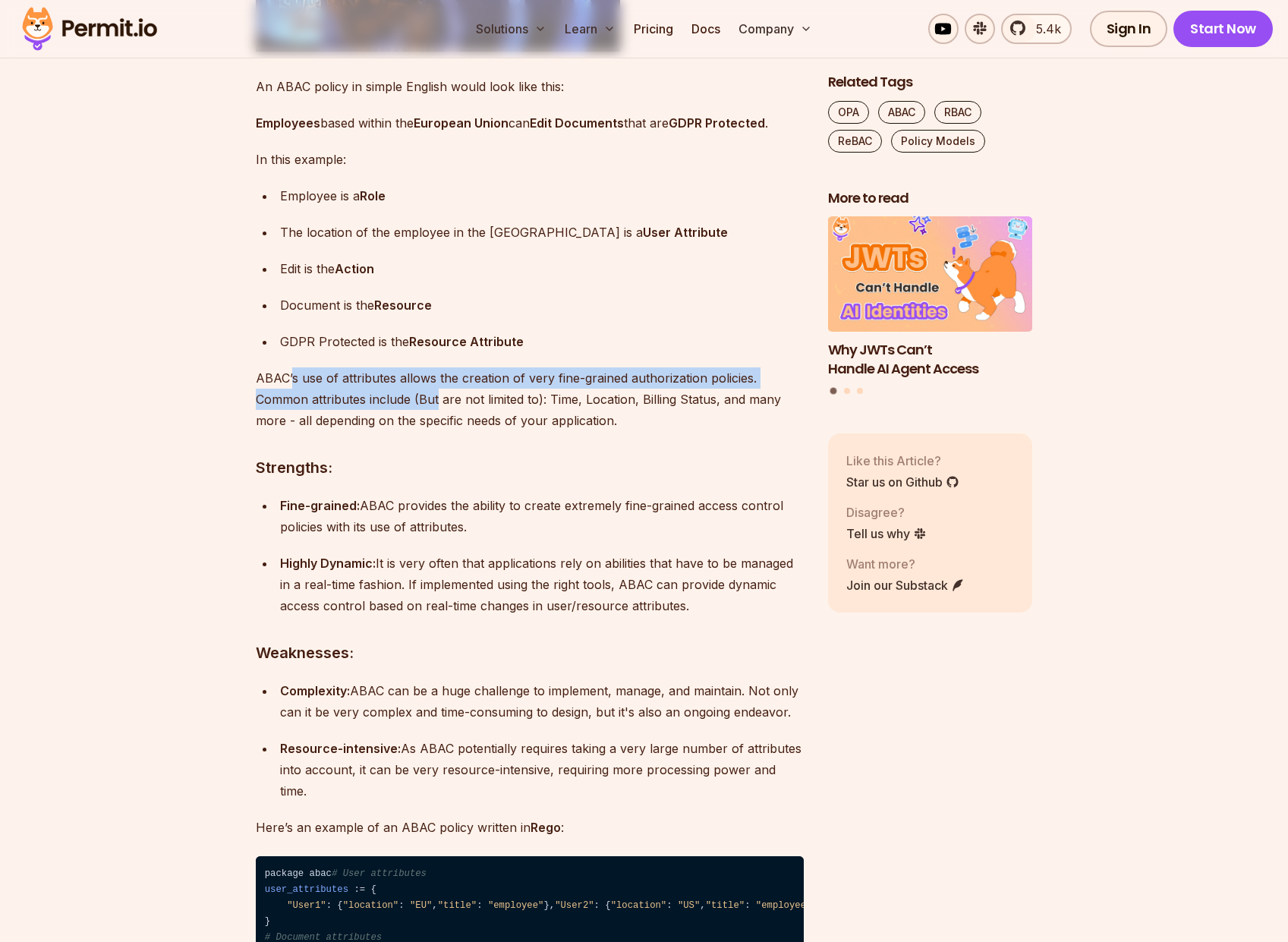
scroll to position [4098, 0]
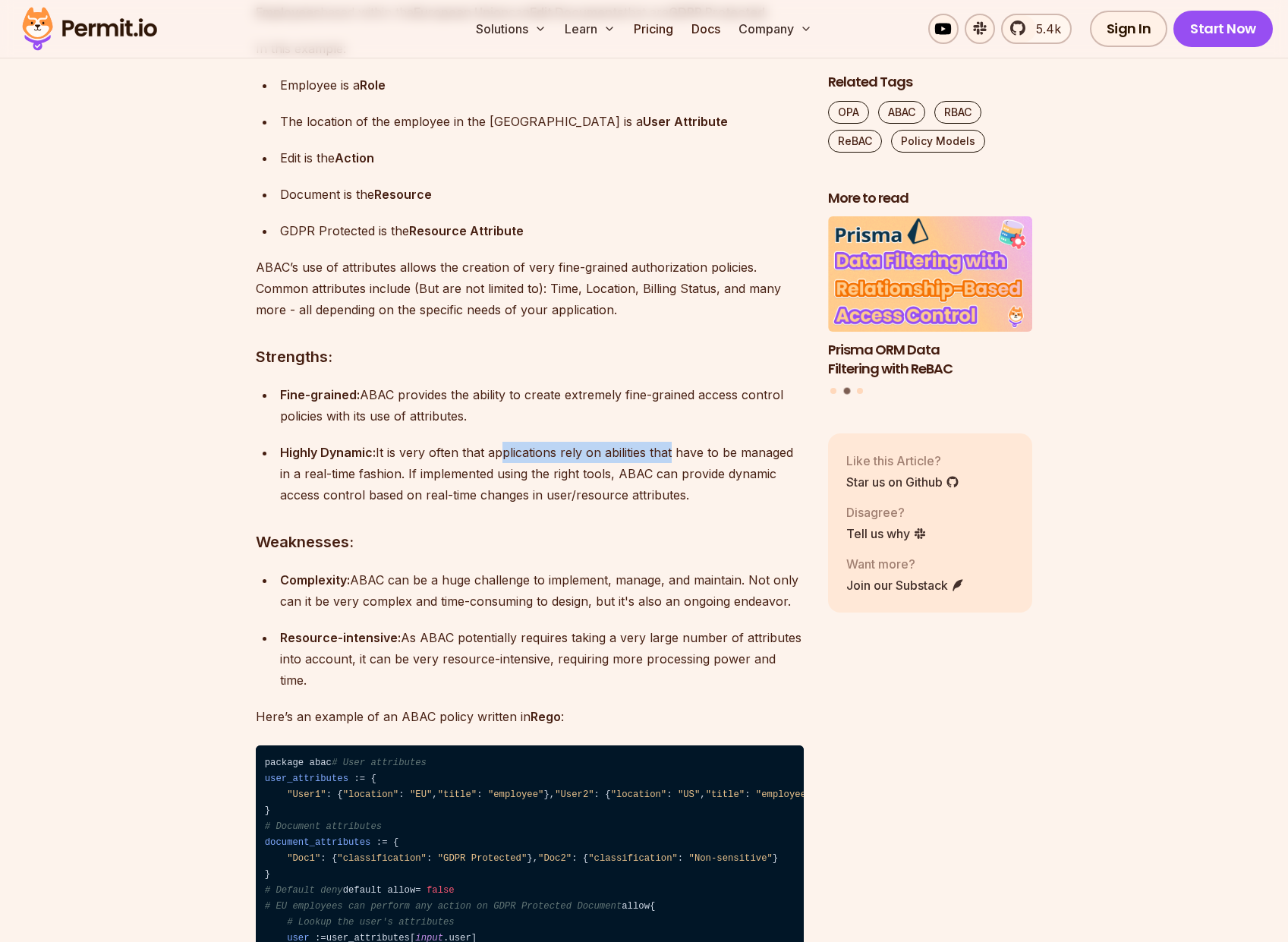
drag, startPoint x: 493, startPoint y: 504, endPoint x: 671, endPoint y: 511, distance: 178.1
click at [671, 505] on div "Highly Dynamic: It is very often that applications rely on abilities that have …" at bounding box center [542, 474] width 524 height 64
click at [486, 505] on div "Highly Dynamic: It is very often that applications rely on abilities that have …" at bounding box center [542, 474] width 524 height 64
drag, startPoint x: 421, startPoint y: 525, endPoint x: 718, endPoint y: 553, distance: 298.3
click at [718, 505] on div "Highly Dynamic: It is very often that applications rely on abilities that have …" at bounding box center [542, 474] width 524 height 64
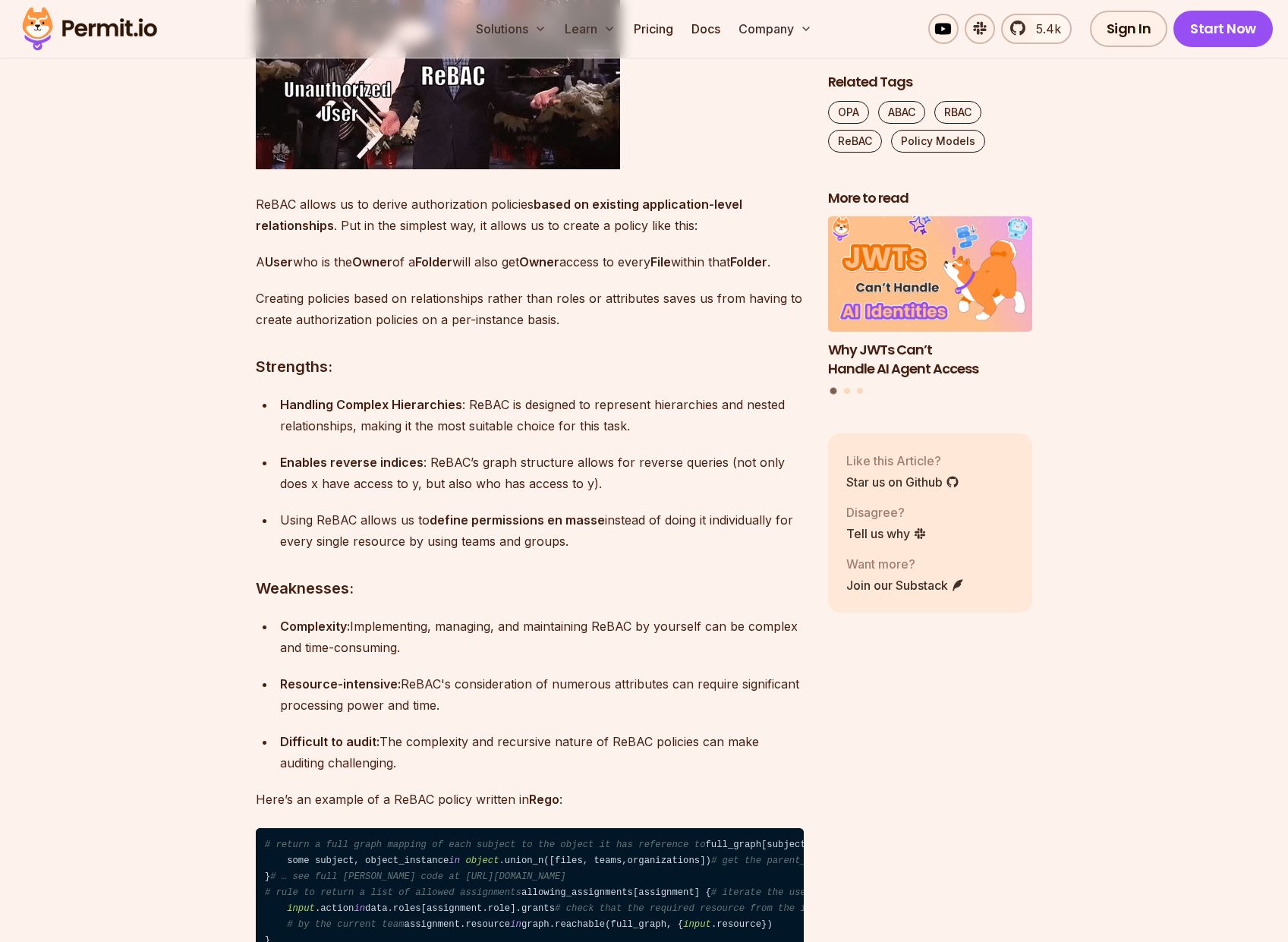
scroll to position [5464, 0]
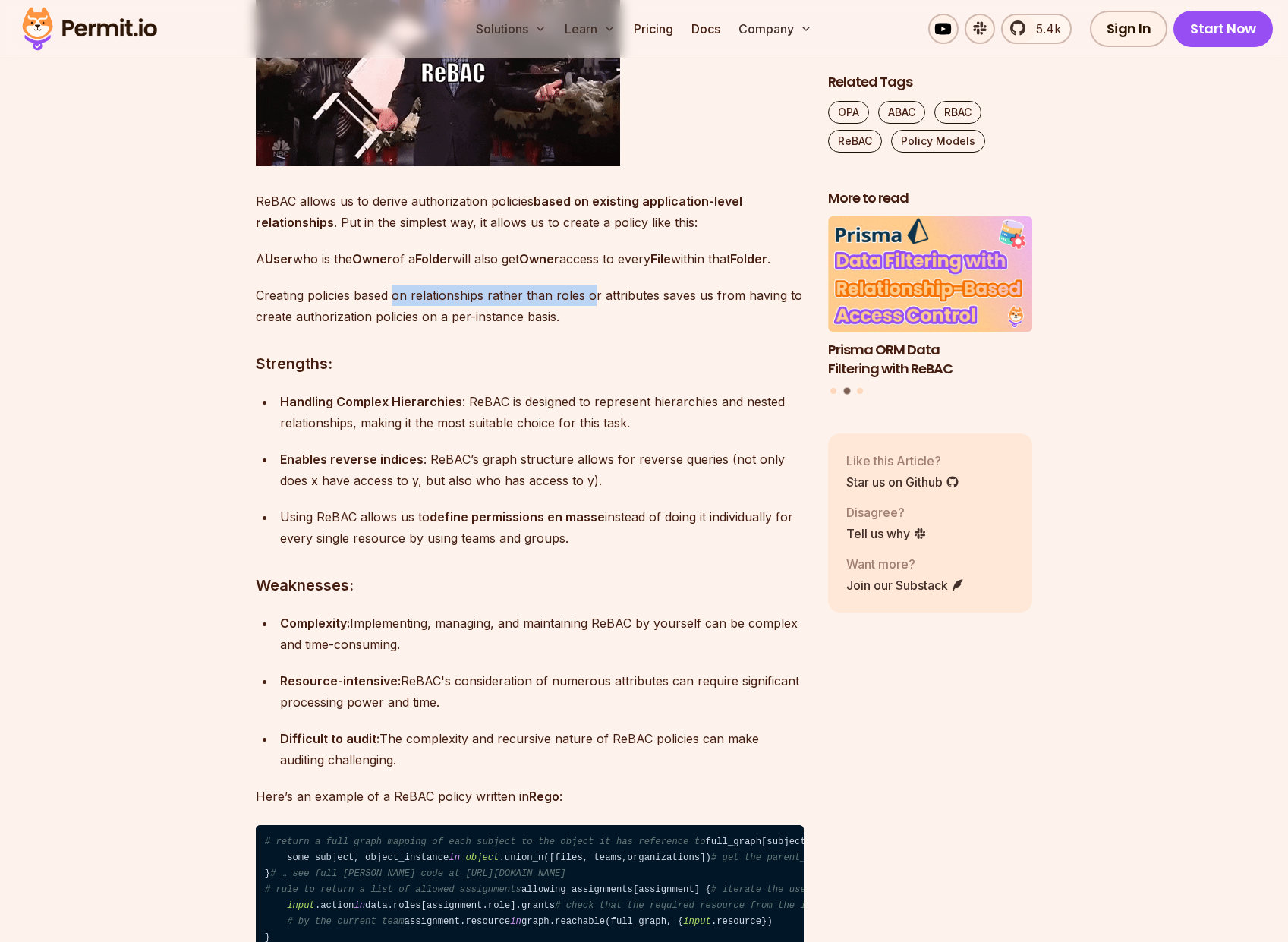
drag, startPoint x: 394, startPoint y: 553, endPoint x: 591, endPoint y: 565, distance: 197.4
click at [591, 327] on p "Creating policies based on relationships rather than roles or attributes saves …" at bounding box center [529, 305] width 548 height 43
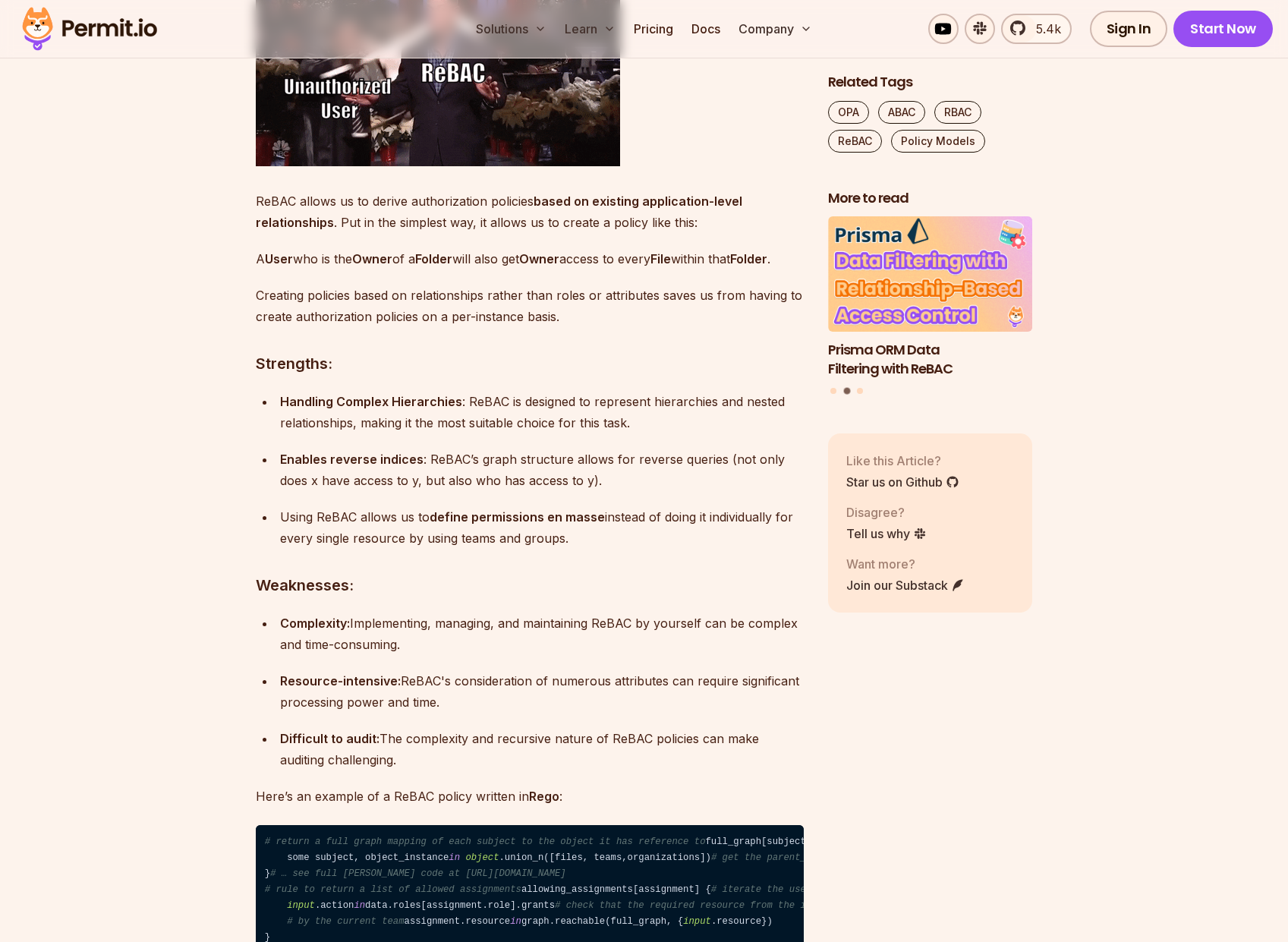
click at [666, 327] on p "Creating policies based on relationships rather than roles or attributes saves …" at bounding box center [529, 305] width 548 height 43
drag, startPoint x: 318, startPoint y: 573, endPoint x: 617, endPoint y: 582, distance: 299.1
click at [617, 327] on p "Creating policies based on relationships rather than roles or attributes saves …" at bounding box center [529, 305] width 548 height 43
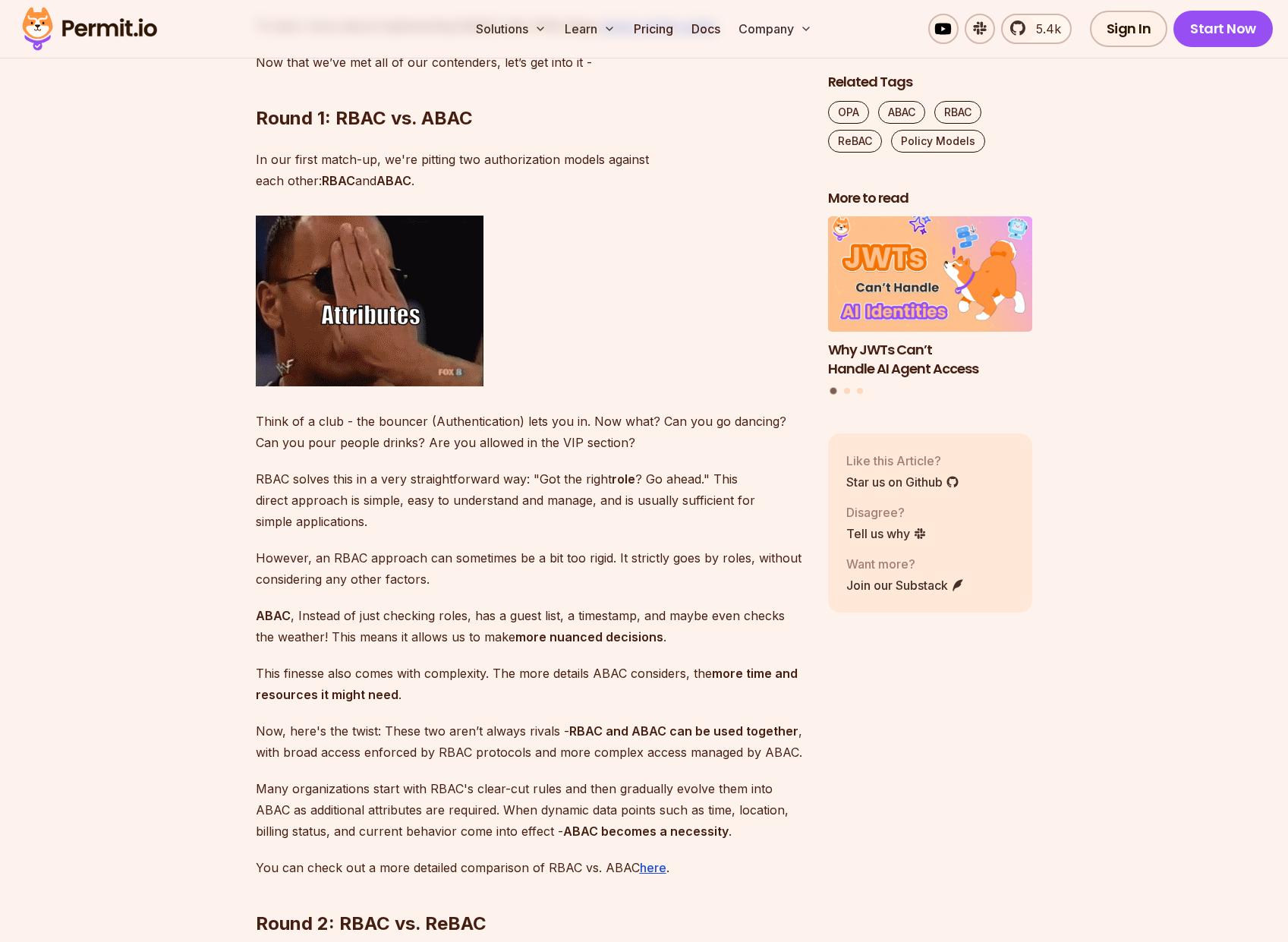
scroll to position [6830, 0]
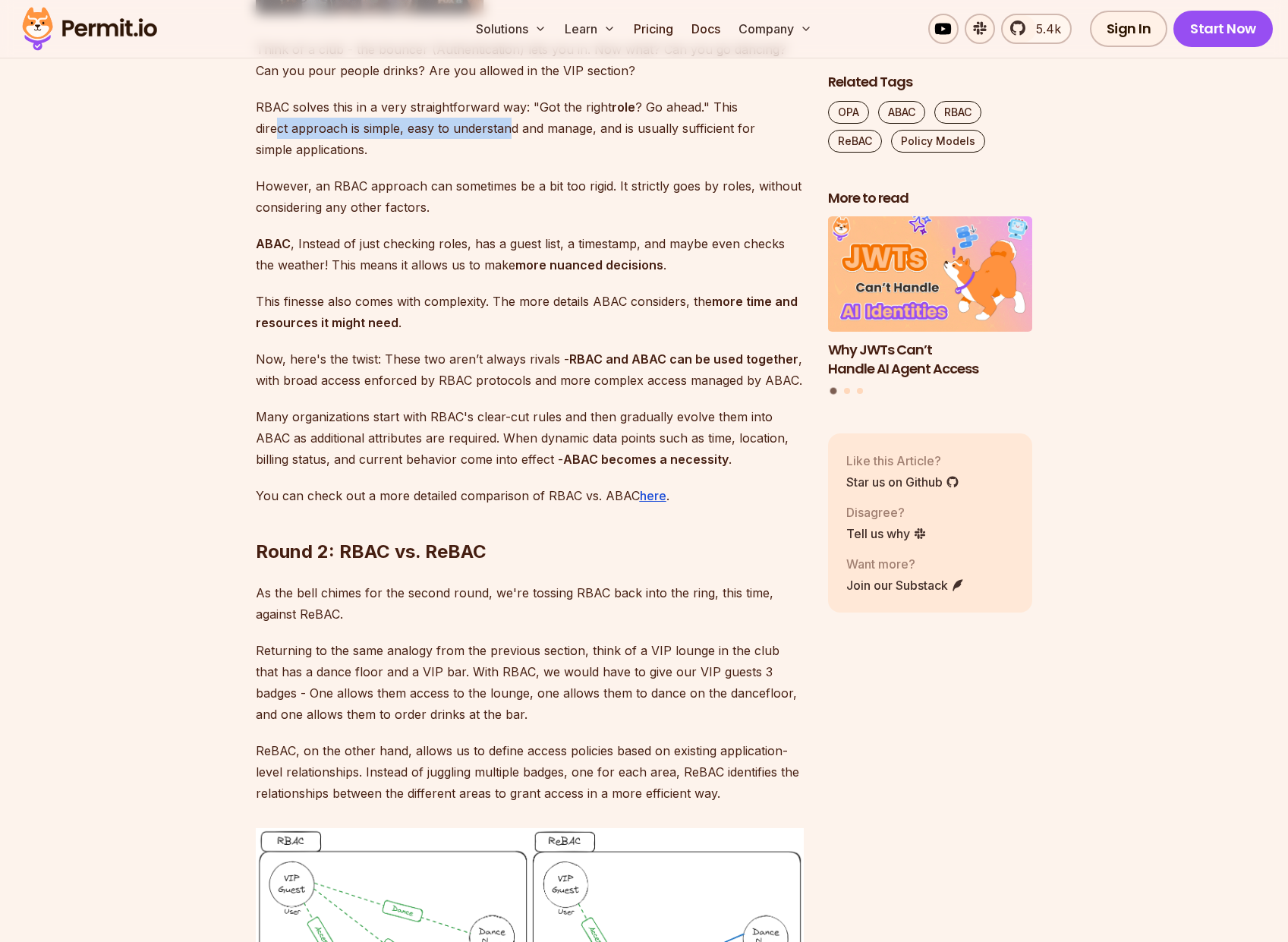
drag, startPoint x: 274, startPoint y: 548, endPoint x: 512, endPoint y: 548, distance: 238.0
click at [512, 160] on p "RBAC solves this in a very straightforward way: "Got the right role ? Go ahead.…" at bounding box center [529, 129] width 548 height 64
click at [373, 218] on p "However, an RBAC approach can sometimes be a bit too rigid. It strictly goes by…" at bounding box center [529, 196] width 548 height 43
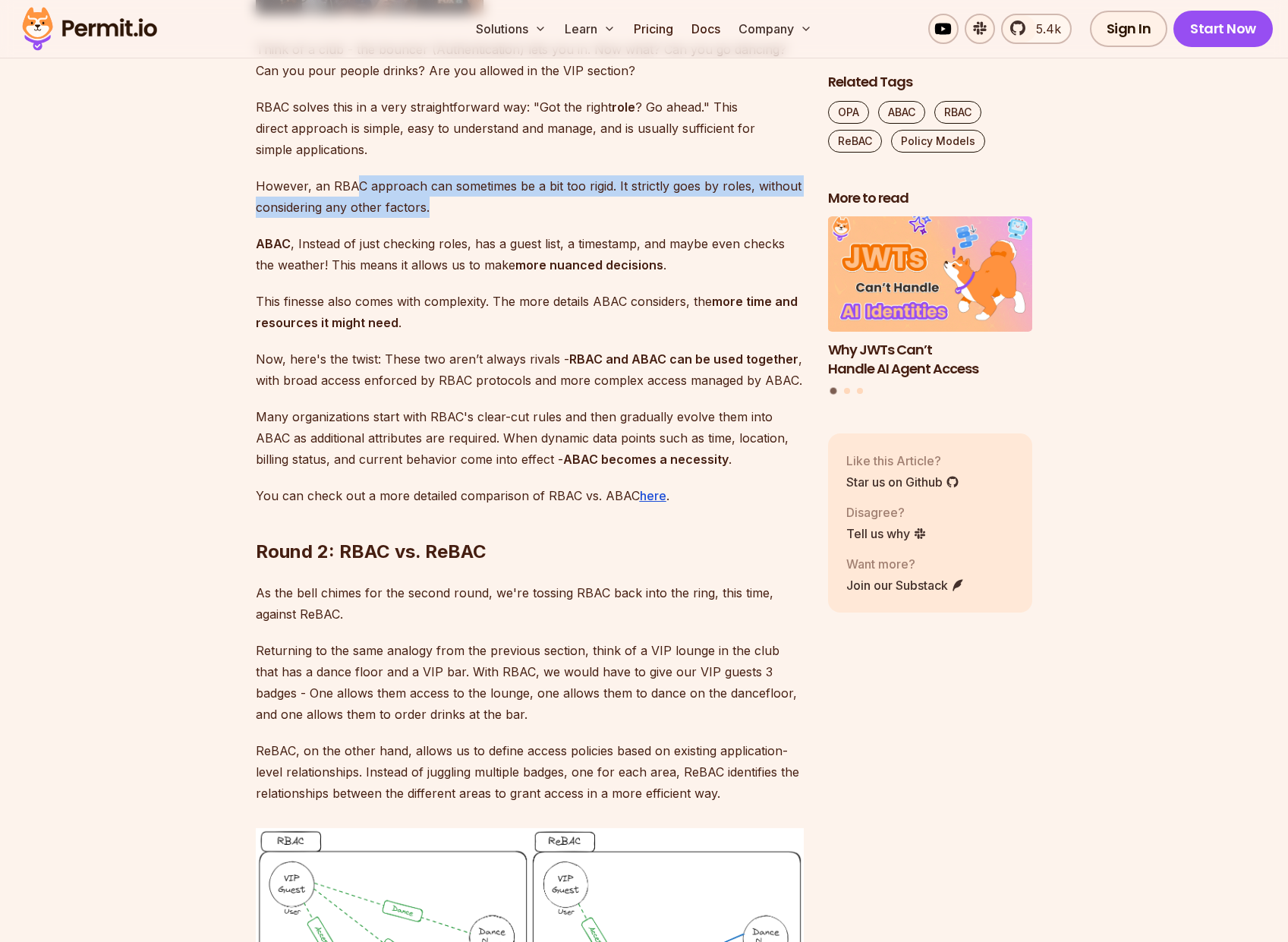
drag, startPoint x: 354, startPoint y: 609, endPoint x: 411, endPoint y: 638, distance: 64.0
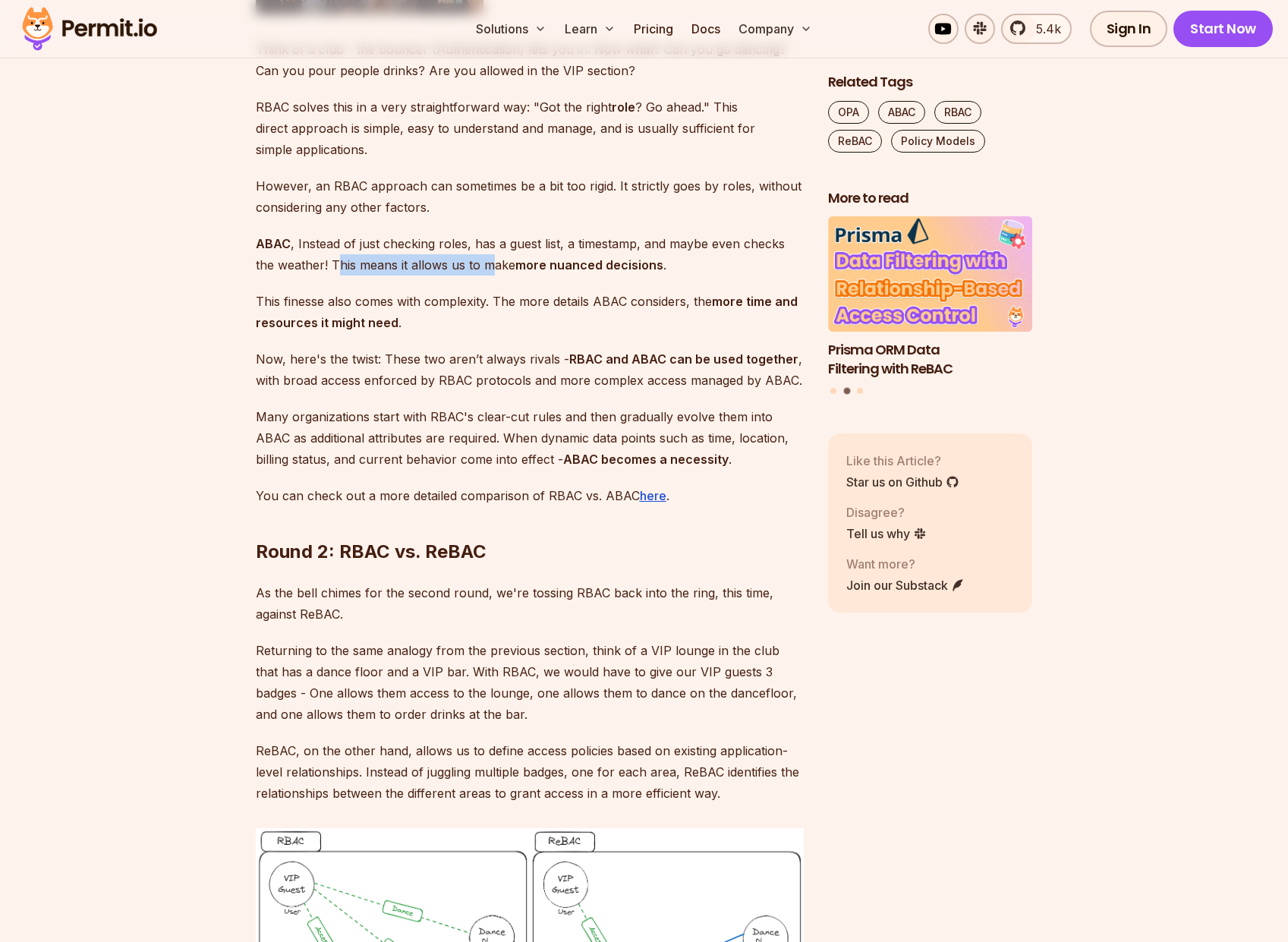
drag, startPoint x: 315, startPoint y: 682, endPoint x: 470, endPoint y: 685, distance: 155.0
click at [470, 276] on p "ABAC , Instead of just checking roles, has a guest list, a timestamp, and maybe…" at bounding box center [529, 254] width 548 height 43
click at [516, 273] on strong "more nuanced decisions" at bounding box center [590, 265] width 148 height 15
drag, startPoint x: 511, startPoint y: 723, endPoint x: 657, endPoint y: 721, distance: 146.0
click at [657, 333] on p "This finesse also comes with complexity. The more details ABAC considers, the m…" at bounding box center [529, 312] width 548 height 43
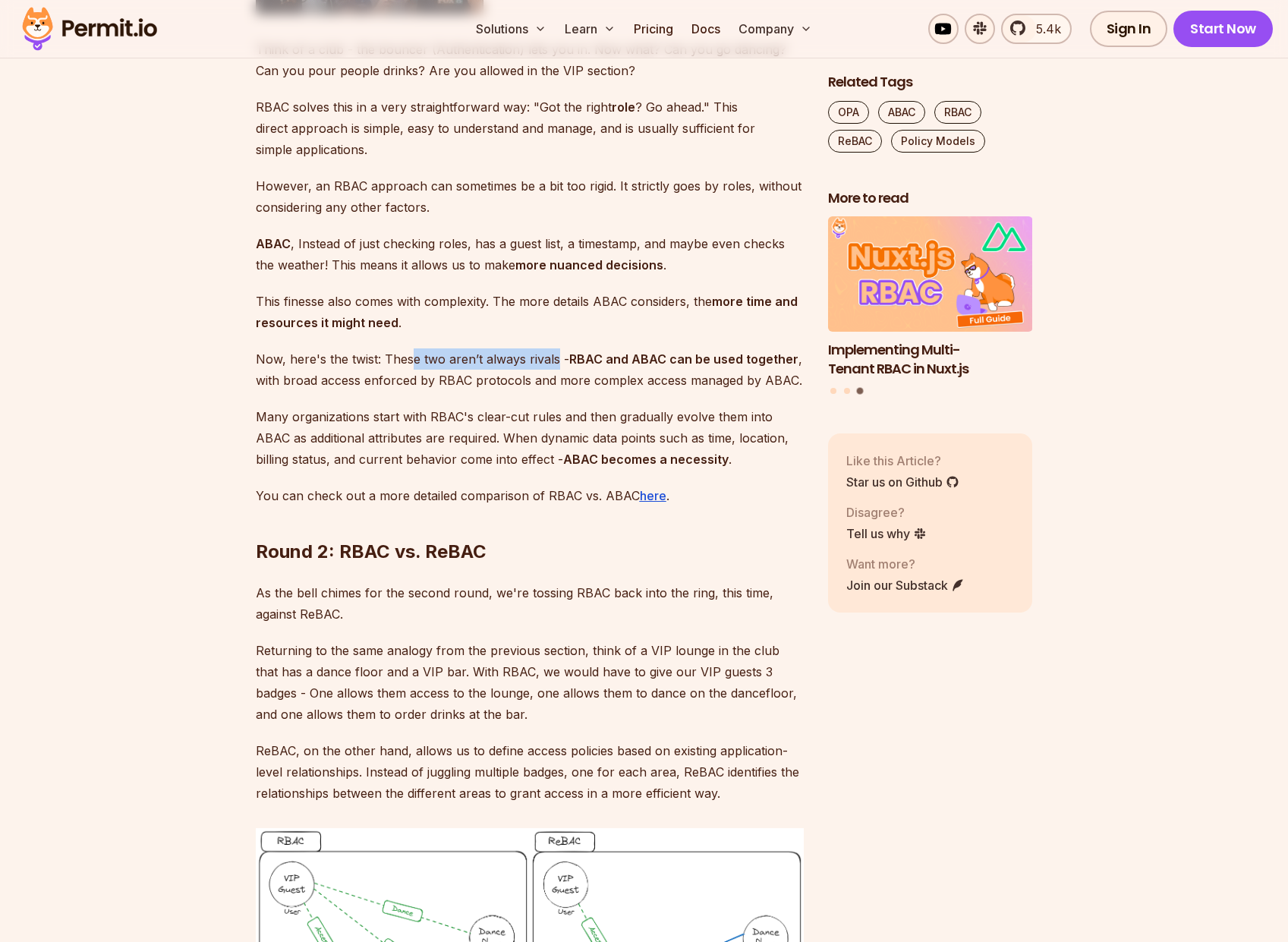
drag, startPoint x: 412, startPoint y: 782, endPoint x: 554, endPoint y: 786, distance: 142.1
click at [554, 391] on p "Now, here's the twist: These two aren’t always rivals - RBAC and ABAC can be us…" at bounding box center [529, 369] width 548 height 43
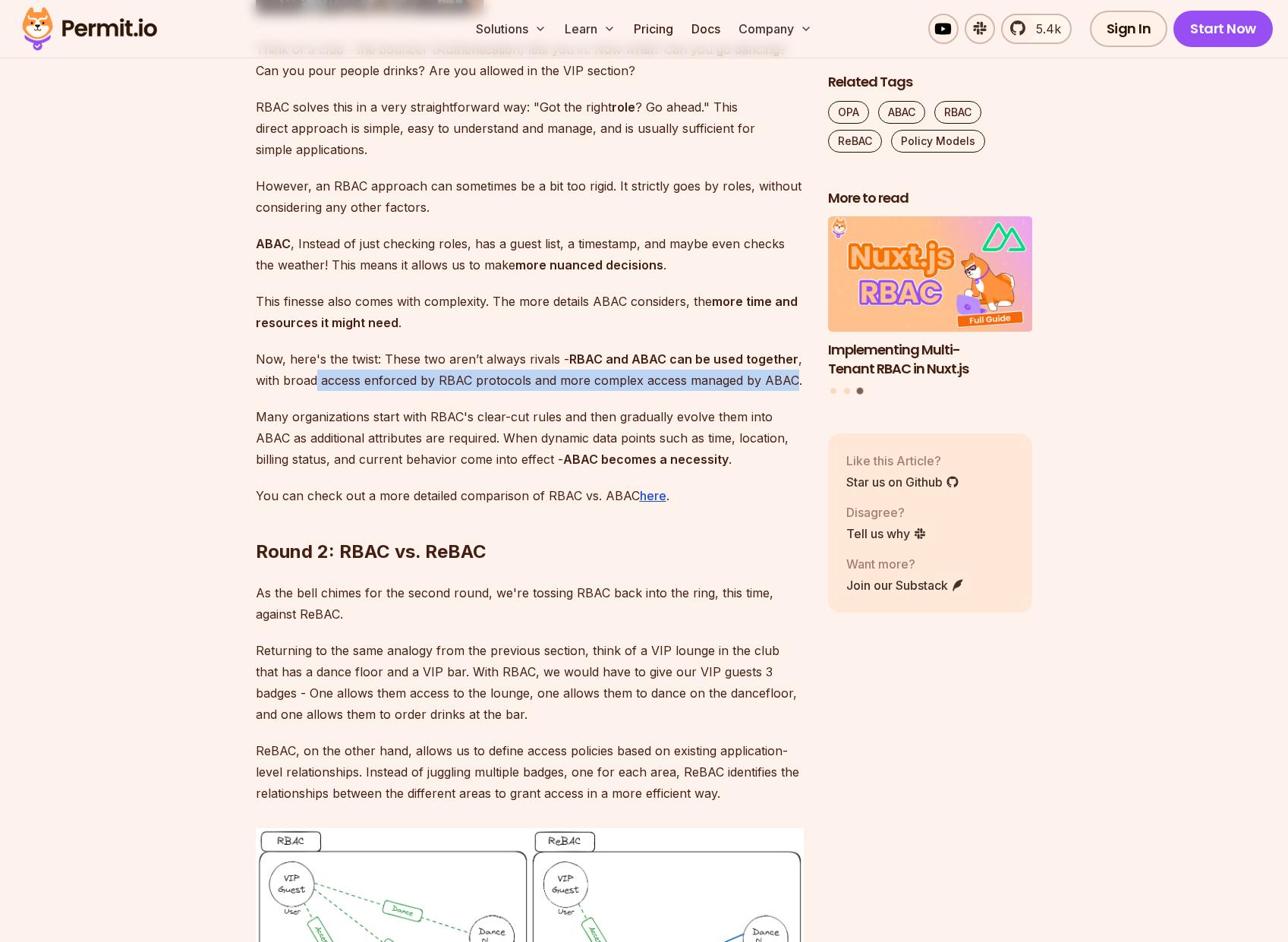
drag, startPoint x: 315, startPoint y: 804, endPoint x: 789, endPoint y: 803, distance: 474.0
click at [789, 391] on p "Now, here's the twist: These two aren’t always rivals - RBAC and ABAC can be us…" at bounding box center [529, 369] width 548 height 43
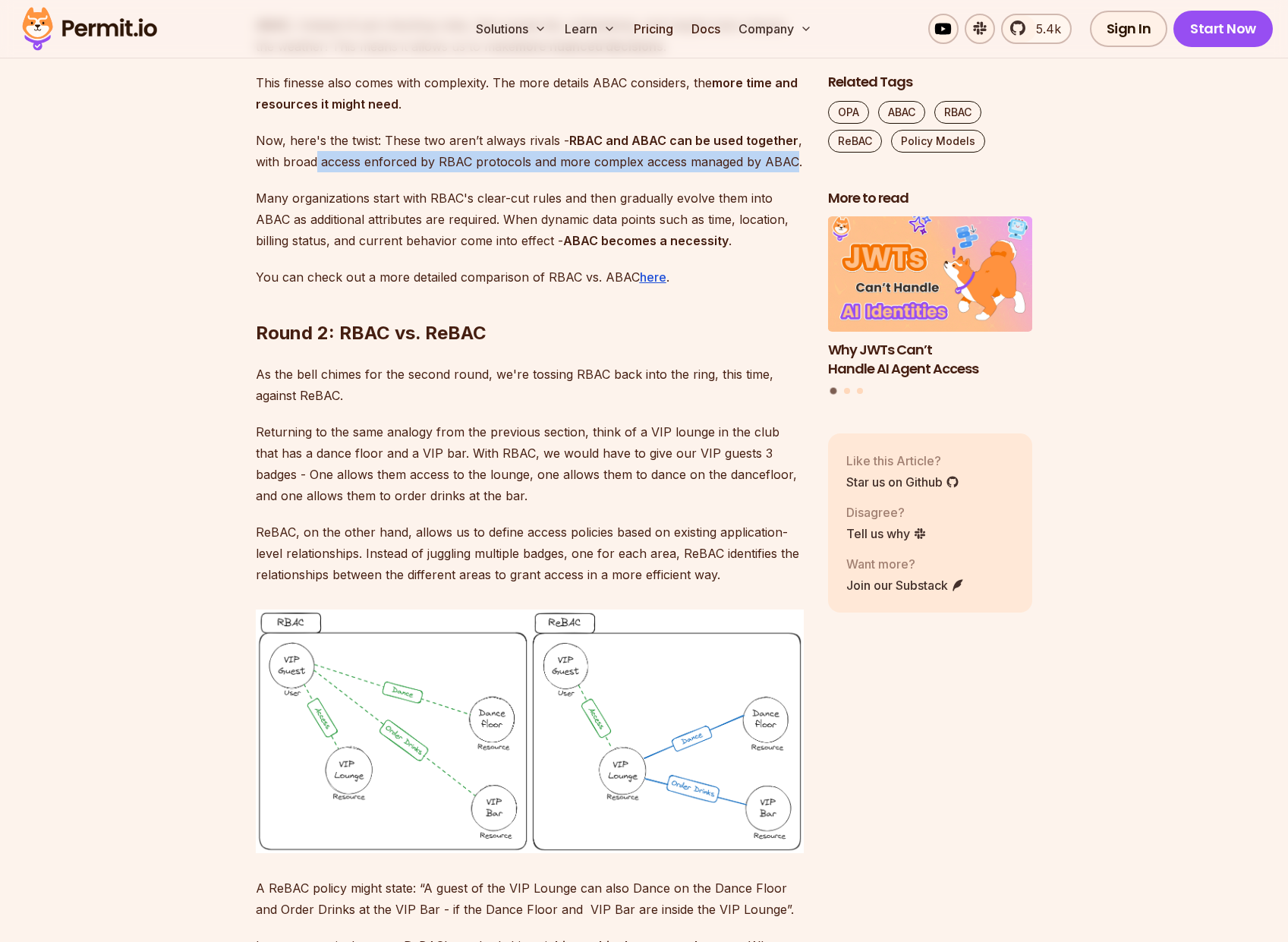
scroll to position [7103, 0]
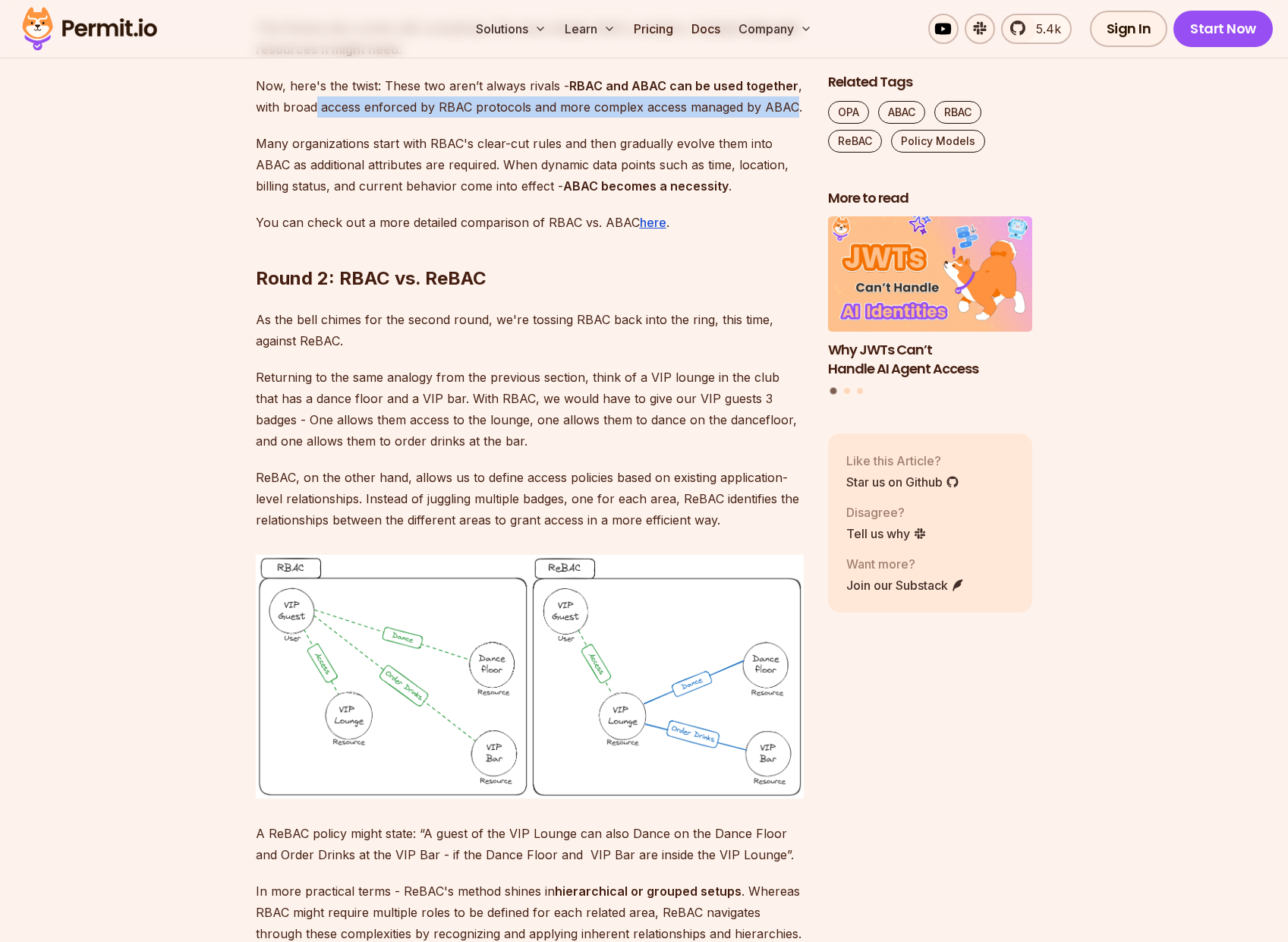
drag, startPoint x: 322, startPoint y: 586, endPoint x: 708, endPoint y: 602, distance: 386.3
click at [708, 197] on p "Many organizations start with RBAC's clear-cut rules and then gradually evolve …" at bounding box center [529, 165] width 548 height 64
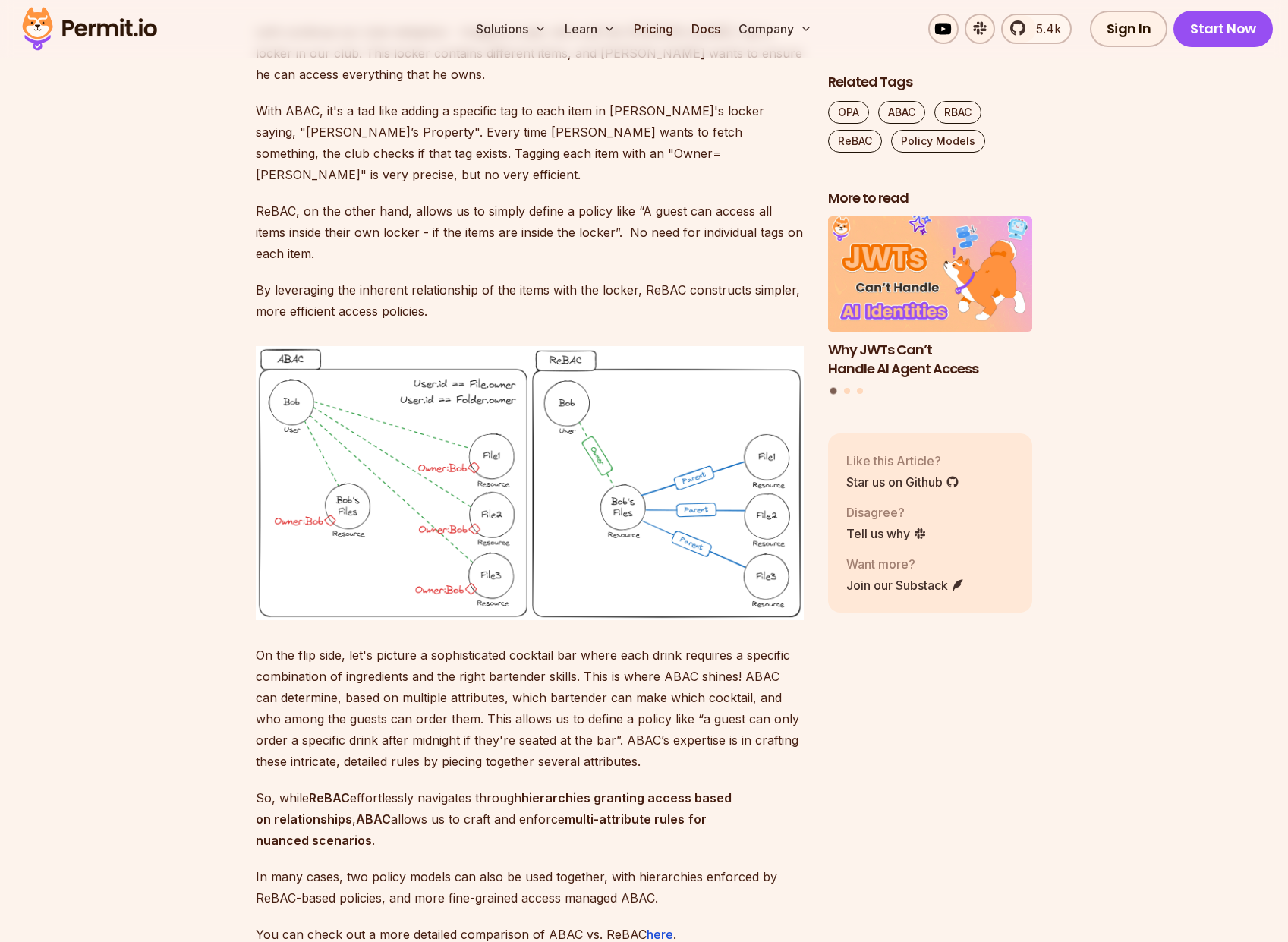
scroll to position [8469, 0]
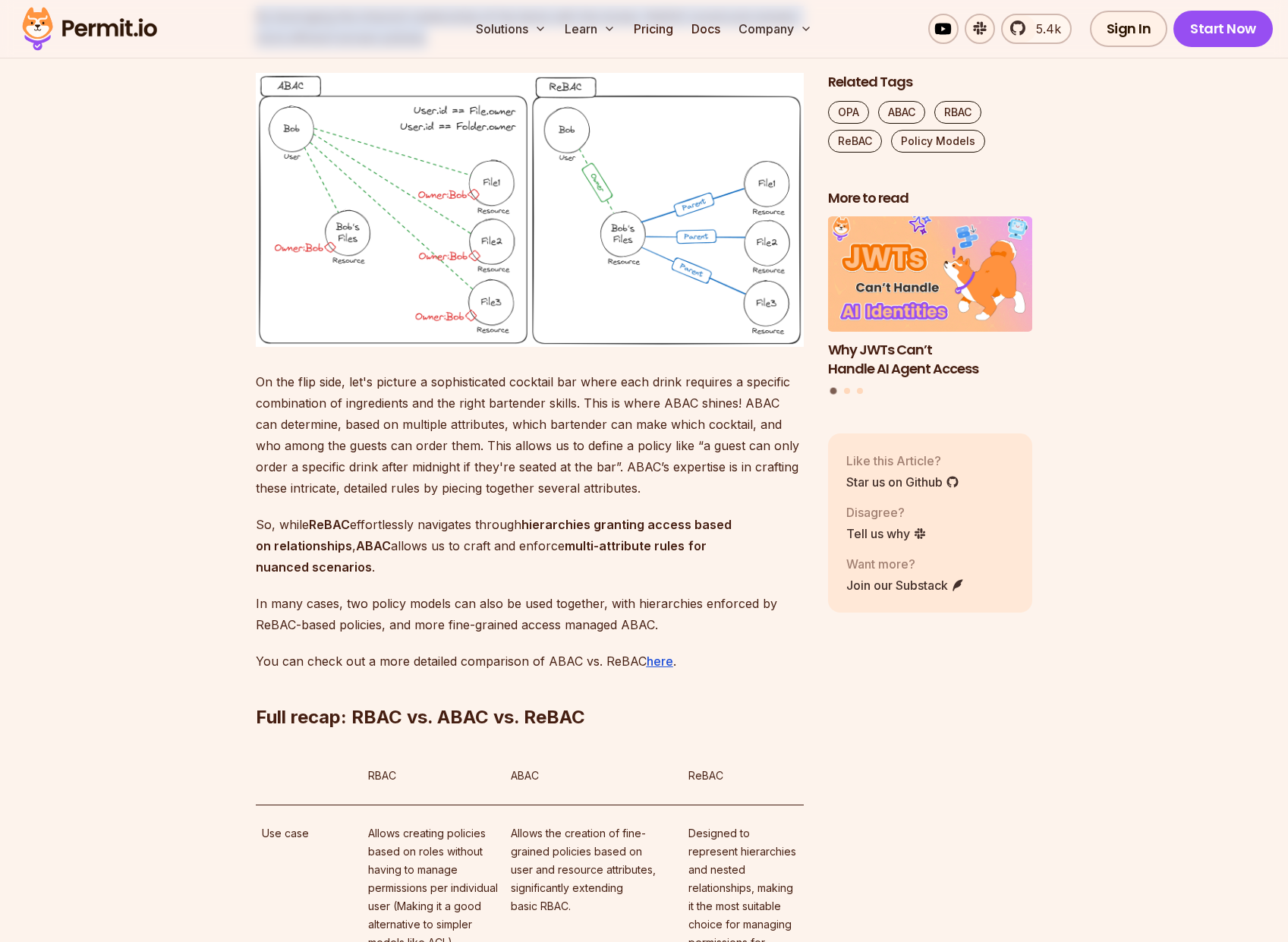
drag, startPoint x: 454, startPoint y: 447, endPoint x: 257, endPoint y: 411, distance: 200.3
click at [257, 49] on p "By leveraging the inherent relationship of the items with the locker, ReBAC con…" at bounding box center [529, 27] width 548 height 43
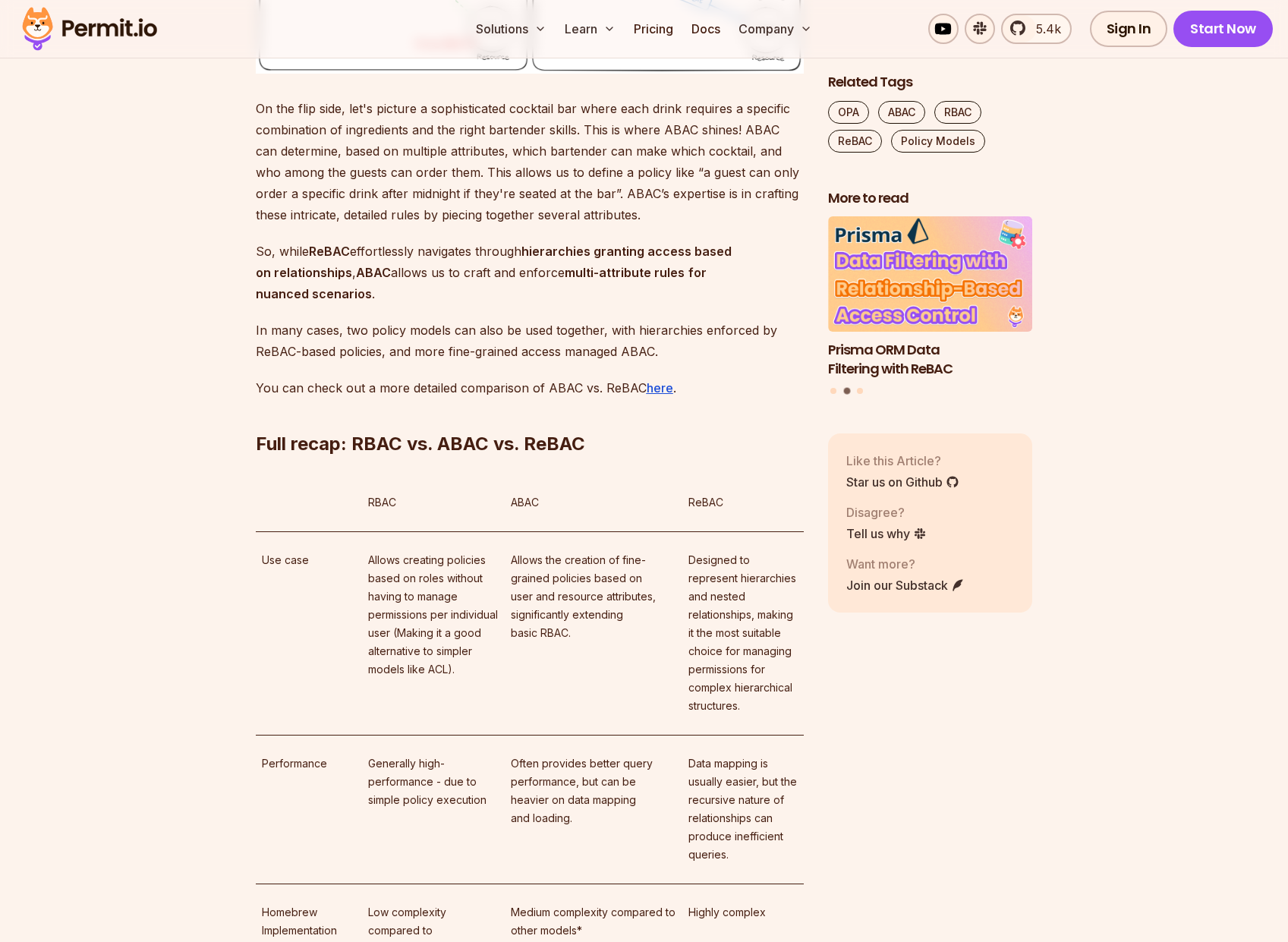
scroll to position [9015, 0]
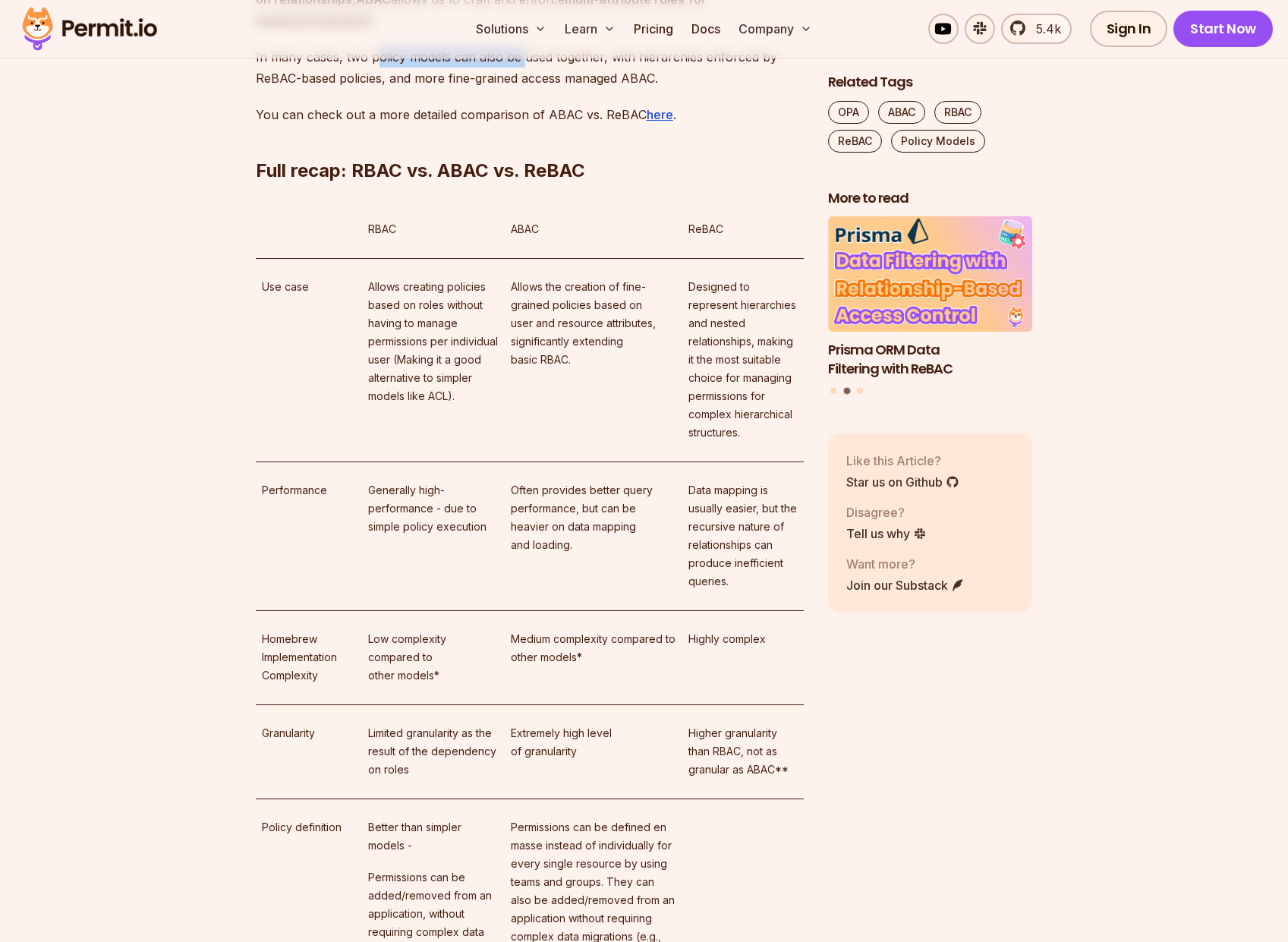
drag, startPoint x: 375, startPoint y: 452, endPoint x: 520, endPoint y: 462, distance: 145.3
click at [520, 89] on p "In many cases, two policy models can also be used together, with hierarchies en…" at bounding box center [529, 67] width 548 height 43
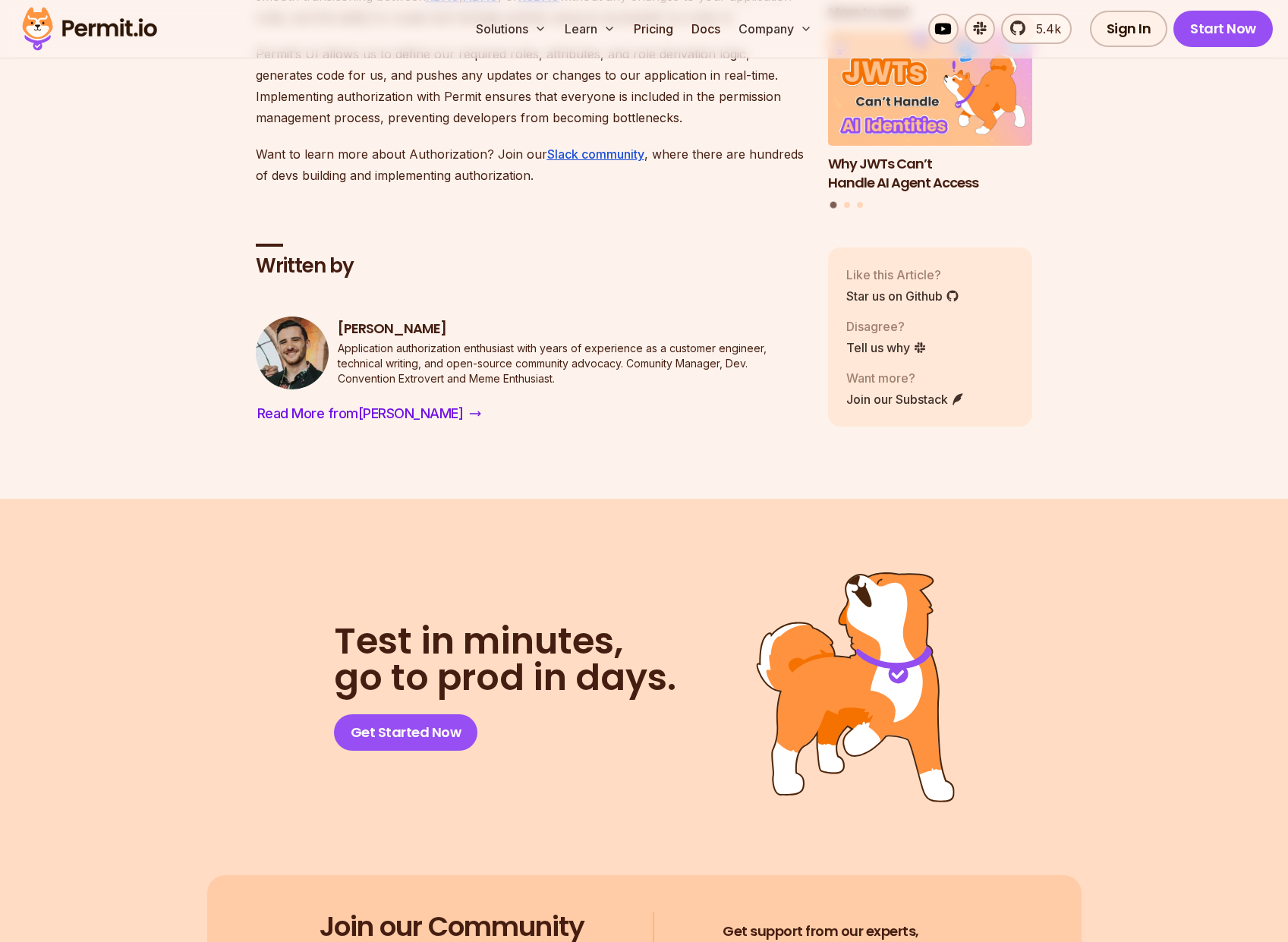
scroll to position [11747, 0]
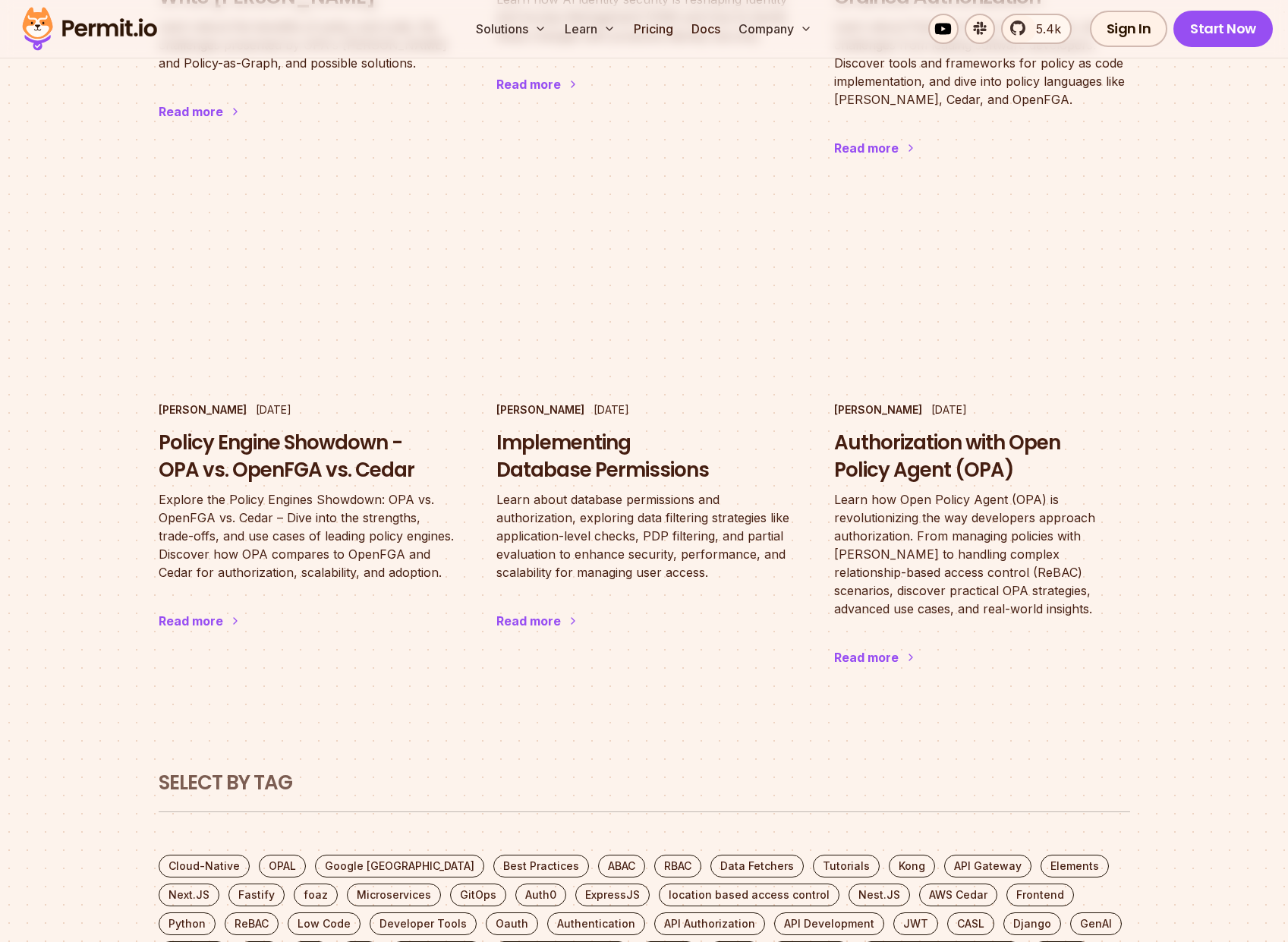
scroll to position [4098, 0]
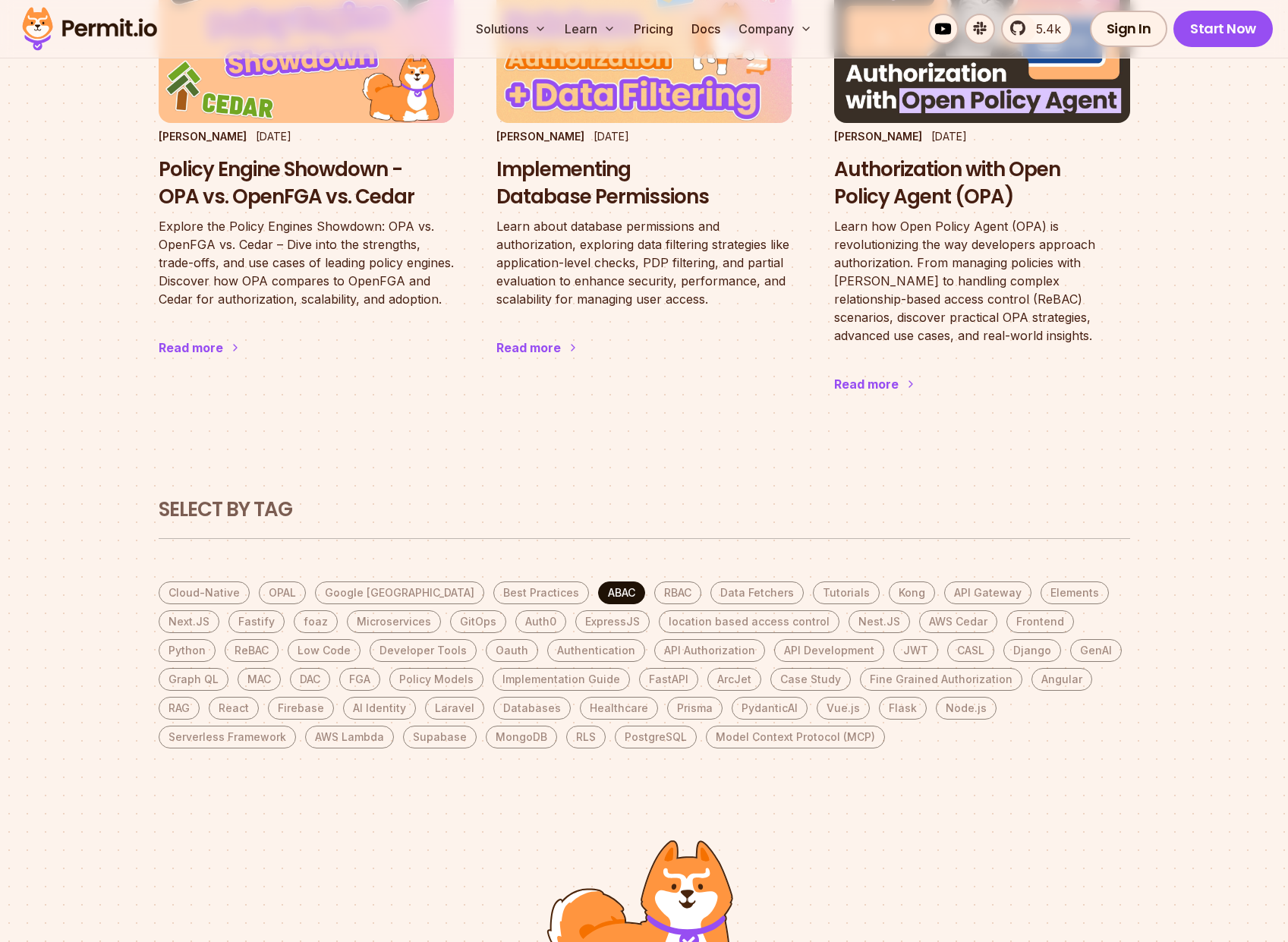
click at [598, 592] on link "ABAC" at bounding box center [622, 592] width 47 height 23
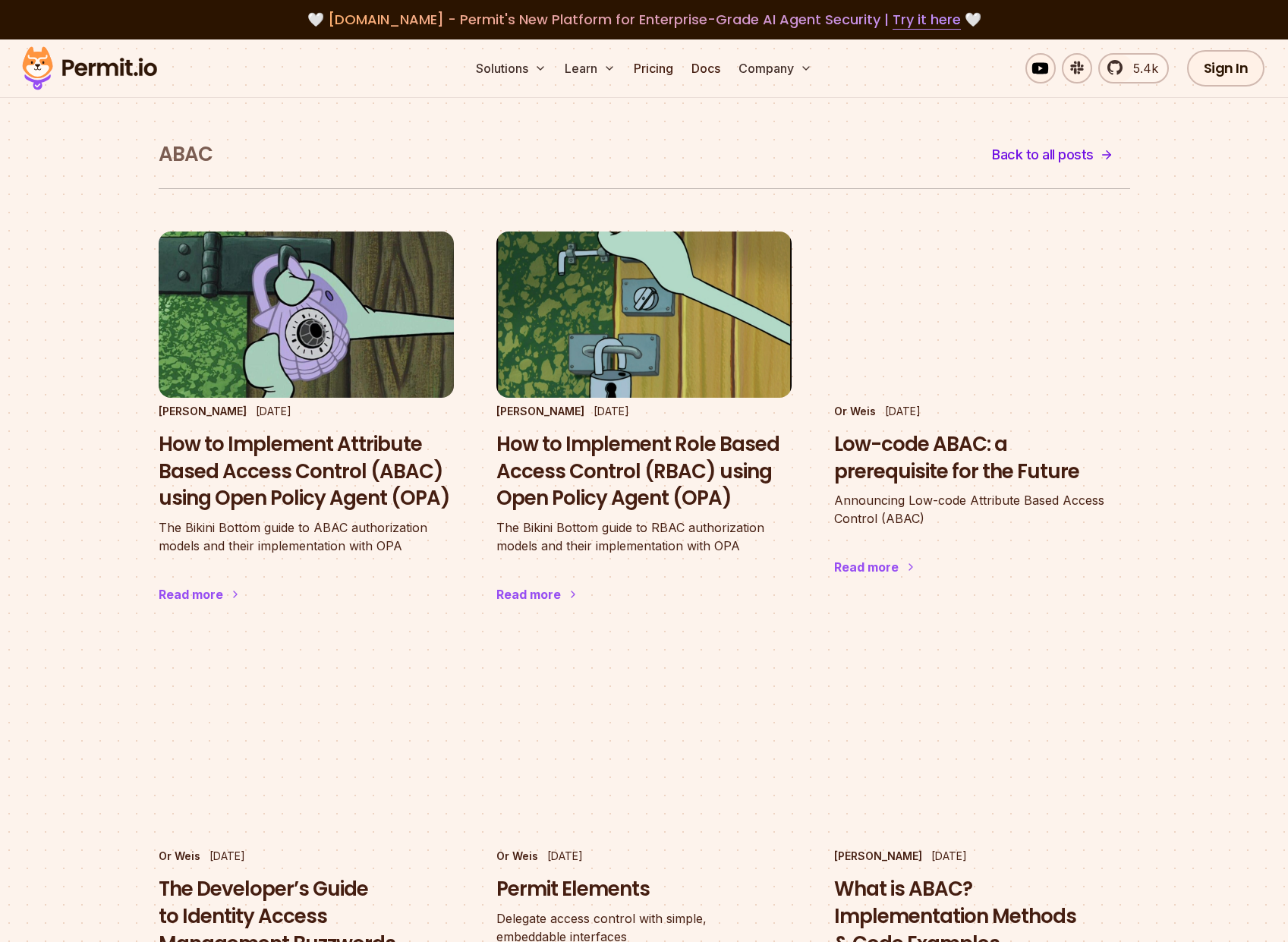
scroll to position [273, 0]
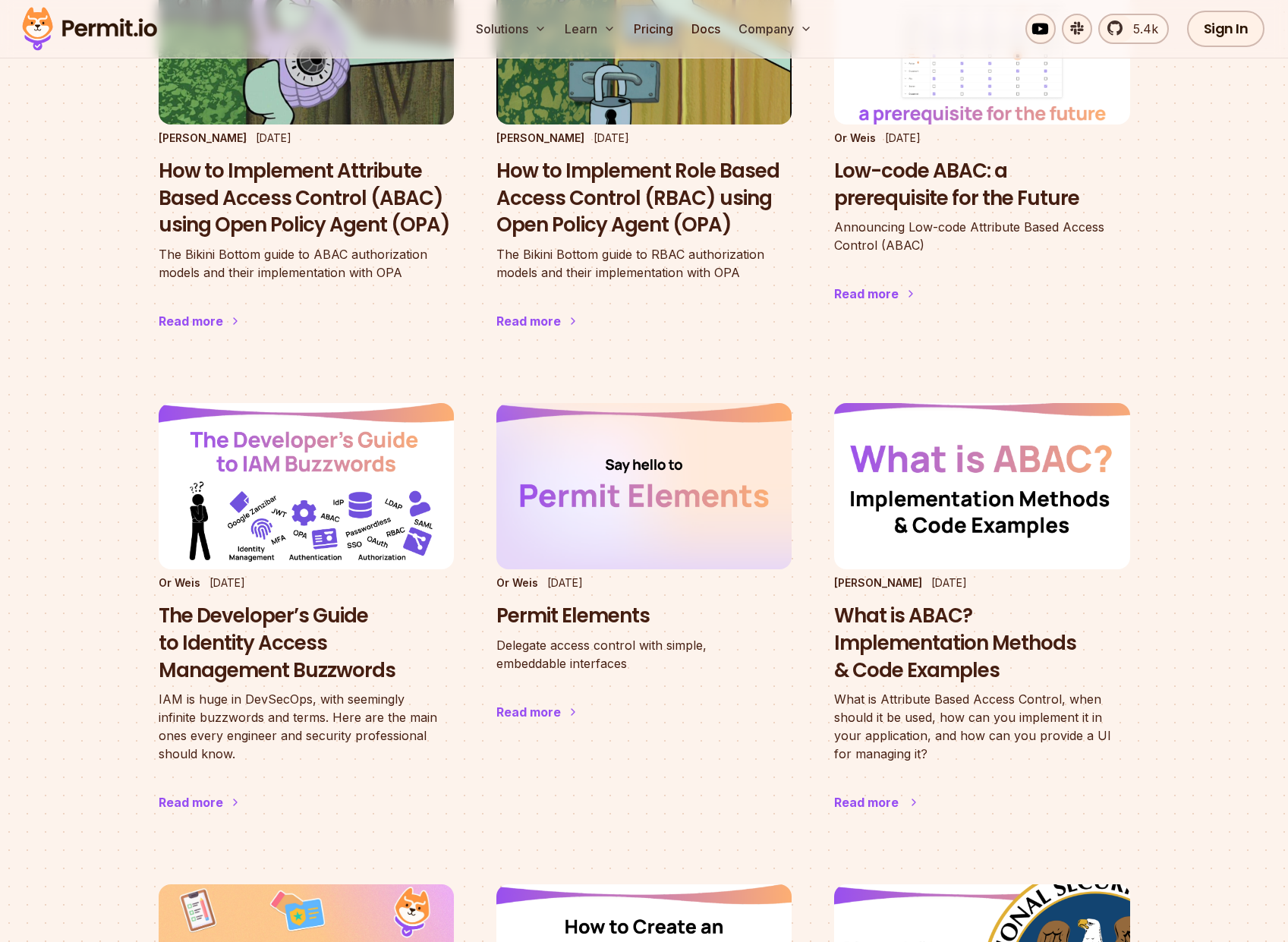
click at [904, 624] on h3 "What is ABAC? Implementation Methods & Code Examples" at bounding box center [982, 643] width 295 height 82
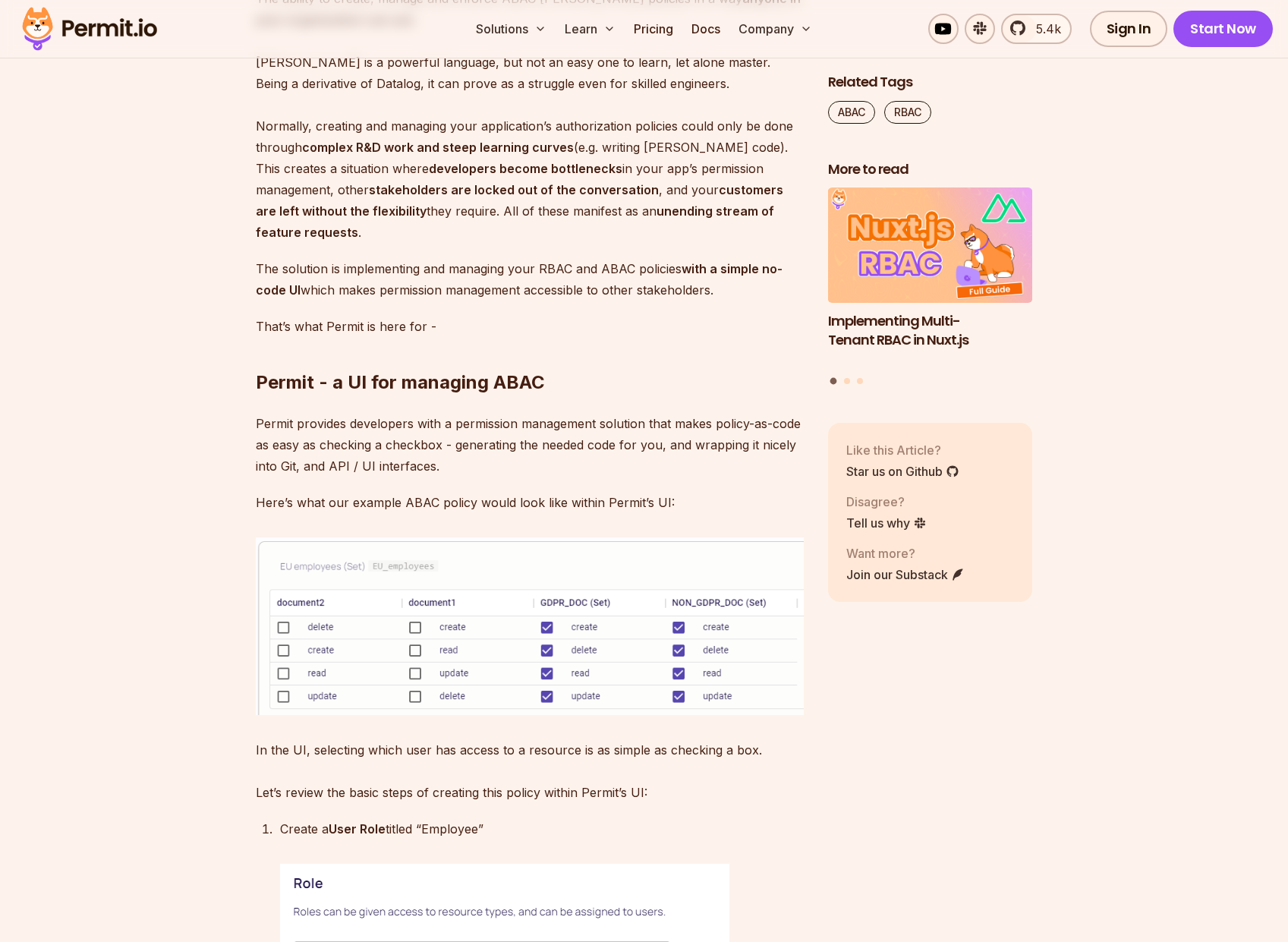
scroll to position [4644, 0]
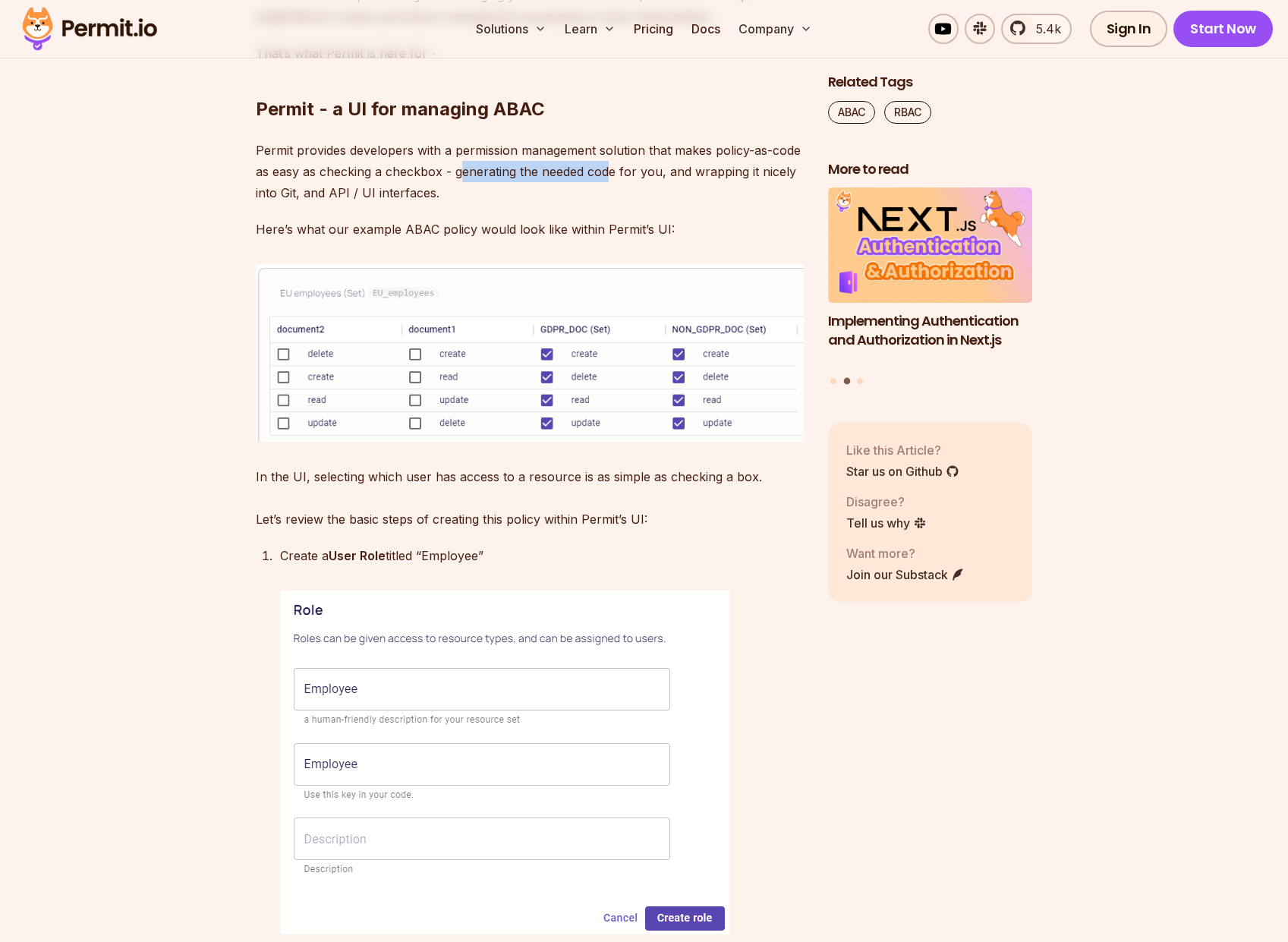
drag, startPoint x: 458, startPoint y: 358, endPoint x: 574, endPoint y: 374, distance: 117.1
click at [607, 204] on p "Permit provides developers with a permission management solution that makes pol…" at bounding box center [529, 172] width 548 height 64
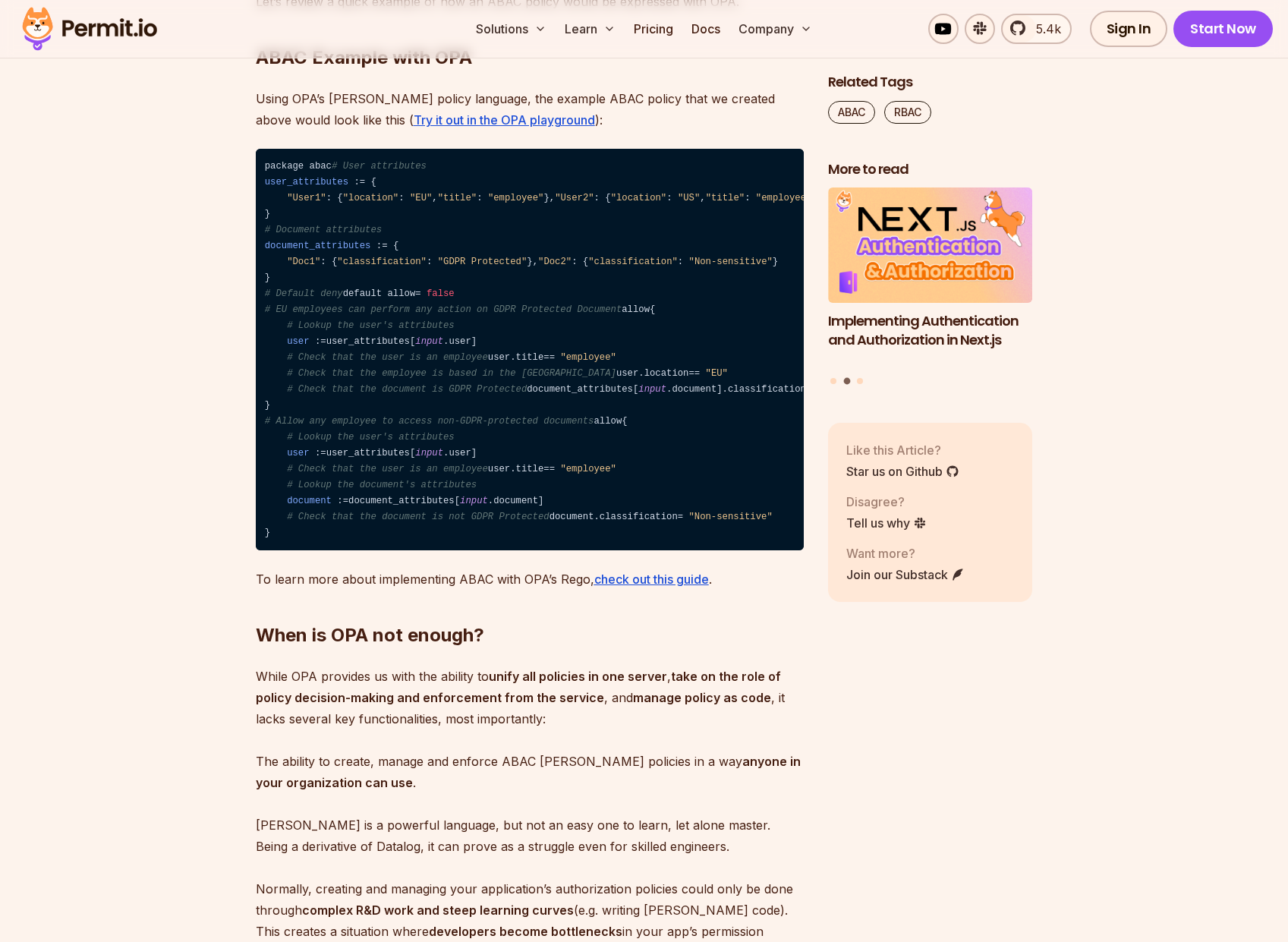
scroll to position [3552, 0]
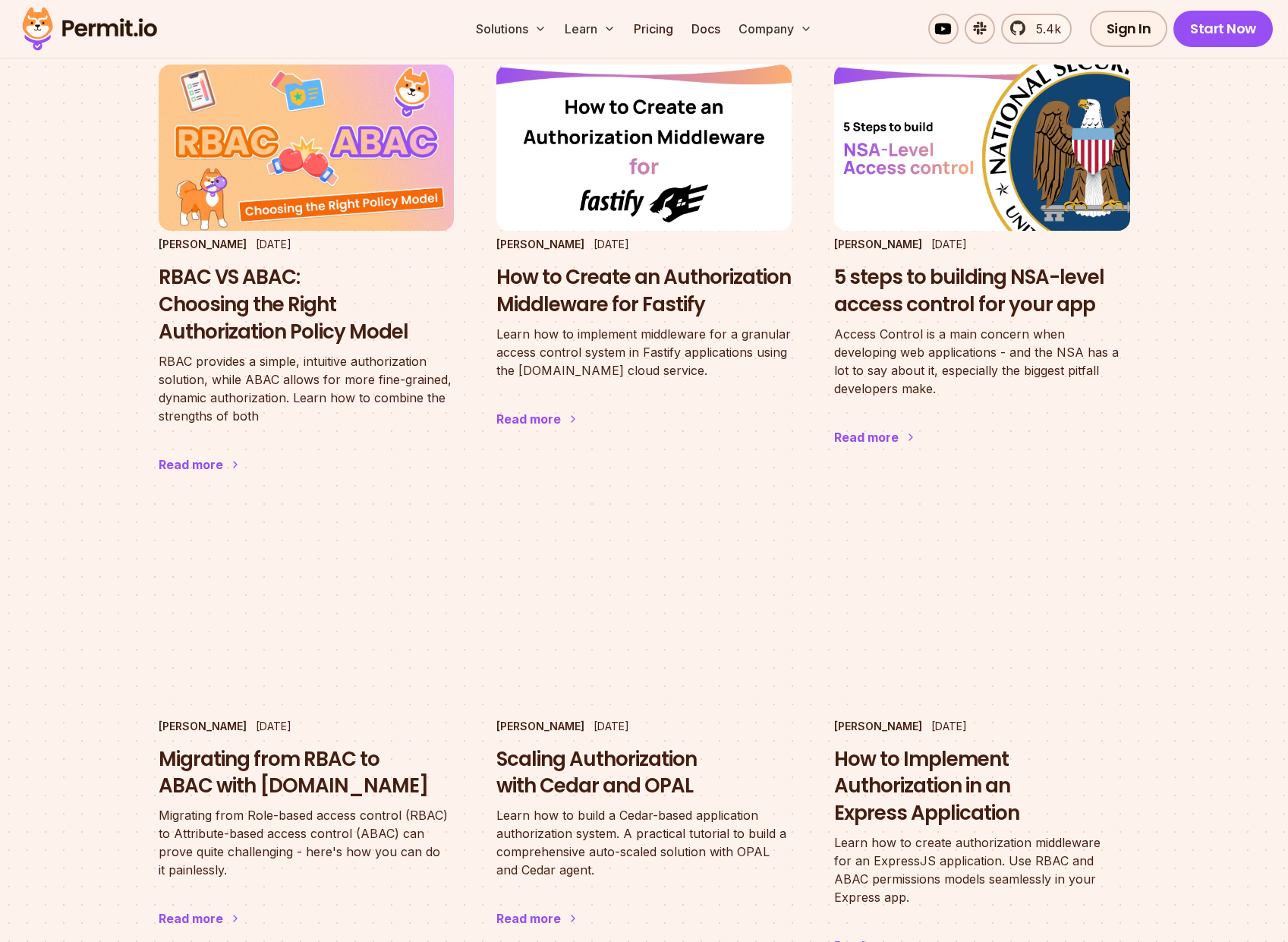
scroll to position [1366, 0]
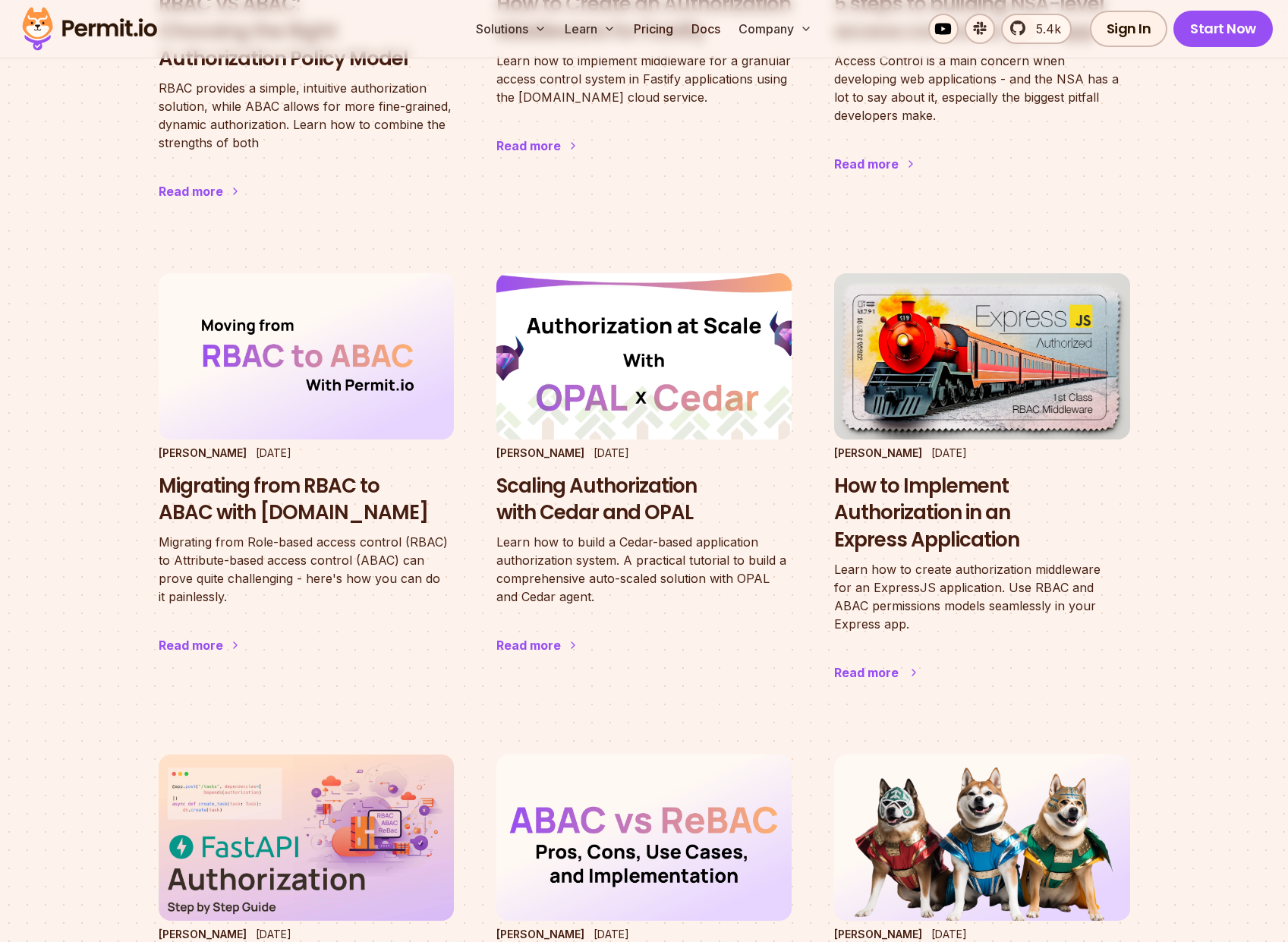
click at [936, 504] on h3 "How to Implement Authorization in an Express Application" at bounding box center [982, 513] width 295 height 82
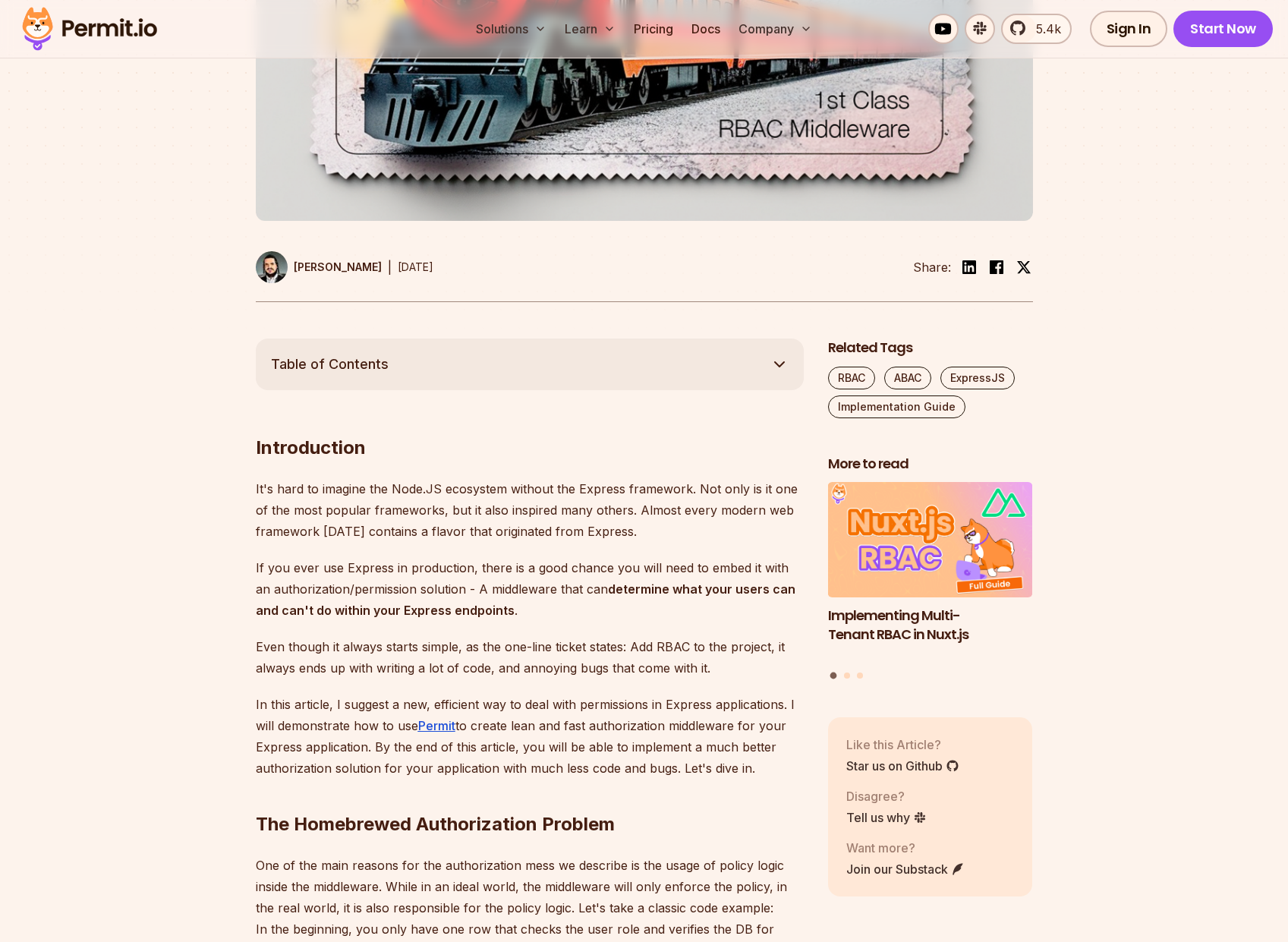
scroll to position [819, 0]
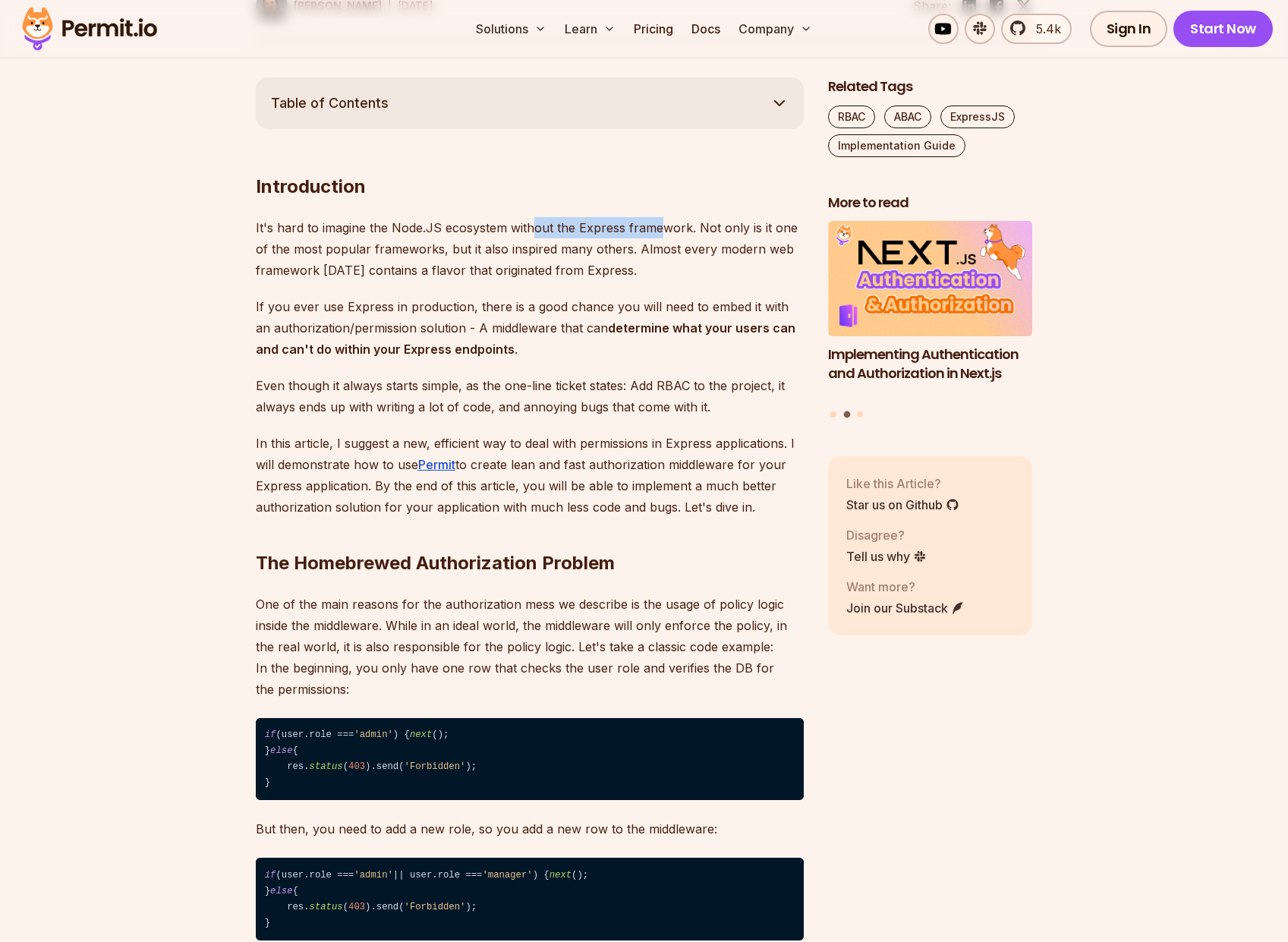
drag, startPoint x: 531, startPoint y: 229, endPoint x: 659, endPoint y: 227, distance: 128.0
click at [659, 227] on p "It's hard to imagine the Node.JS ecosystem without the Express framework. Not o…" at bounding box center [529, 249] width 548 height 64
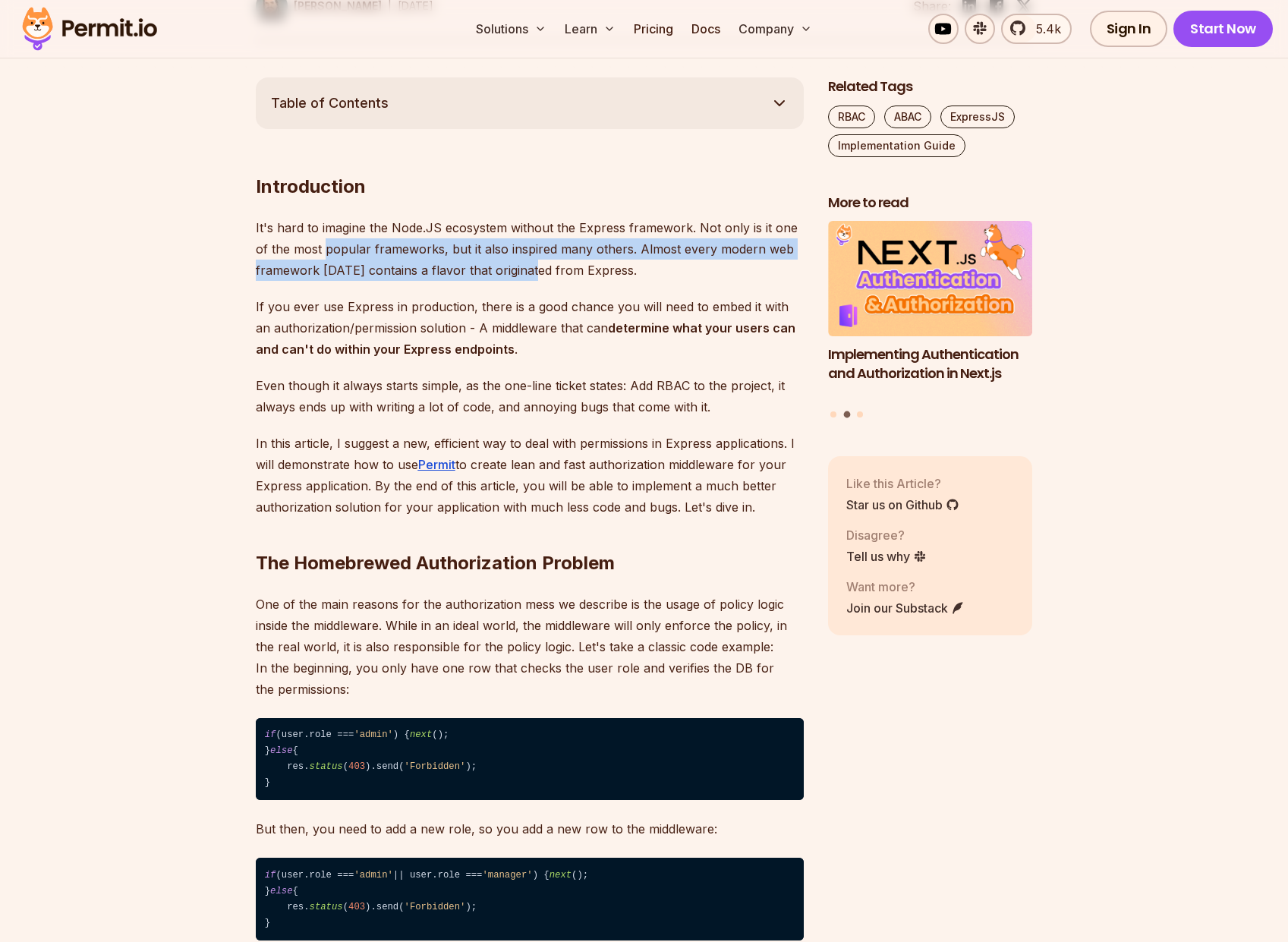
drag, startPoint x: 324, startPoint y: 254, endPoint x: 533, endPoint y: 273, distance: 209.9
click at [533, 273] on p "It's hard to imagine the Node.JS ecosystem without the Express framework. Not o…" at bounding box center [529, 249] width 548 height 64
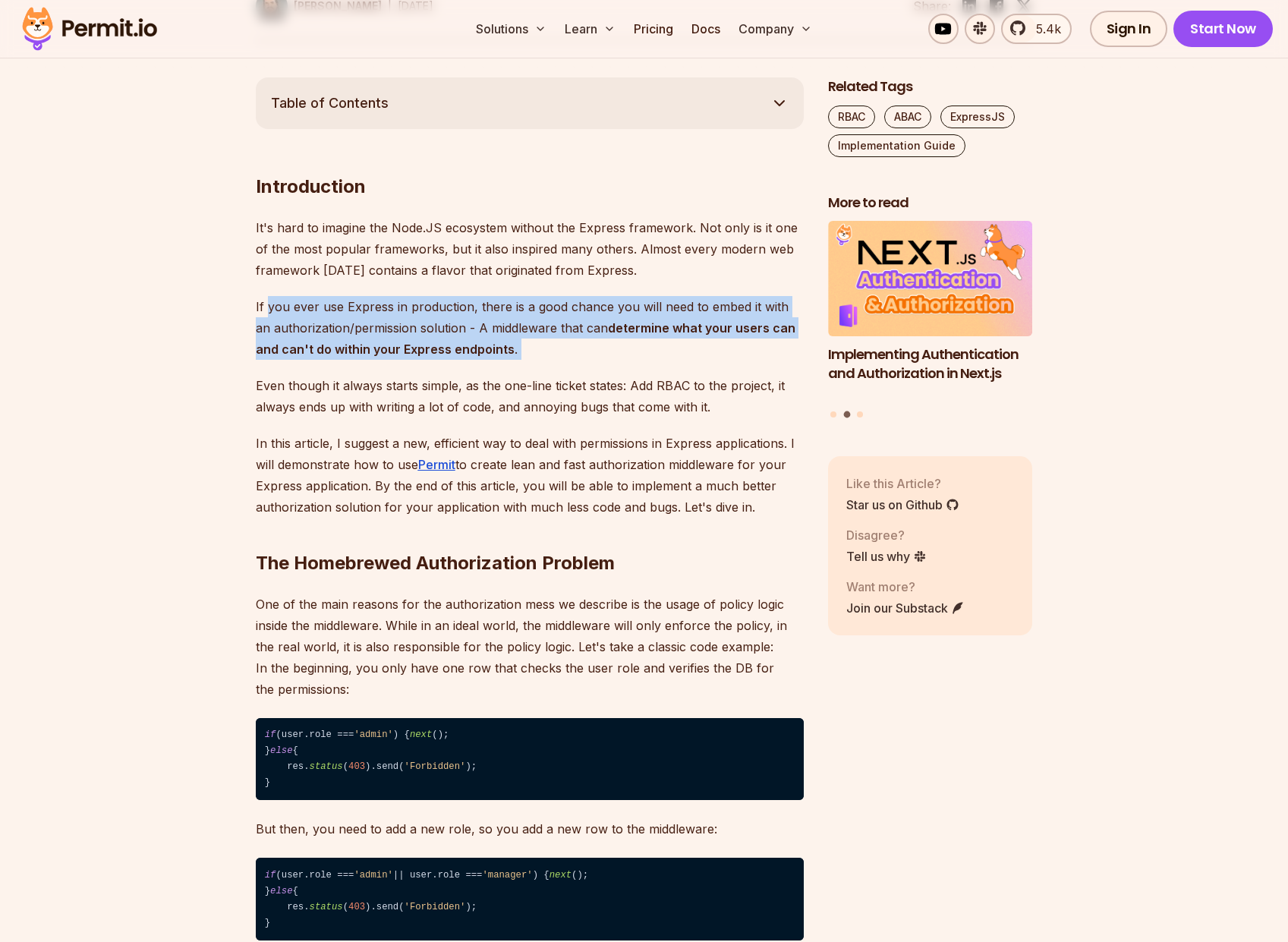
drag, startPoint x: 266, startPoint y: 309, endPoint x: 490, endPoint y: 365, distance: 230.9
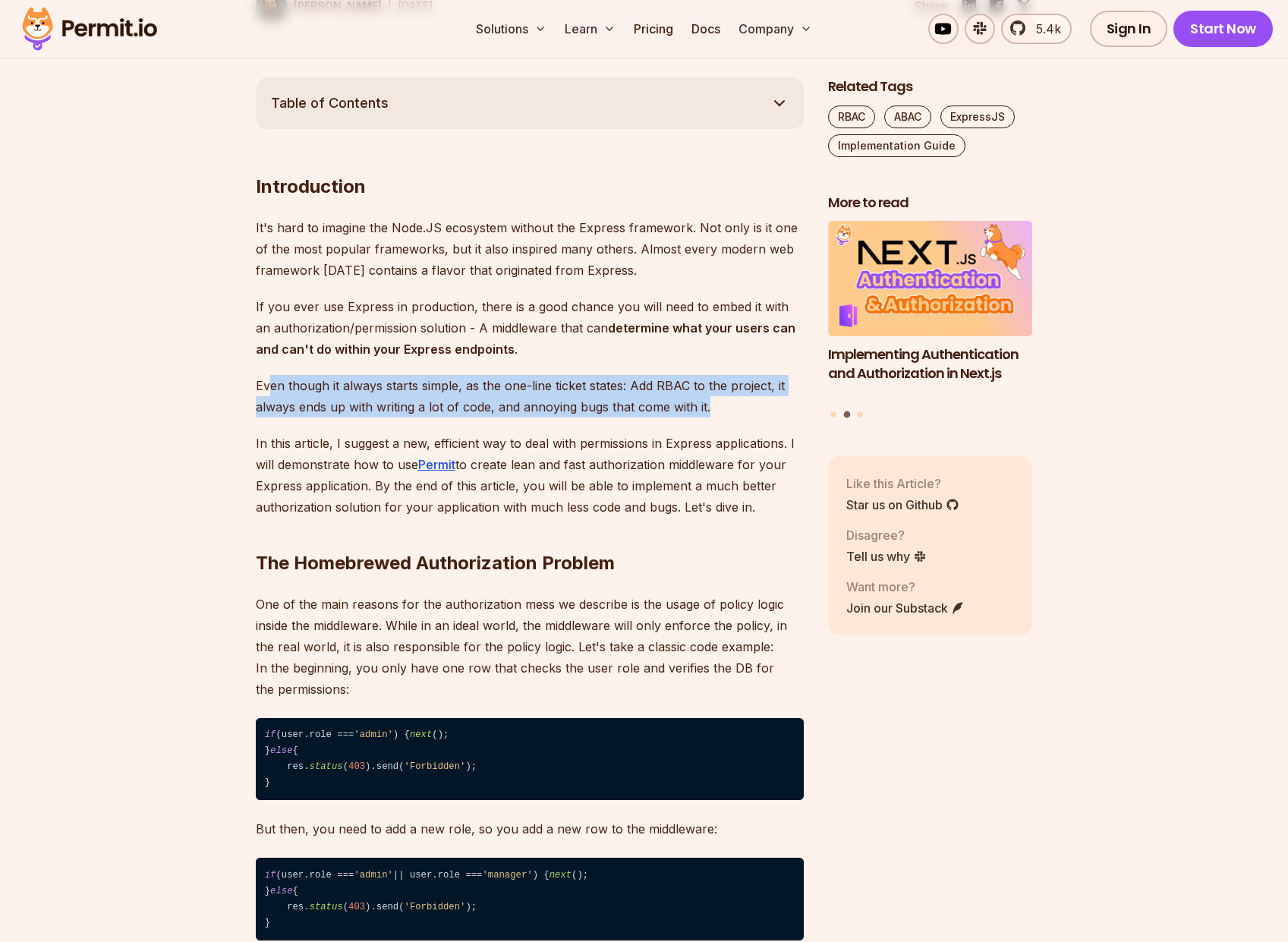
drag, startPoint x: 270, startPoint y: 385, endPoint x: 711, endPoint y: 416, distance: 442.1
click at [711, 416] on p "Even though it always starts simple, as the one-line ticket states: Add RBAC to…" at bounding box center [529, 396] width 548 height 43
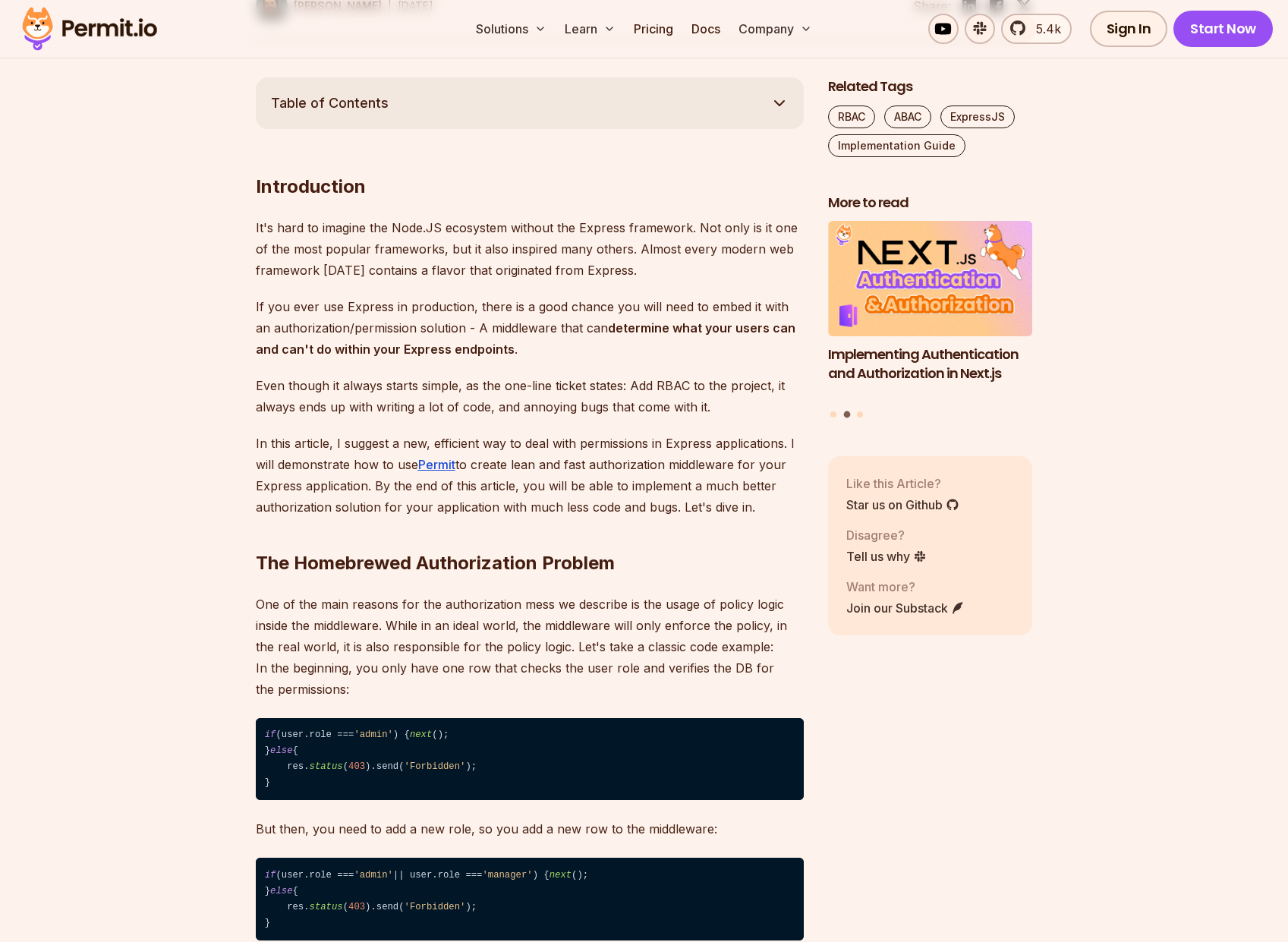
click at [322, 455] on p "In this article, I suggest a new, efficient way to deal with permissions in Exp…" at bounding box center [529, 474] width 548 height 85
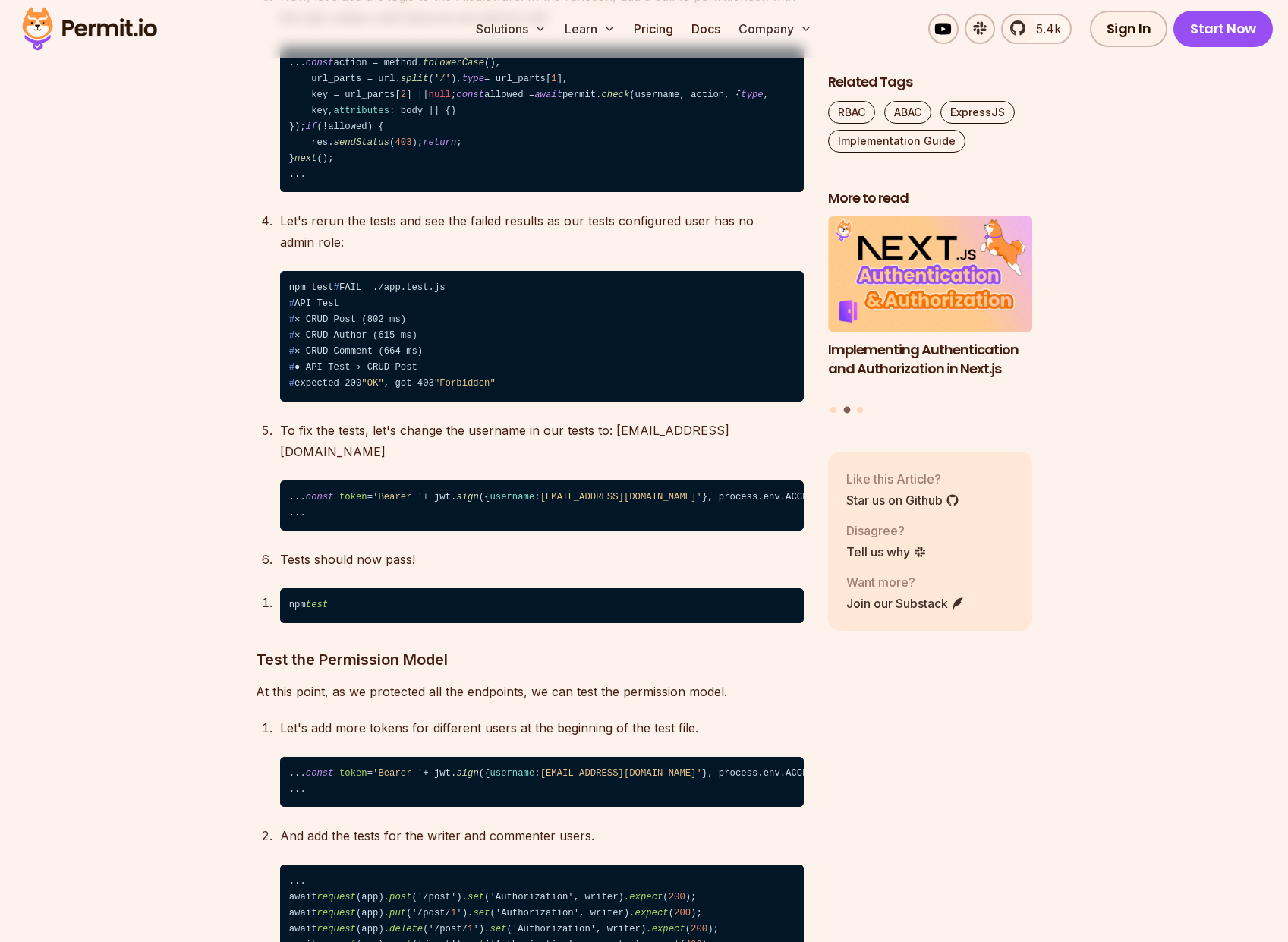
scroll to position [7923, 0]
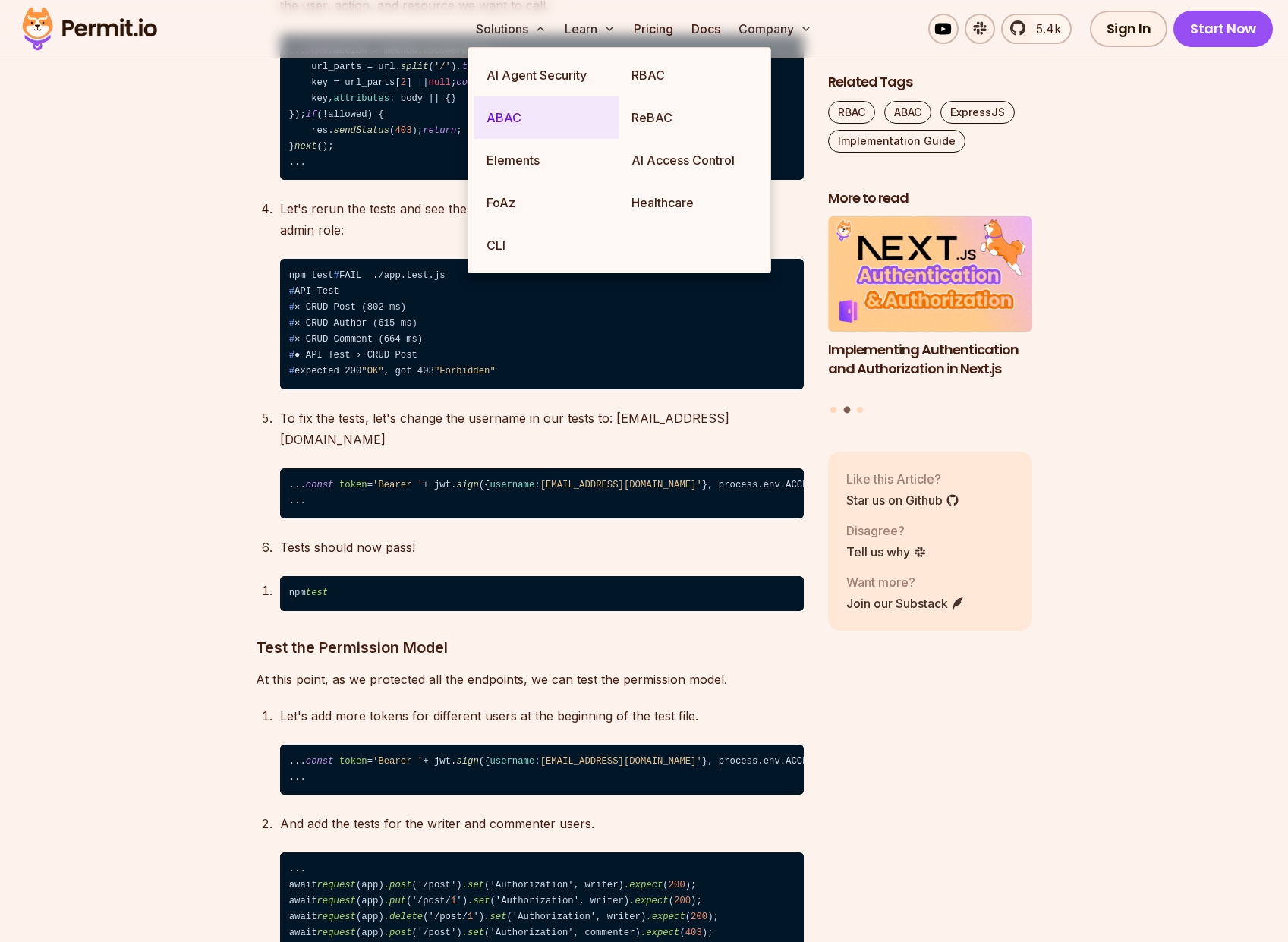
click at [508, 121] on link "ABAC" at bounding box center [547, 118] width 145 height 43
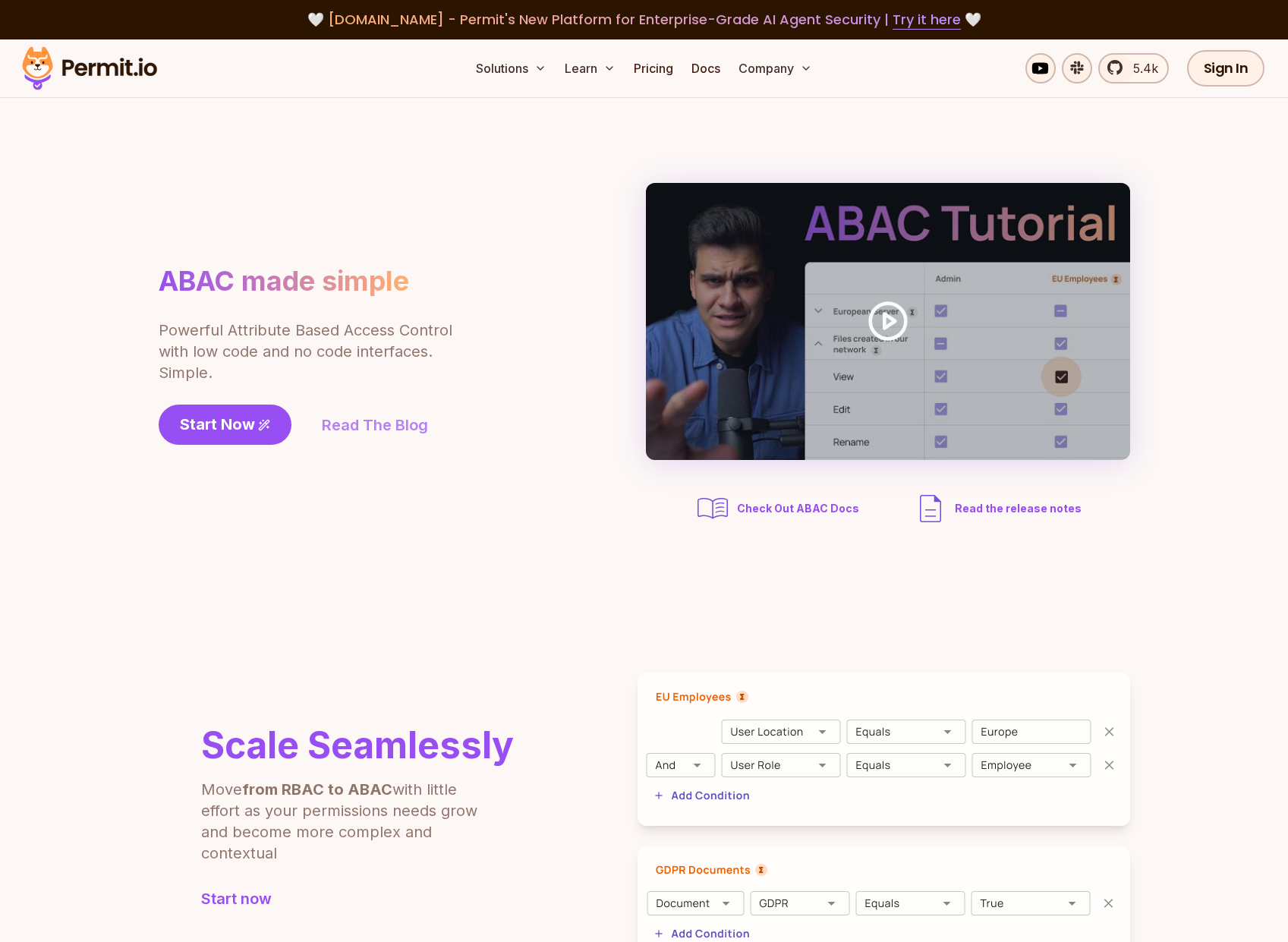
click at [368, 428] on link "Read The Blog" at bounding box center [375, 425] width 106 height 21
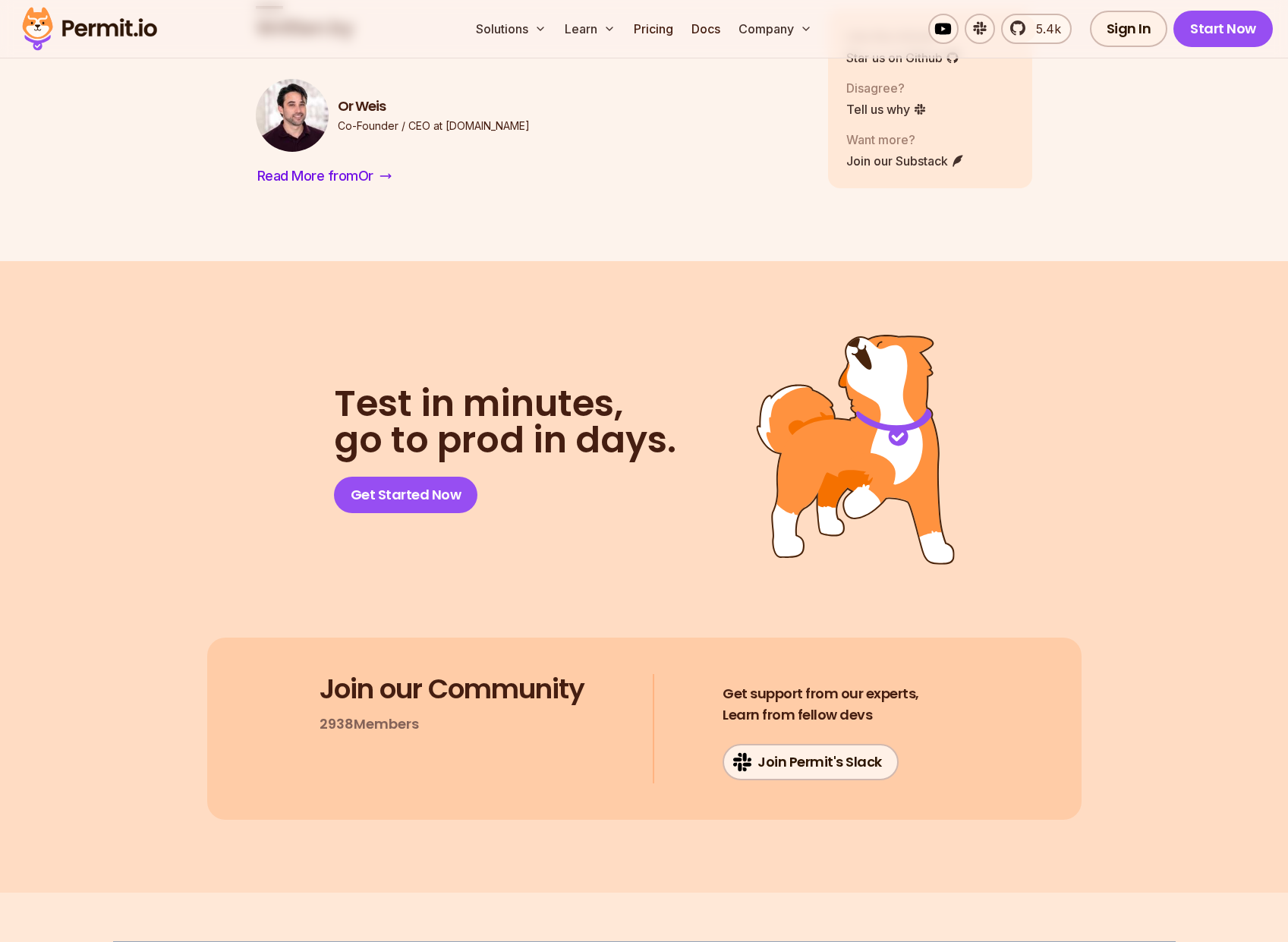
scroll to position [3376, 0]
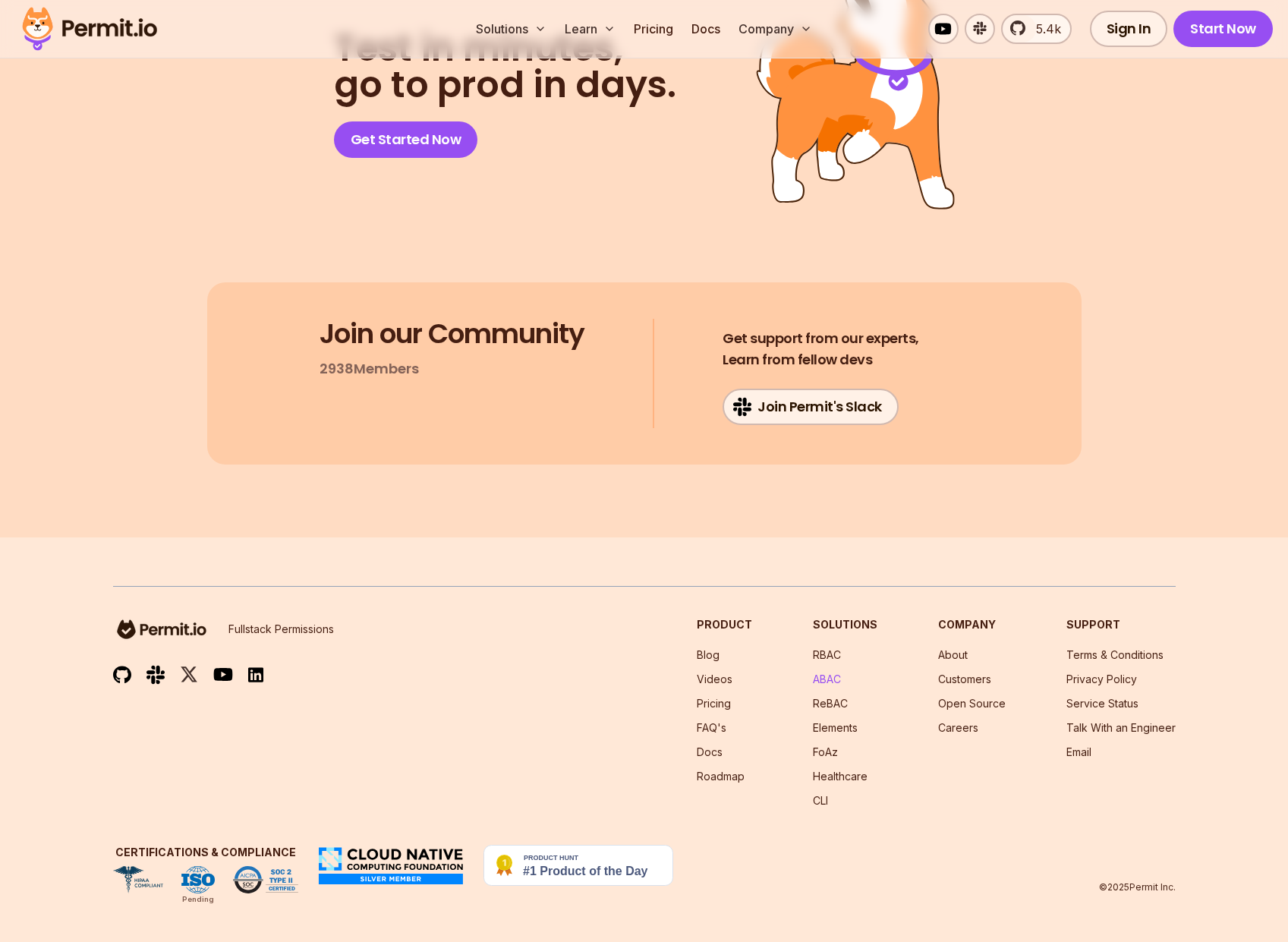
click at [834, 680] on link "ABAC" at bounding box center [826, 678] width 28 height 13
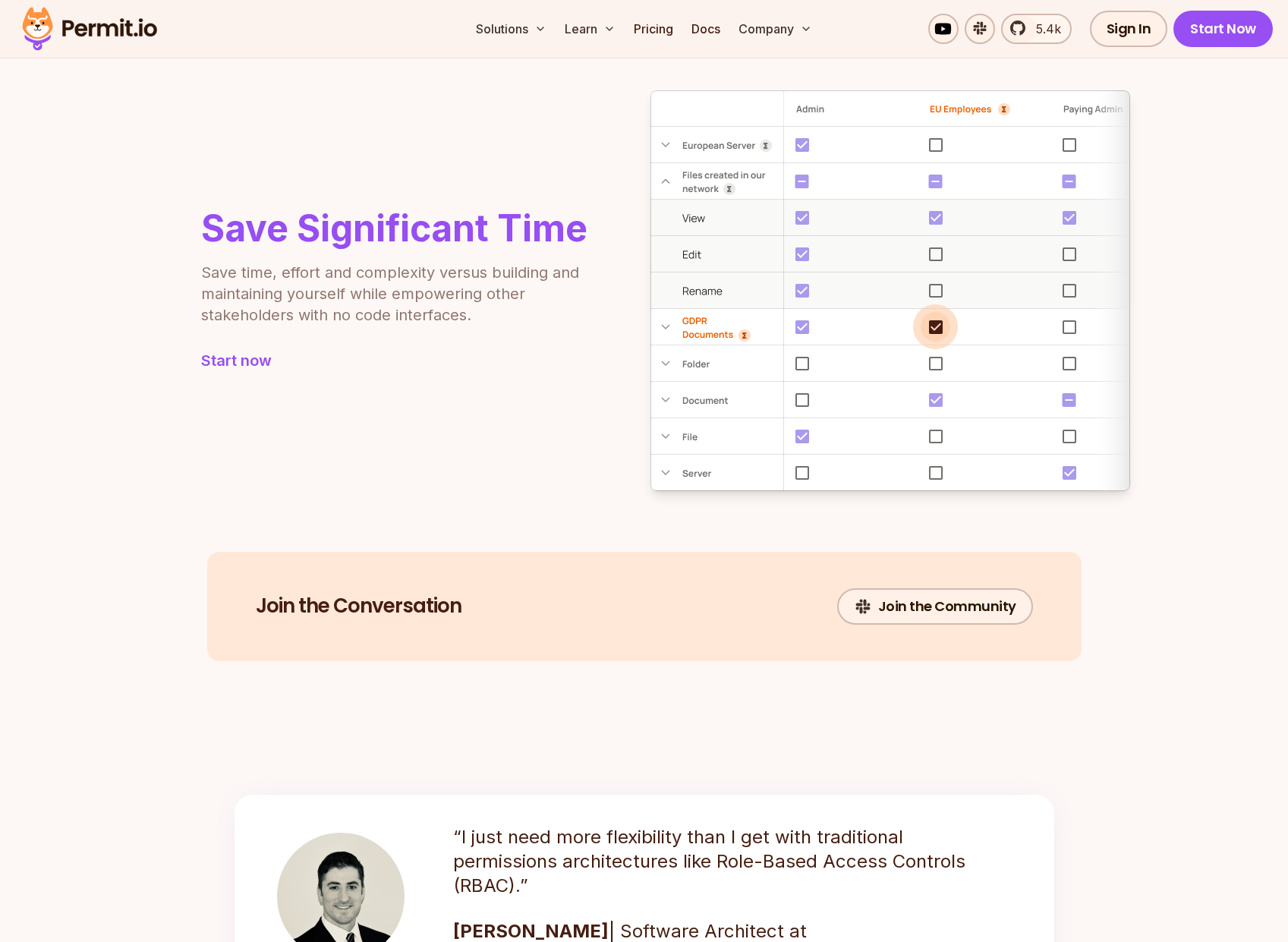
scroll to position [1639, 0]
